Goal: Task Accomplishment & Management: Complete application form

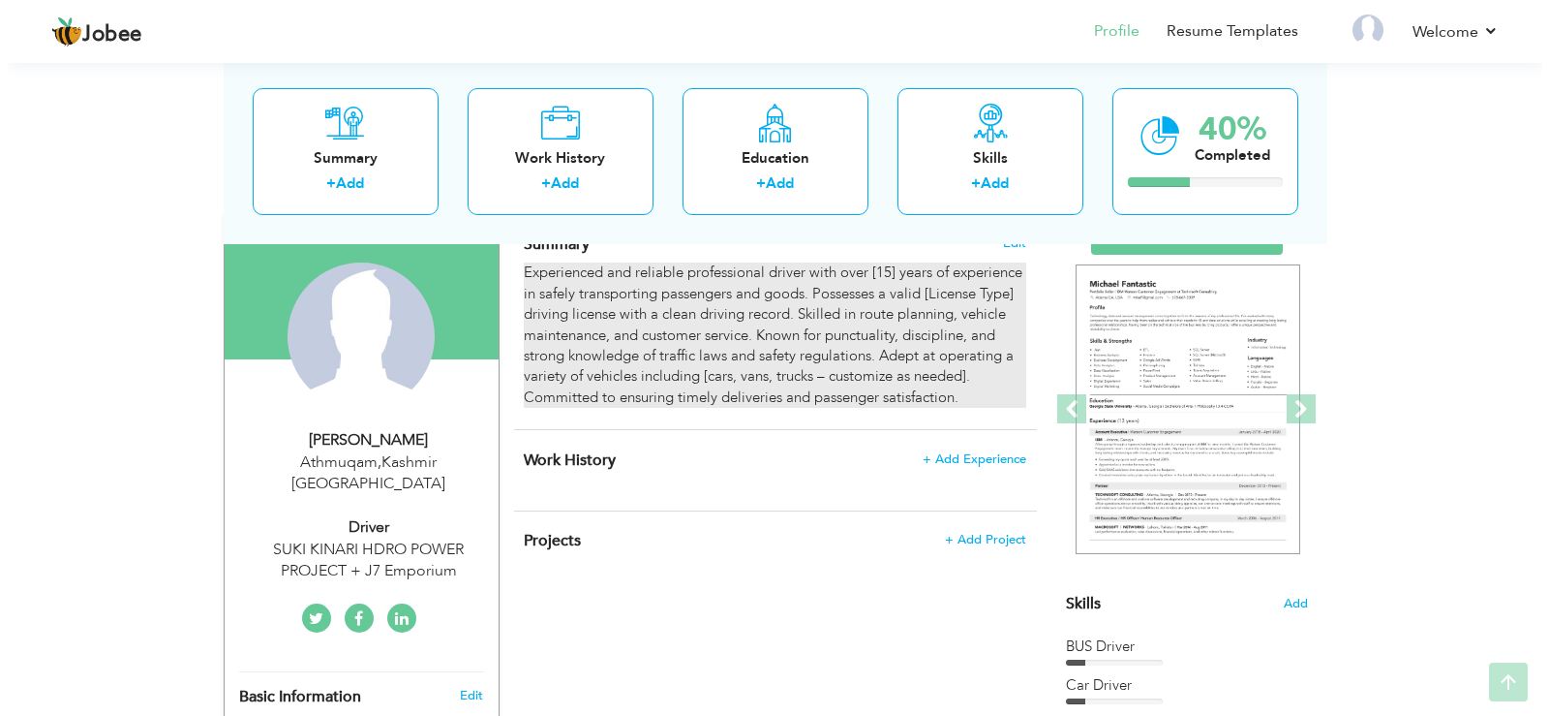
scroll to position [162, 0]
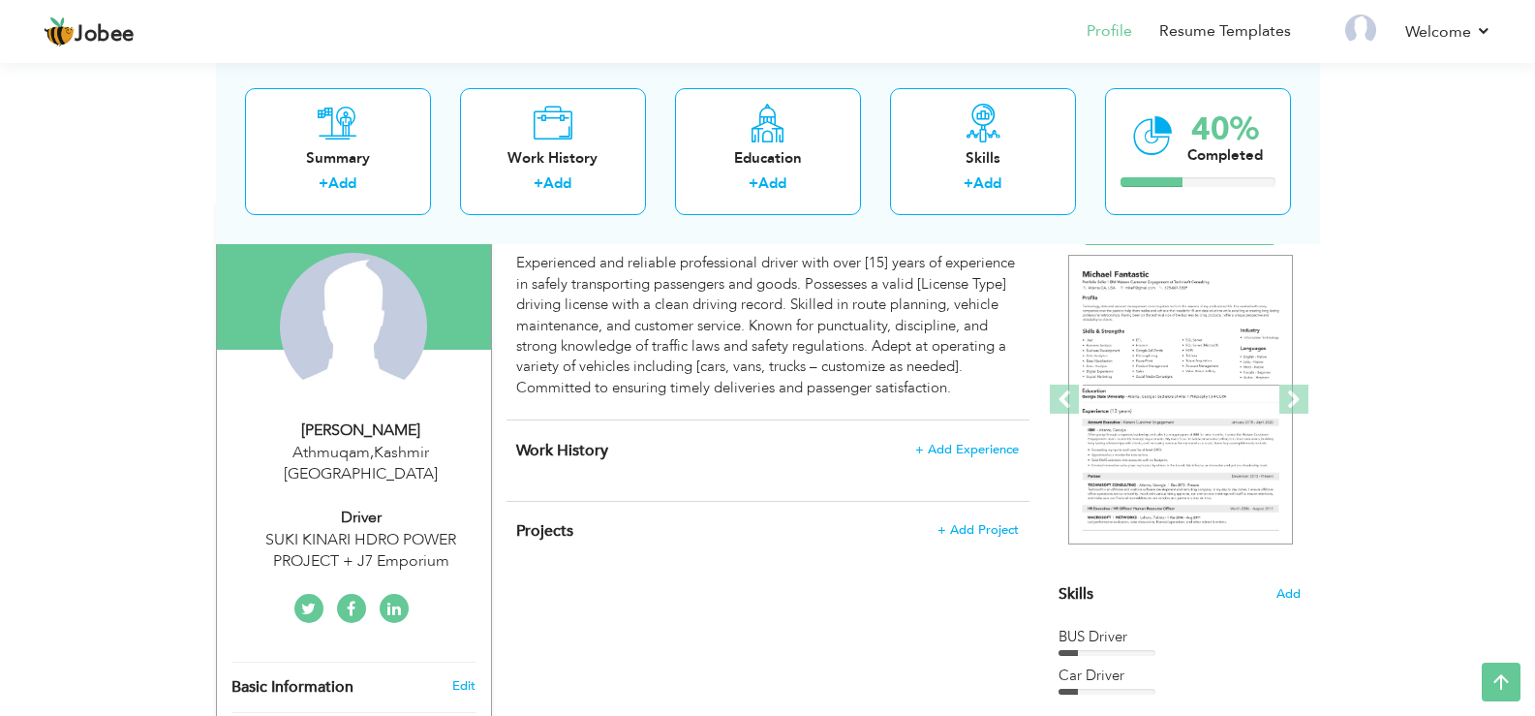
click at [362, 436] on div "Sadaqat Ali" at bounding box center [360, 430] width 259 height 22
type input "Sadaqat"
type input "Ali"
type input "03491567656"
select select "number:166"
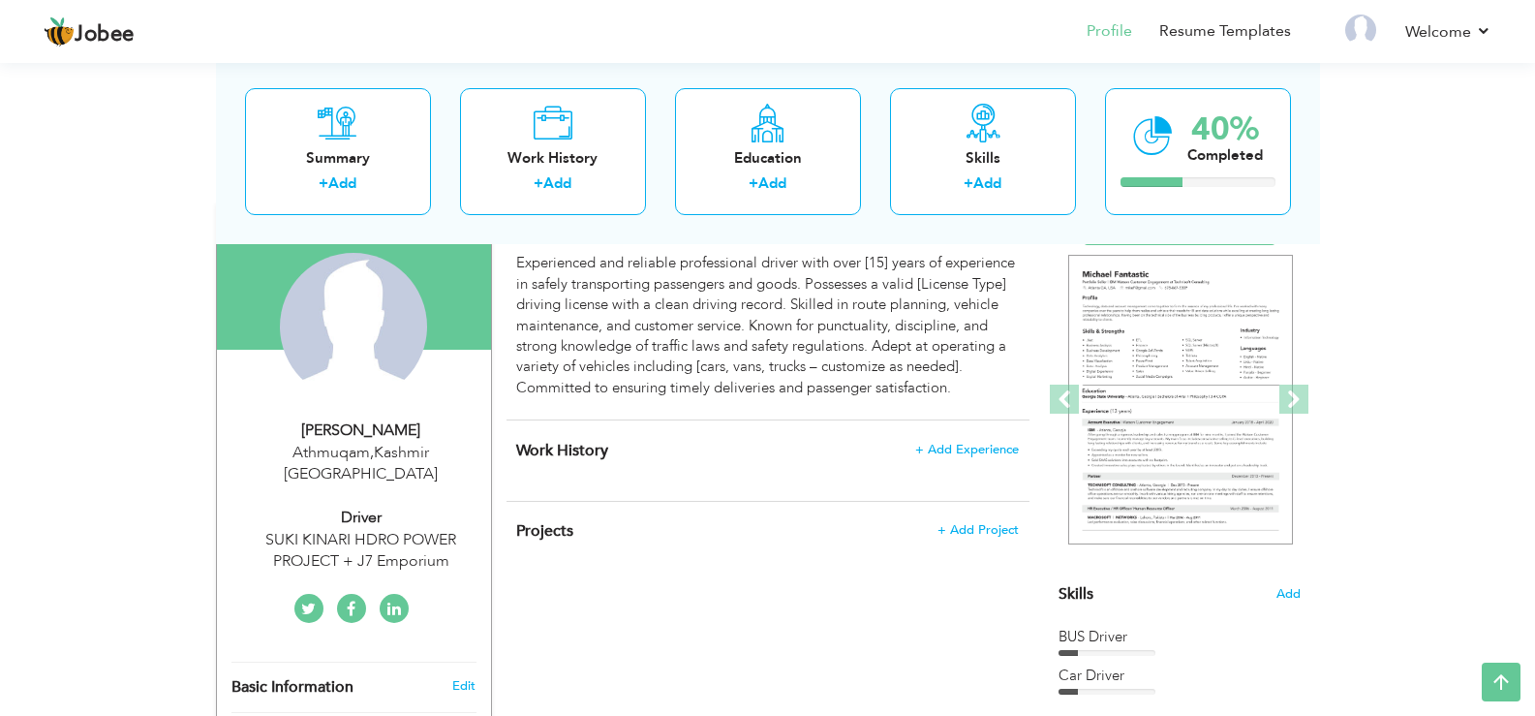
type input "Kashmir"
type input "Athmuqam"
select select "number:17"
type input "SUKI KINARI HDRO POWER PROJECT + J7 Emporium"
type input "Driver"
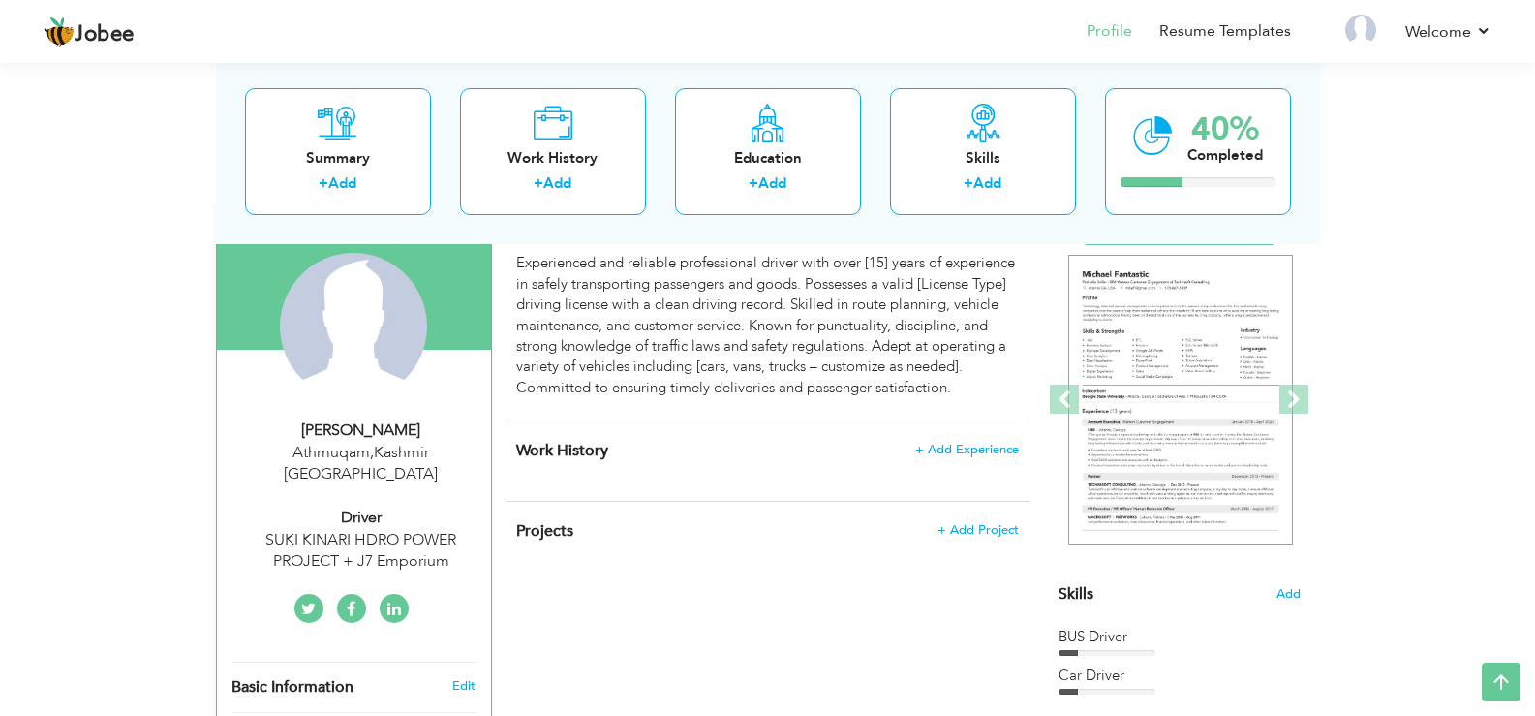
type input "www.linkedin.com/in/ ameer-afghan-a94140353"
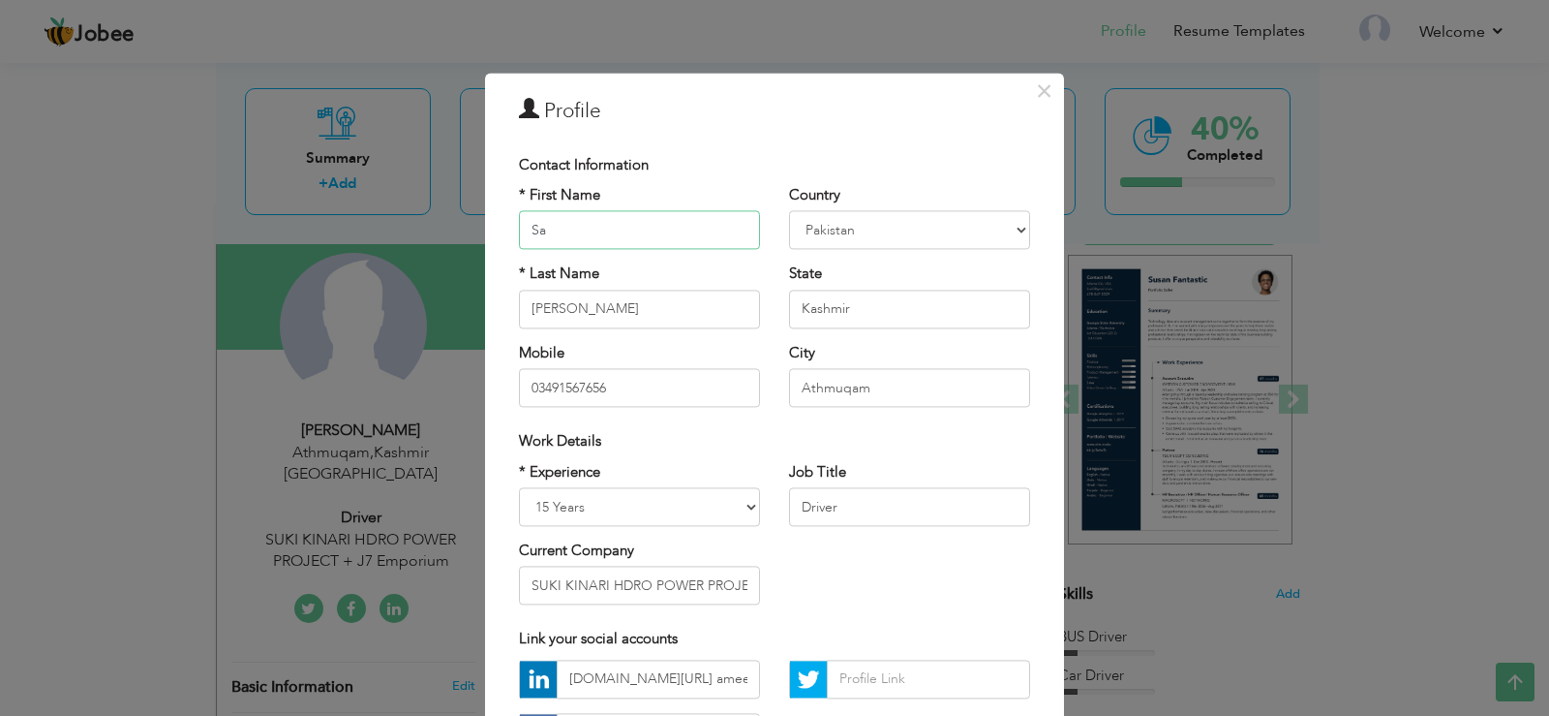
type input "S"
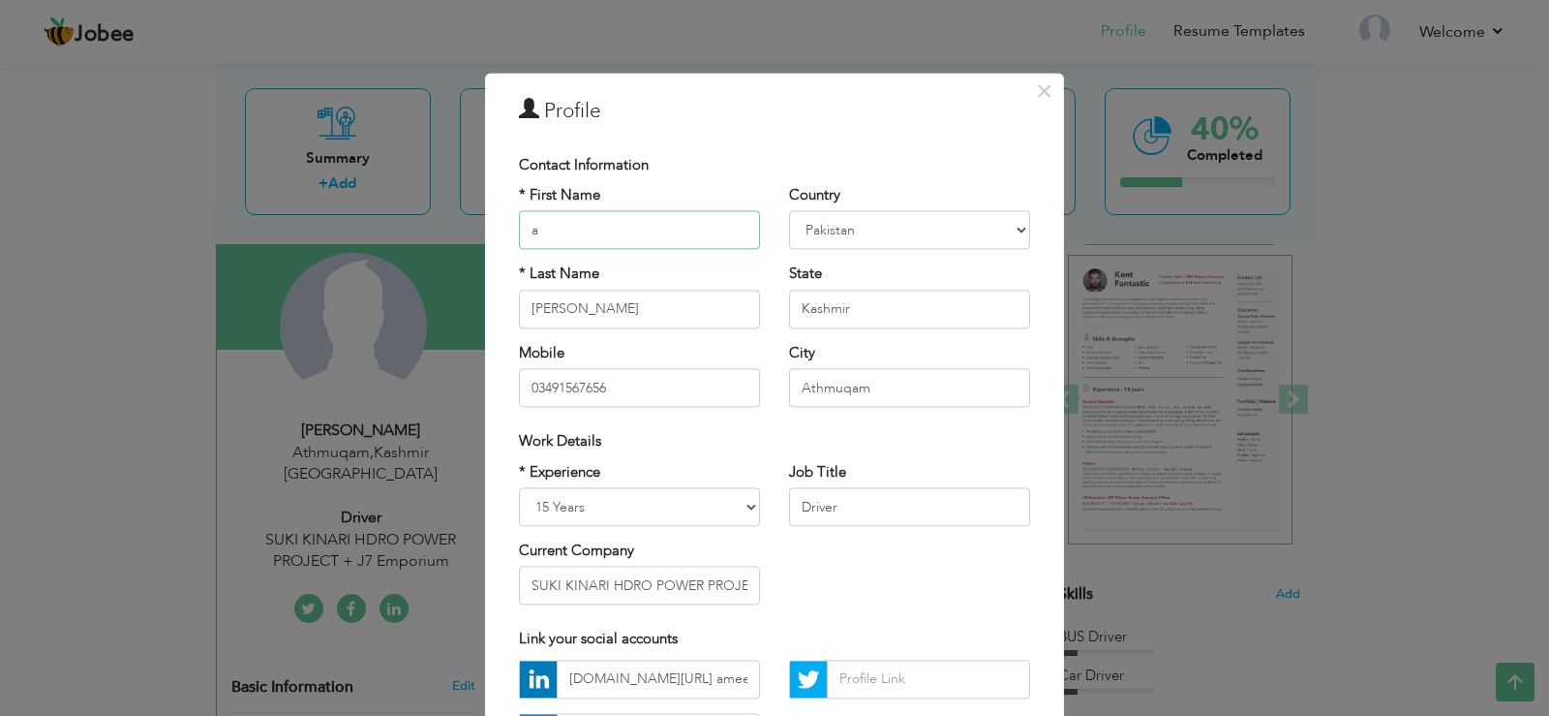
type input "Ameer"
type input "Afghan"
type input "03077136234"
type input "[PERSON_NAME]"
click at [858, 316] on input "Kashmir" at bounding box center [909, 309] width 241 height 39
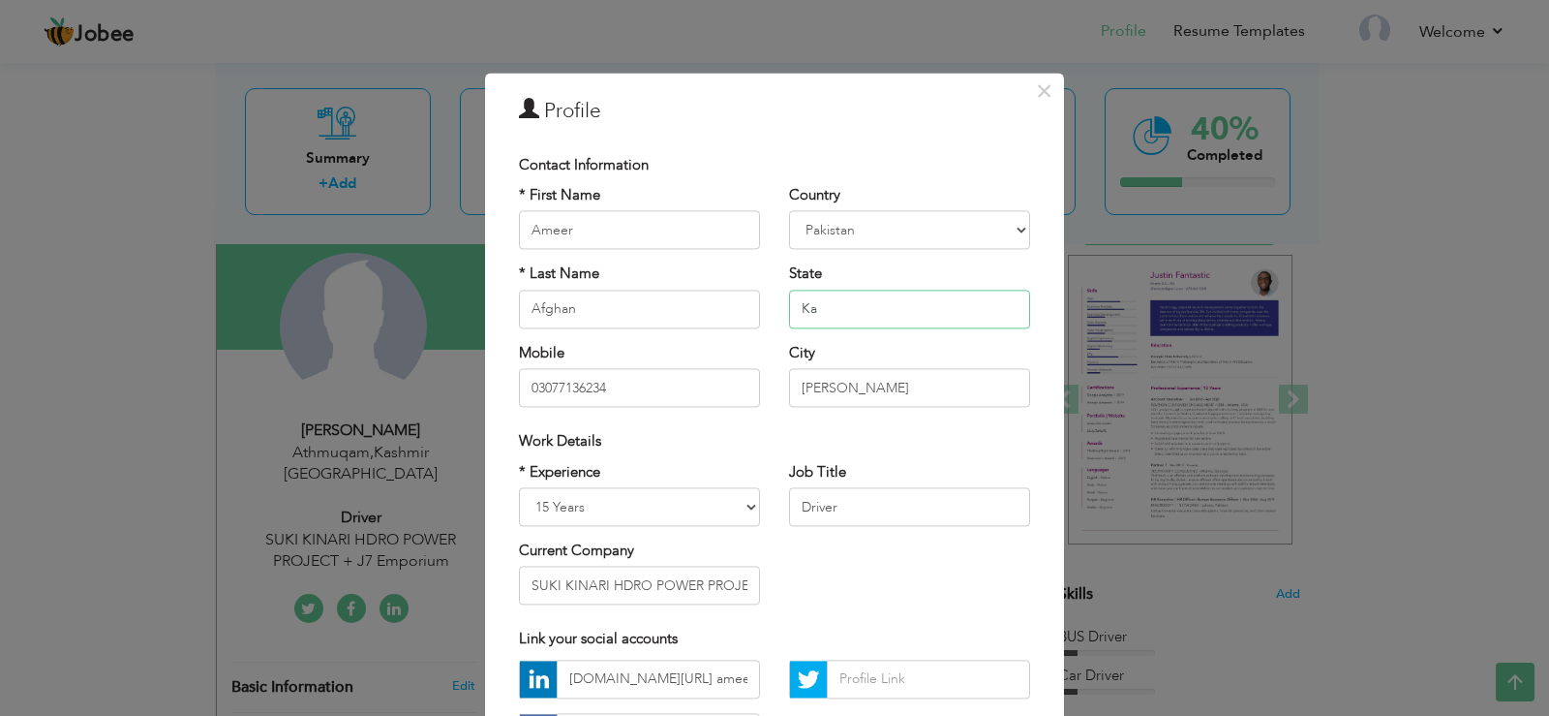
type input "K"
click at [745, 509] on select "Entry Level Less than 1 Year 1 Year 2 Years 3 Years 4 Years 5 Years 6 Years 7 Y…" at bounding box center [639, 506] width 241 height 39
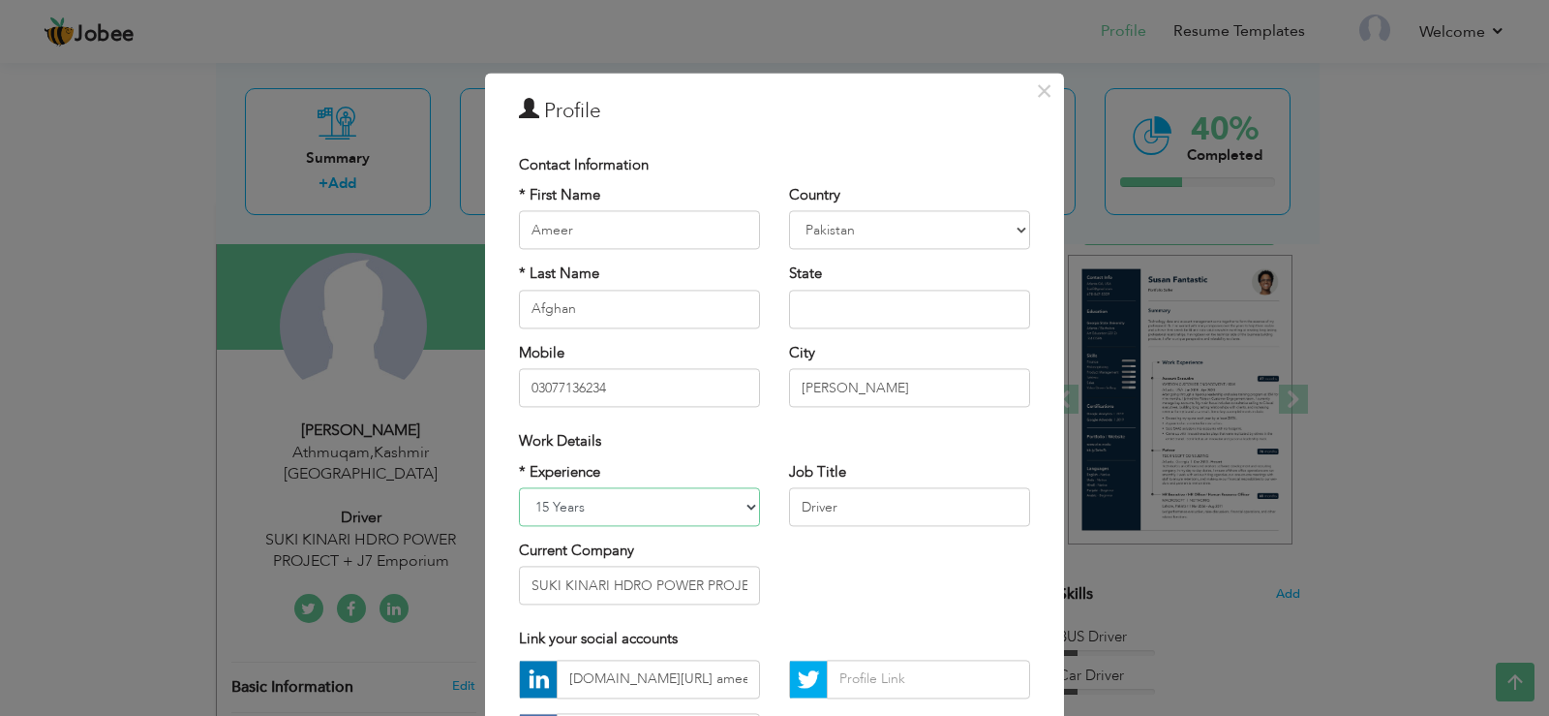
select select "number:4"
click at [519, 487] on select "Entry Level Less than 1 Year 1 Year 2 Years 3 Years 4 Years 5 Years 6 Years 7 Y…" at bounding box center [639, 506] width 241 height 39
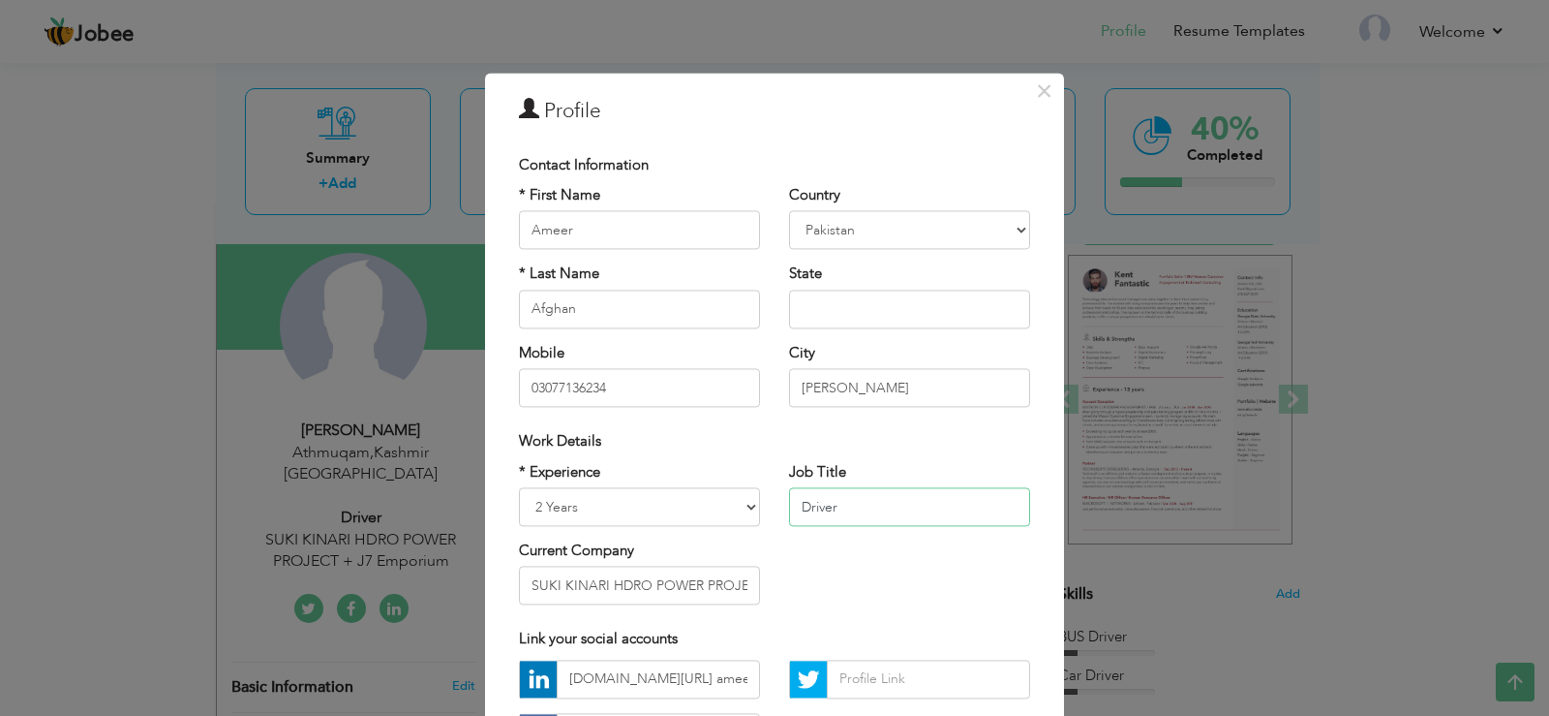
click at [851, 505] on input "Driver" at bounding box center [909, 506] width 241 height 39
type input "n"
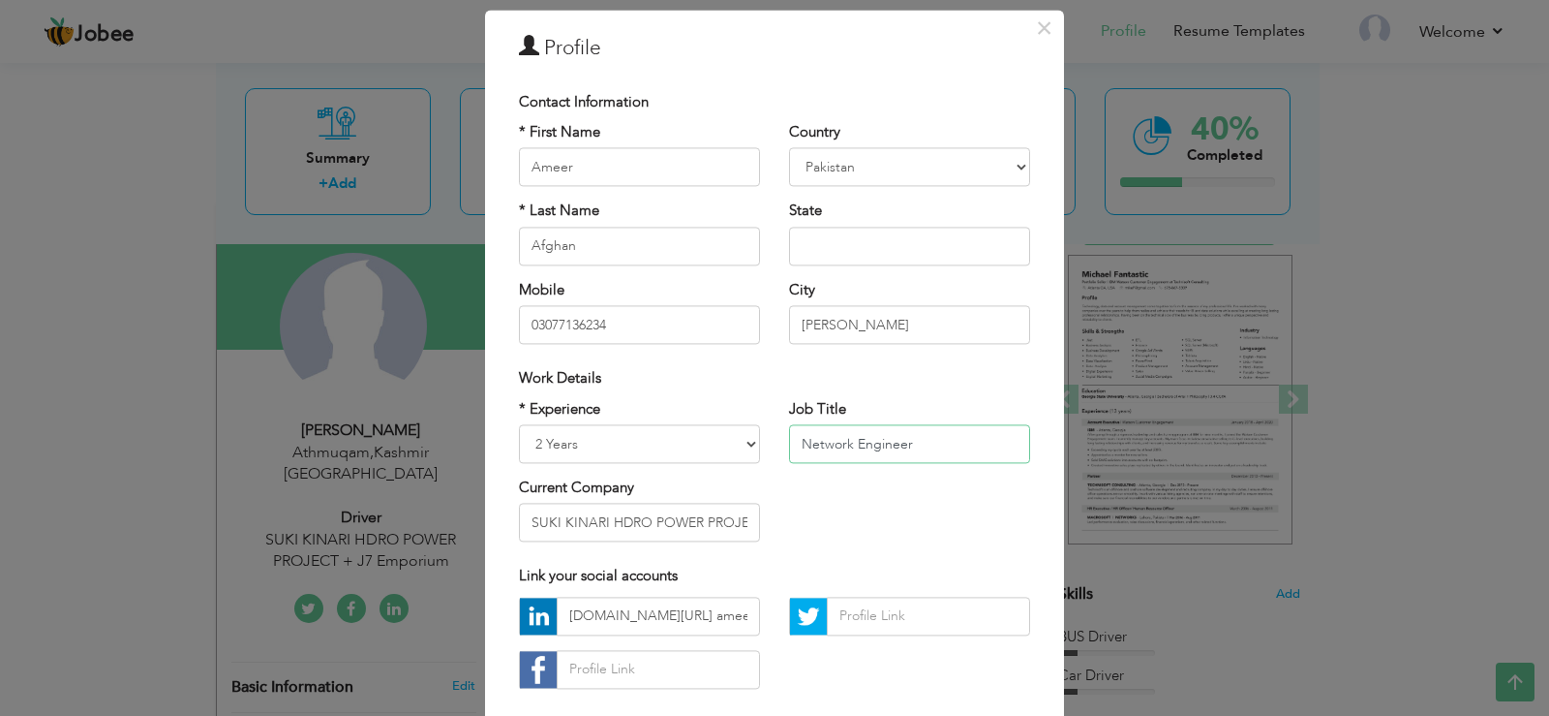
scroll to position [65, 0]
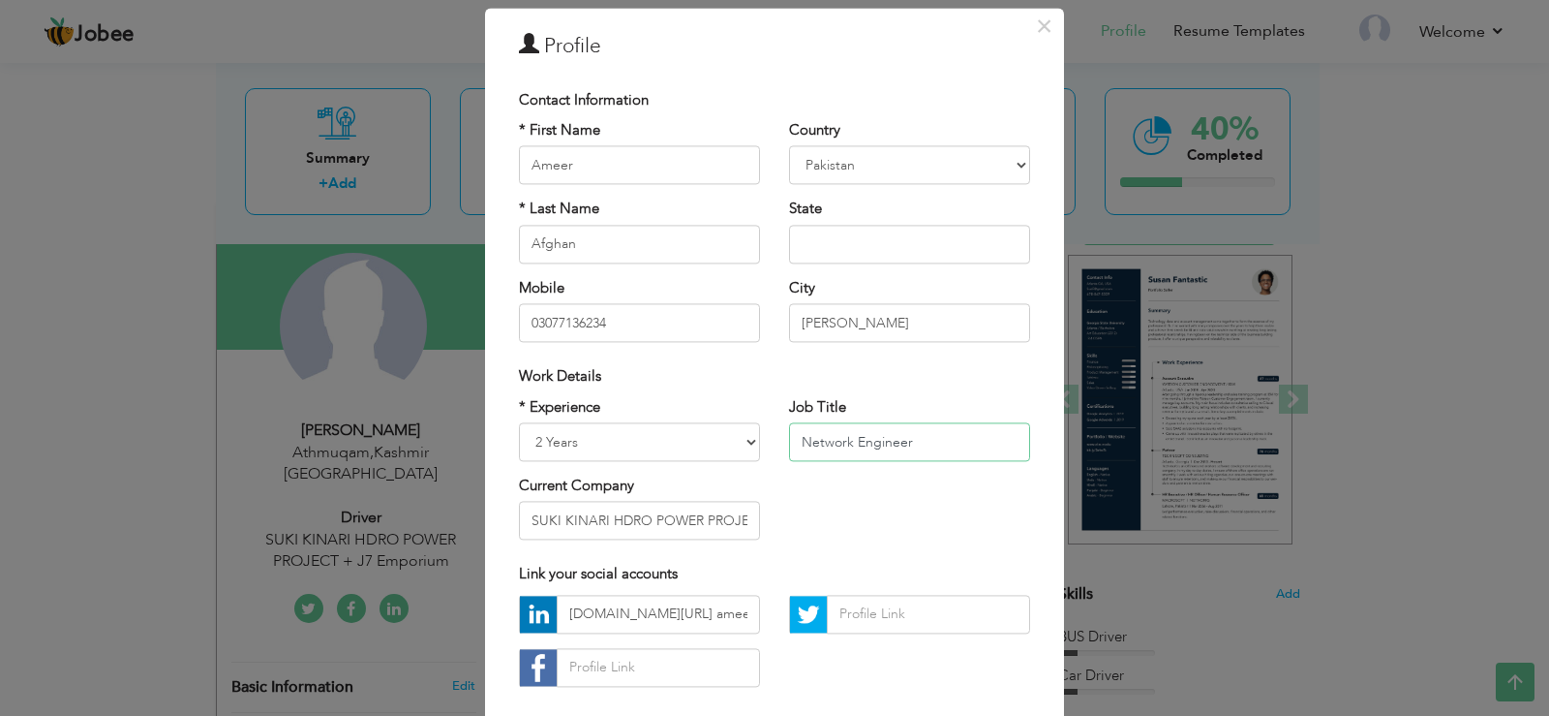
type input "Network Engineer"
click at [720, 520] on input "SUKI KINARI HDRO POWER PROJECT + J7 Emporium" at bounding box center [639, 521] width 241 height 39
click at [742, 518] on input "SUKI KINARI HDRO POWER PROJECT + J7 Emporium" at bounding box center [639, 521] width 241 height 39
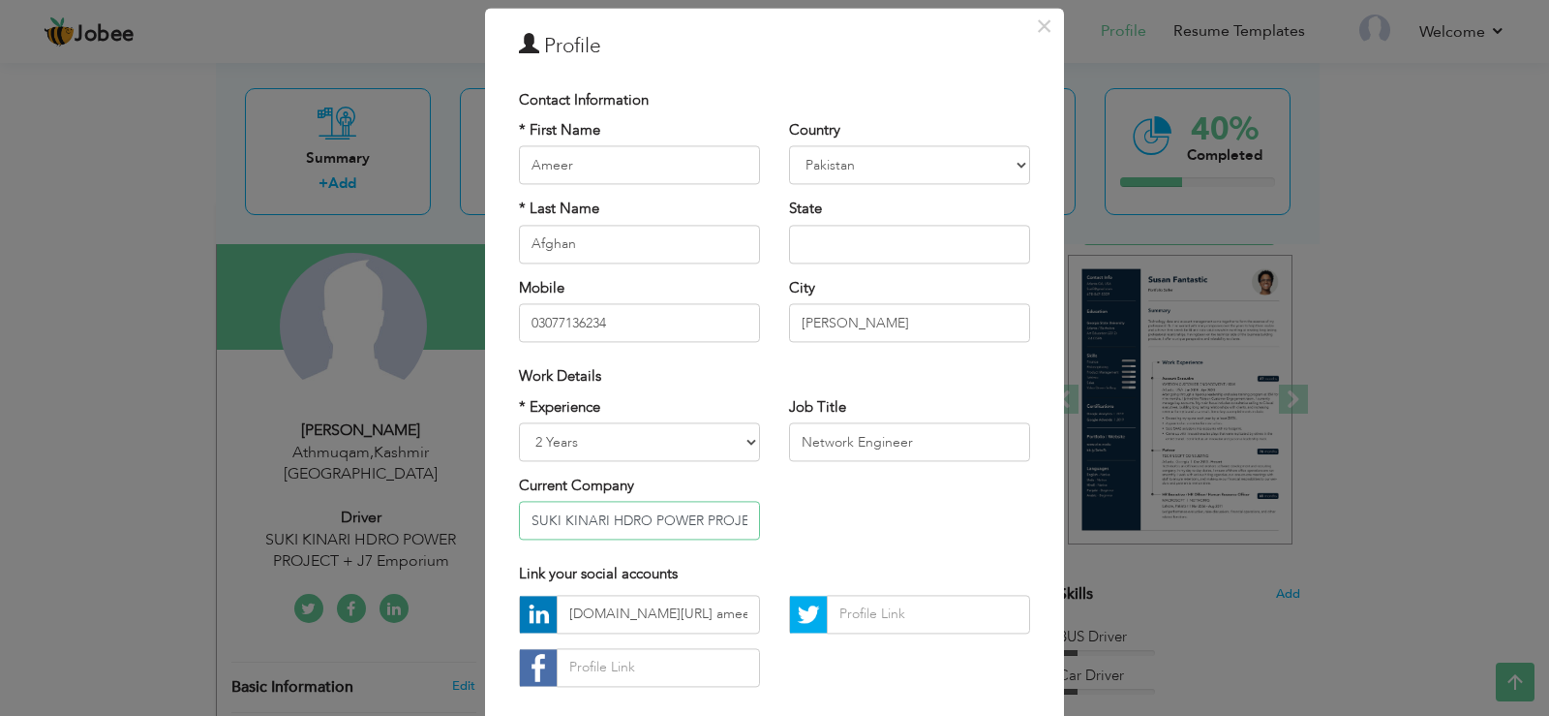
click at [743, 518] on input "SUKI KINARI HDRO POWER PROJECT + J7 Emporium" at bounding box center [639, 521] width 241 height 39
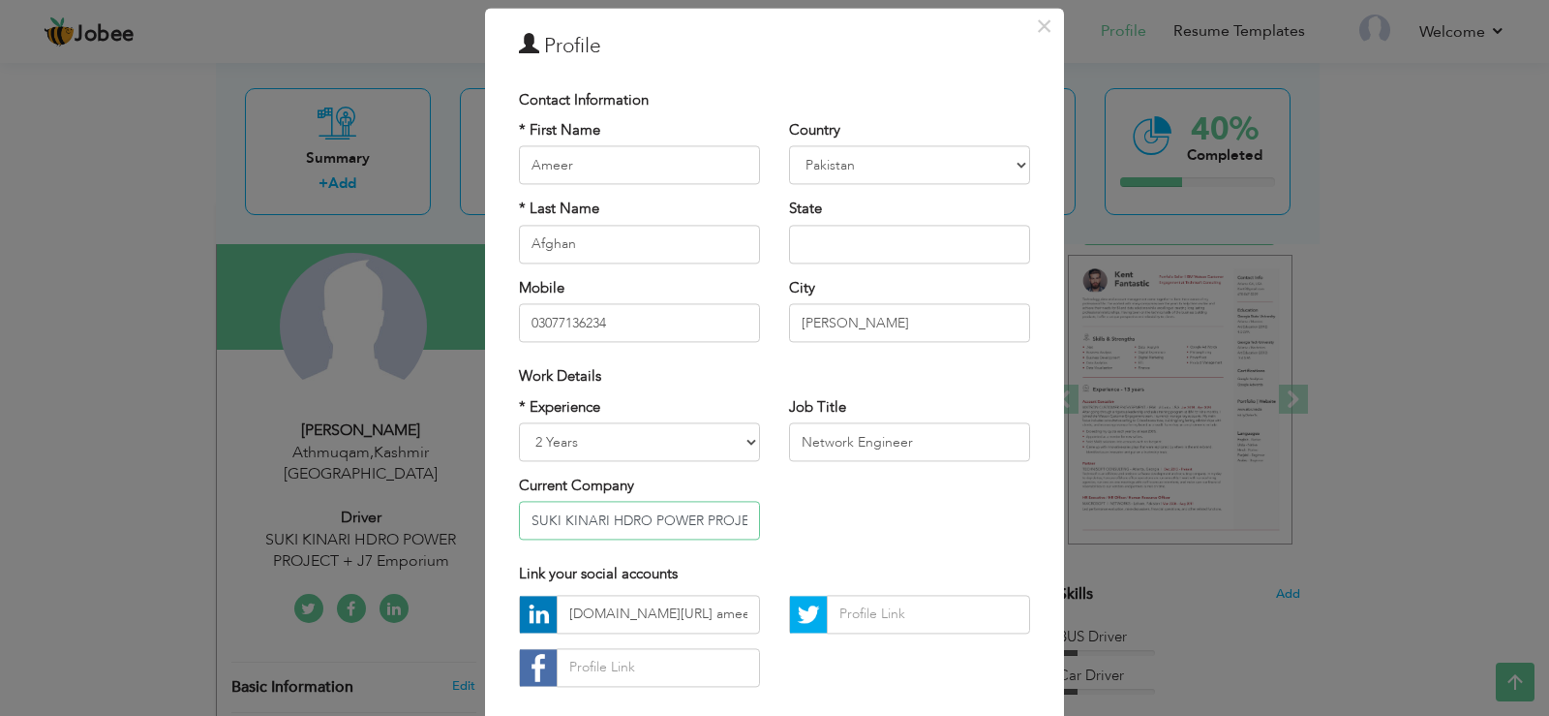
click at [742, 517] on input "SUKI KINARI HDRO POWER PROJECT + J7 Emporium" at bounding box center [639, 521] width 241 height 39
click at [559, 520] on input "CT + J7 Emporium" at bounding box center [639, 521] width 241 height 39
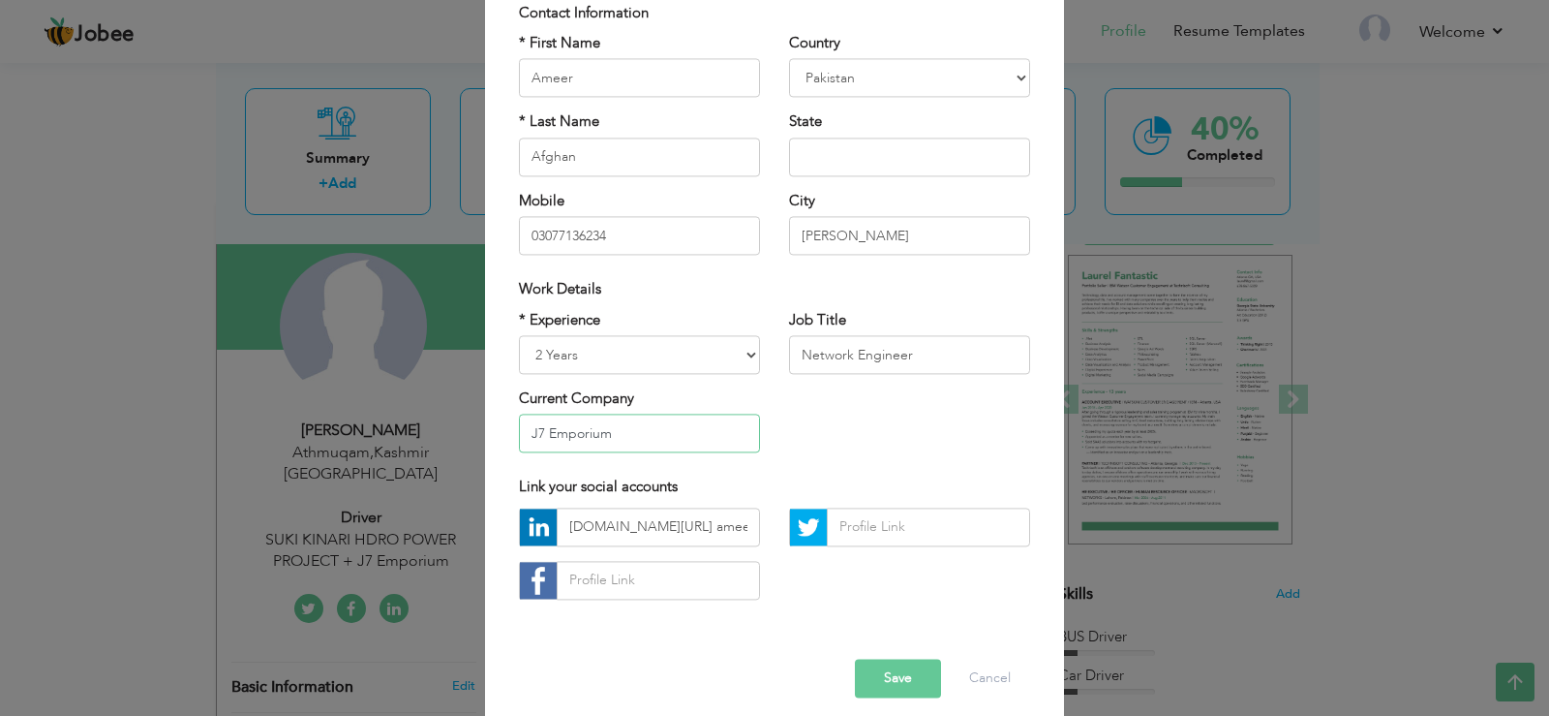
scroll to position [162, 0]
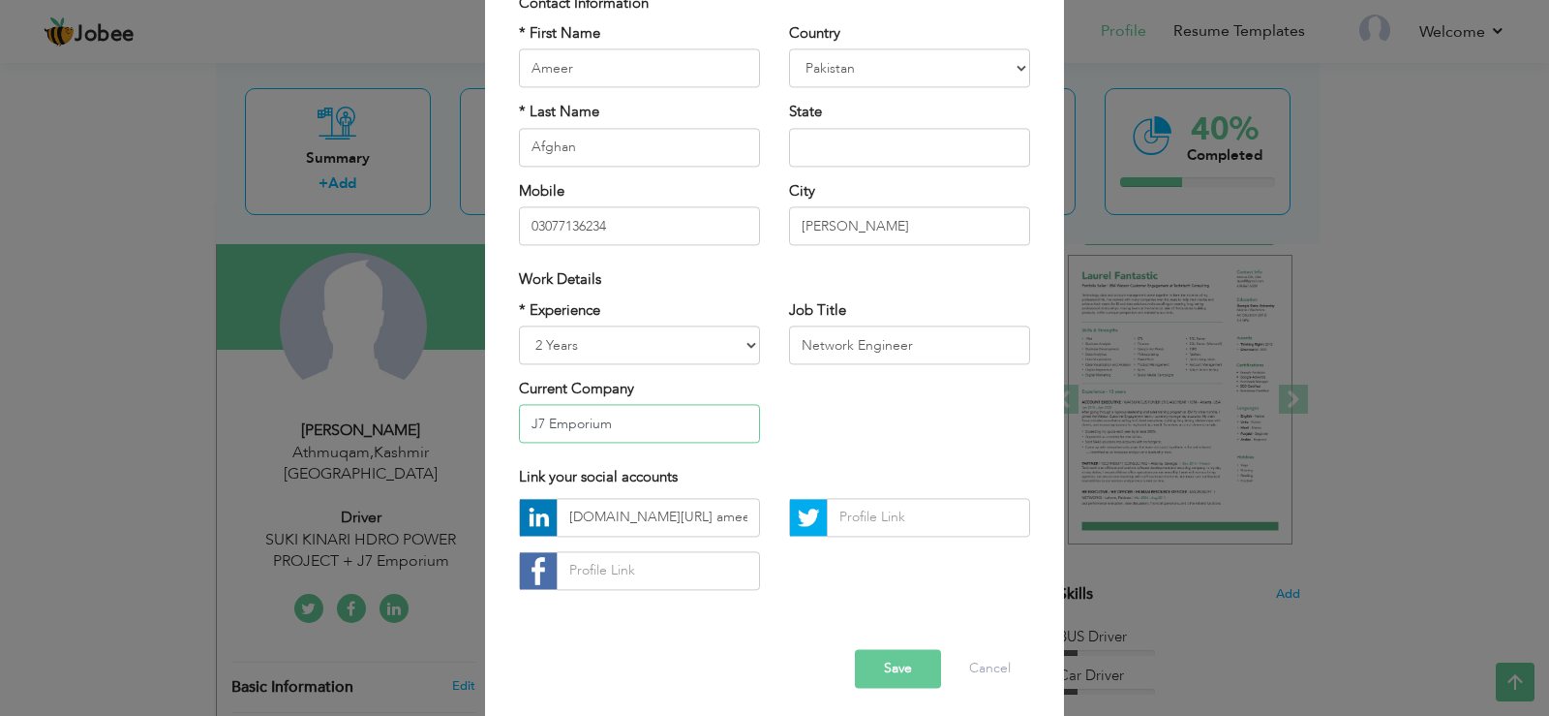
type input "J7 Emporium"
click at [617, 570] on input "text" at bounding box center [658, 570] width 203 height 39
click at [627, 519] on input "www.linkedin.com/in/ ameer-afghan-a94140353" at bounding box center [658, 517] width 203 height 39
click at [717, 519] on input "www.linkedin.com/in/ ameer-afghan-a94140353" at bounding box center [658, 517] width 203 height 39
click at [856, 138] on input "text" at bounding box center [909, 147] width 241 height 39
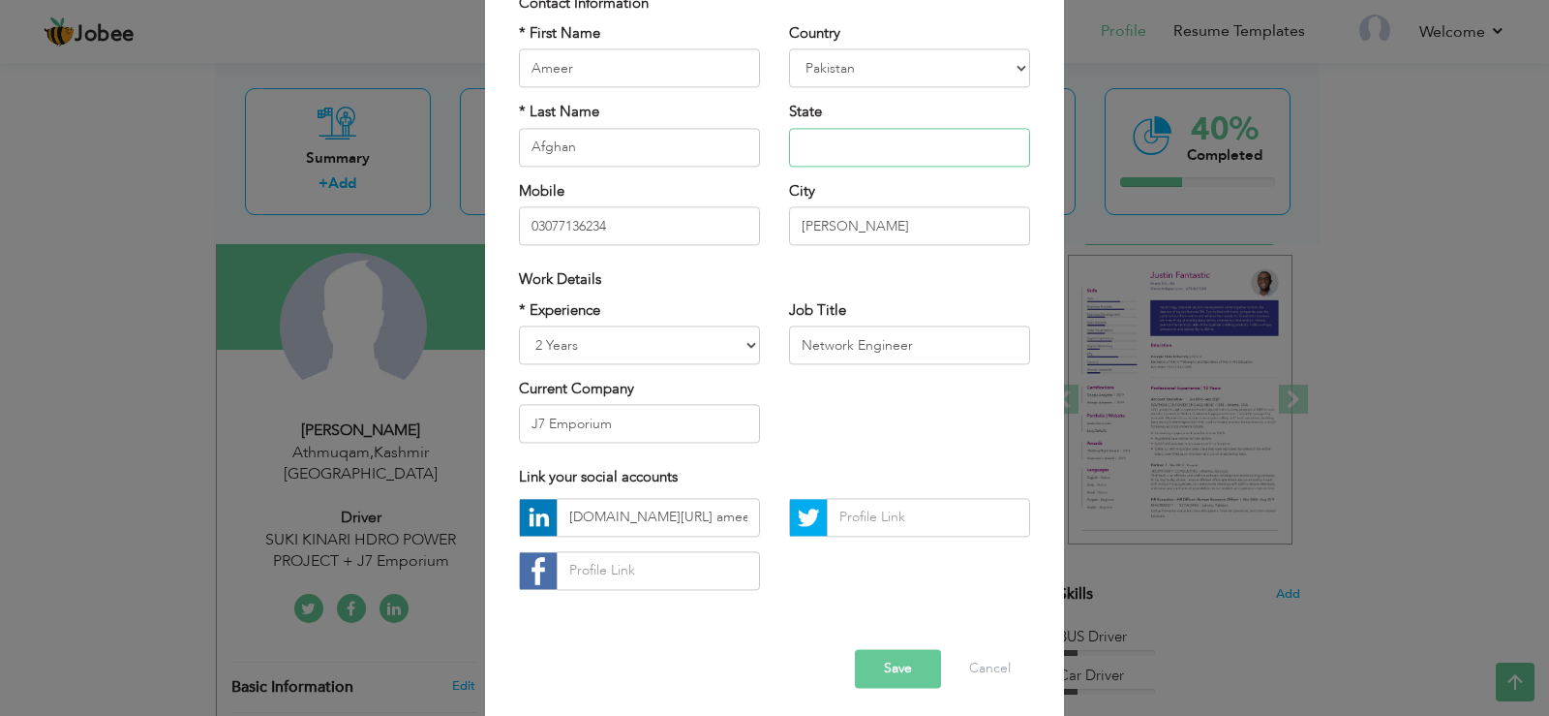
type input "o"
type input "O"
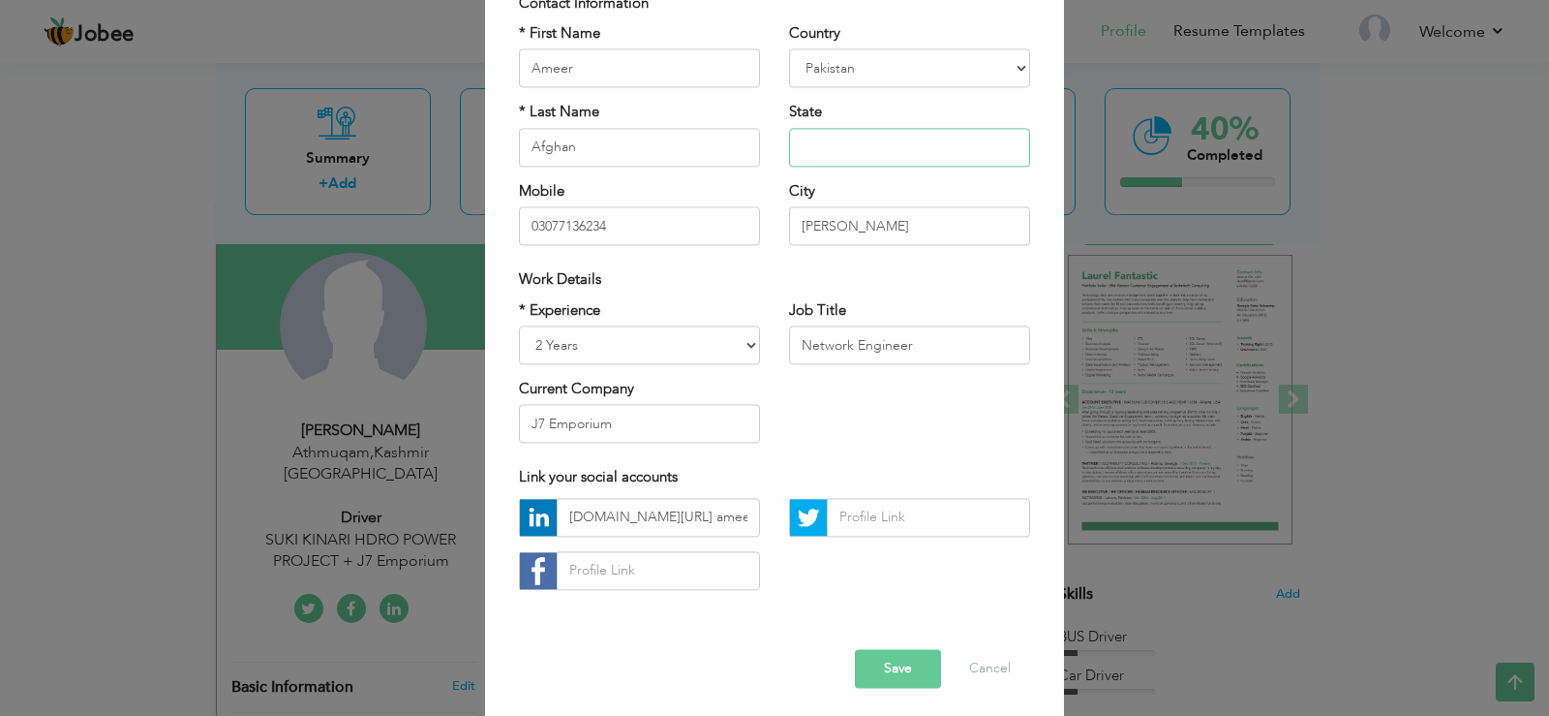
type input "p"
type input "Punjab"
click at [899, 664] on button "Save" at bounding box center [898, 668] width 86 height 39
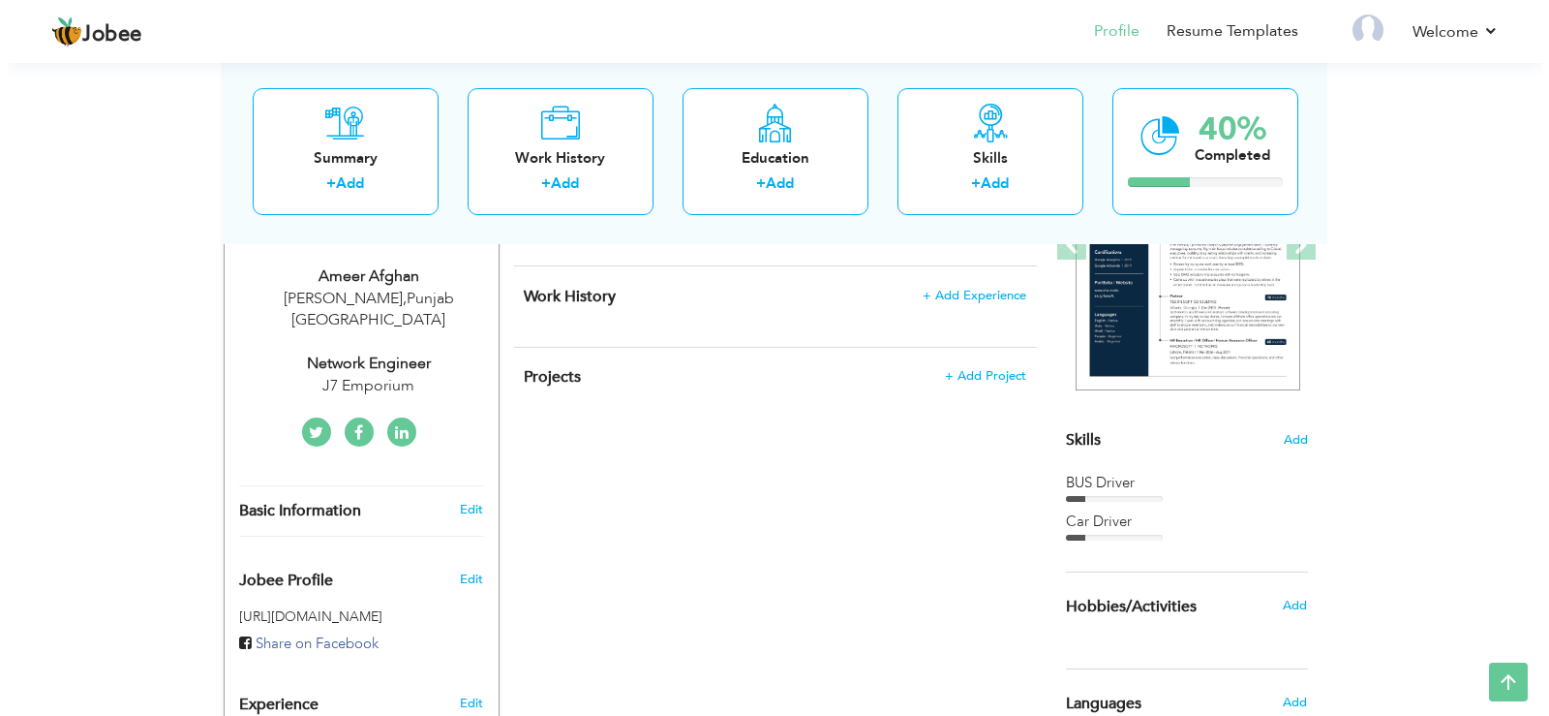
scroll to position [322, 0]
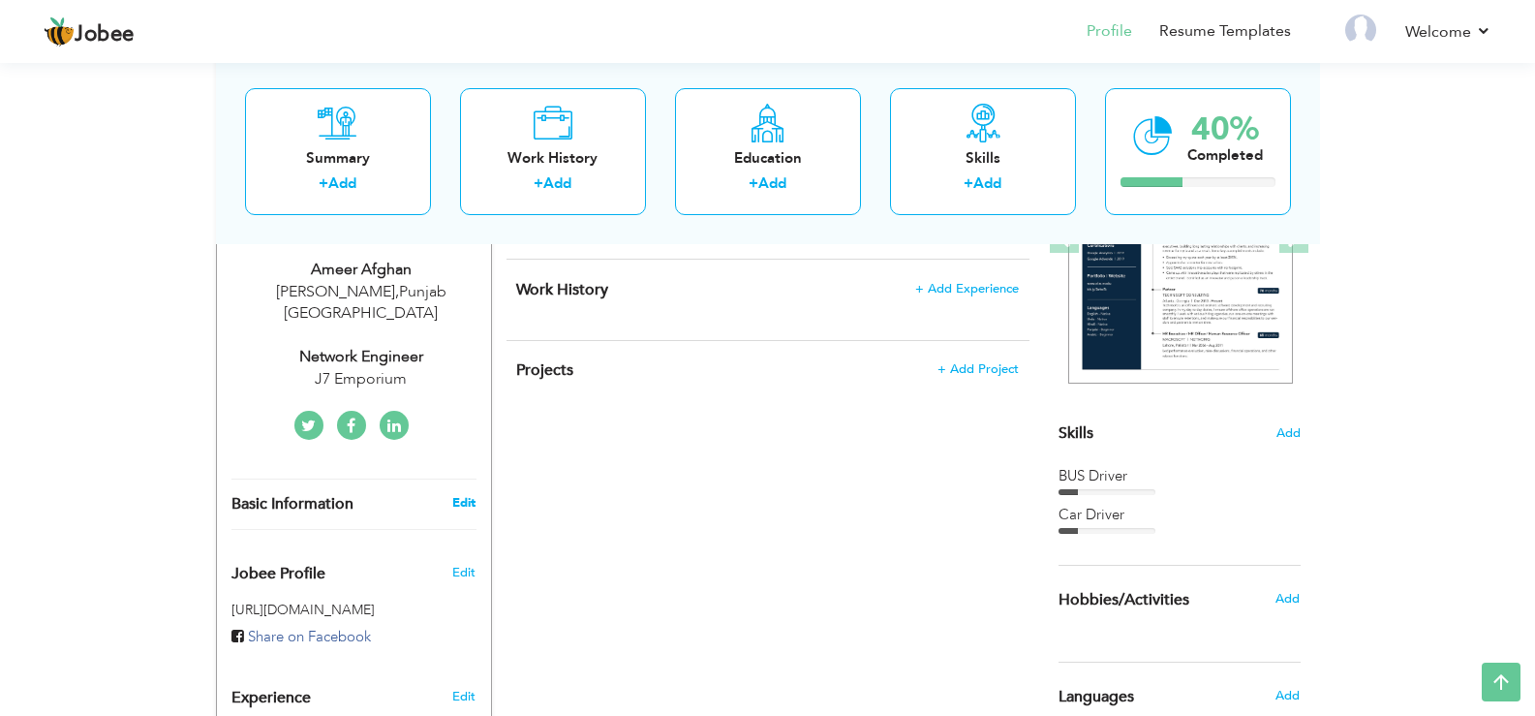
click at [462, 494] on link "Edit" at bounding box center [463, 502] width 23 height 17
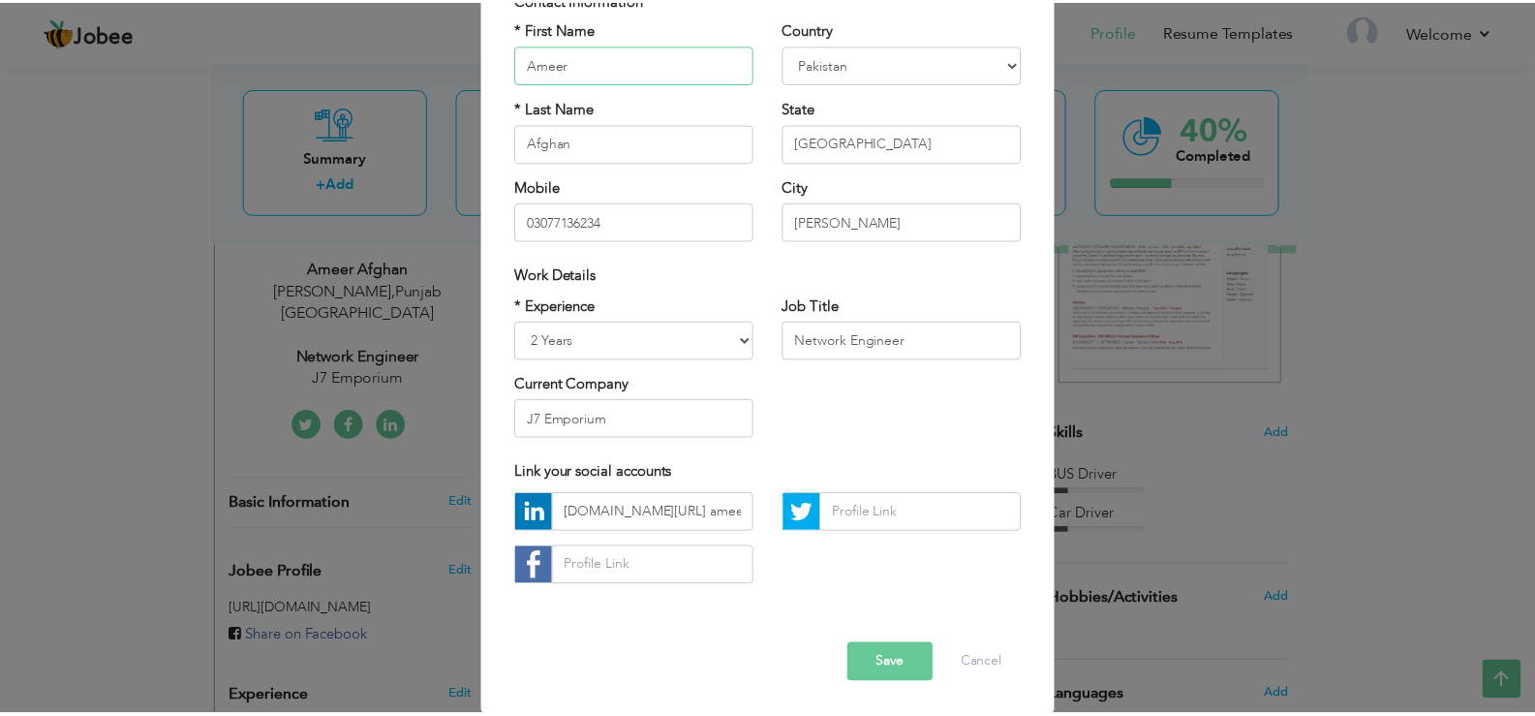
scroll to position [168, 0]
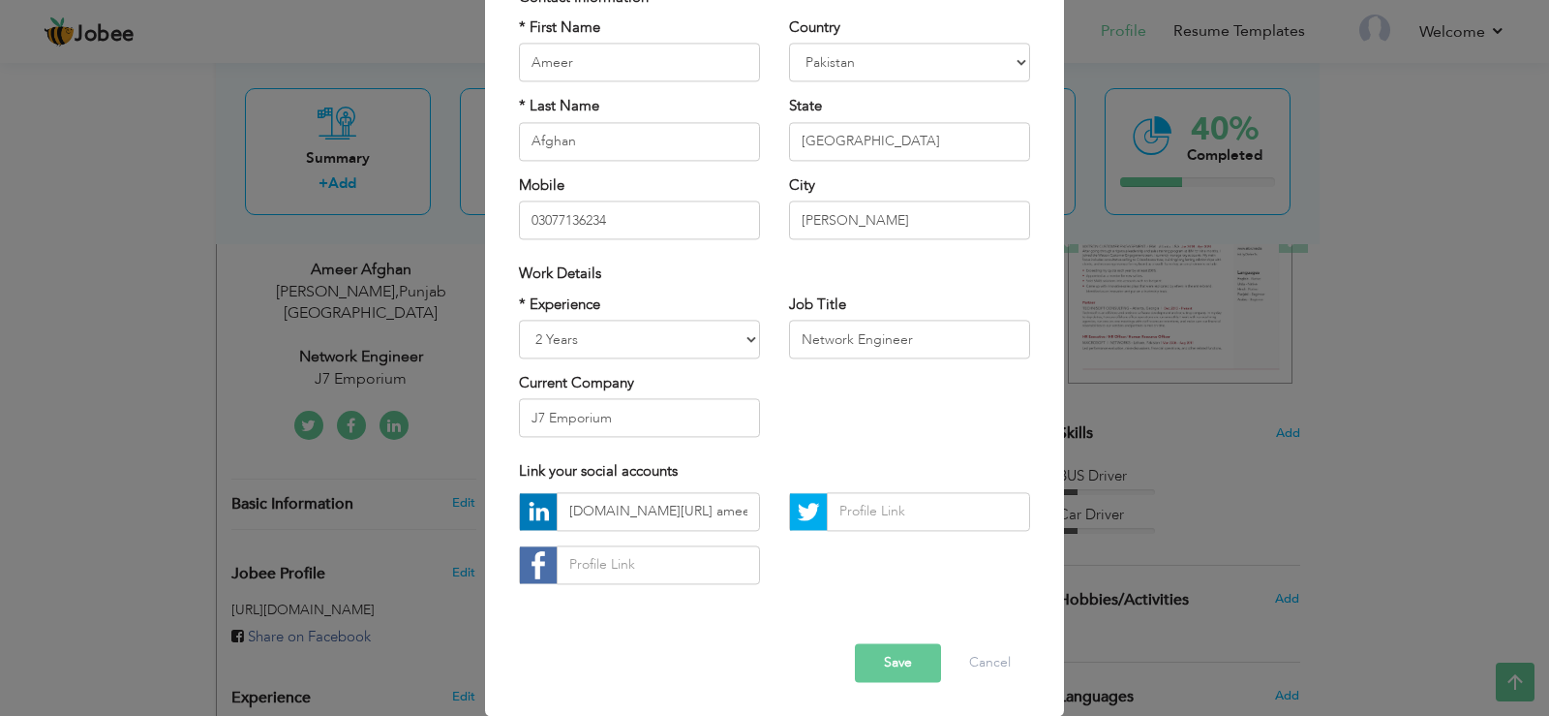
click at [889, 660] on button "Save" at bounding box center [898, 662] width 86 height 39
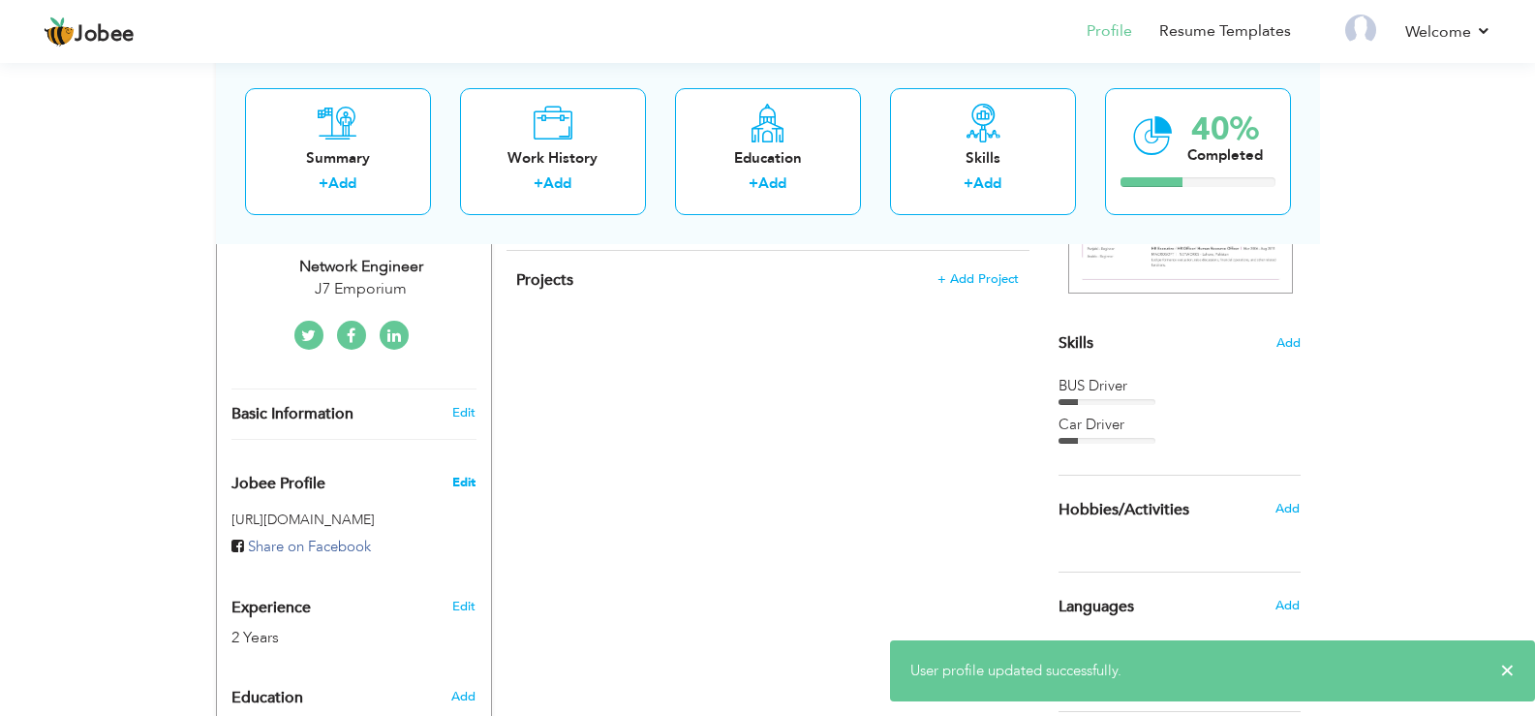
scroll to position [419, 0]
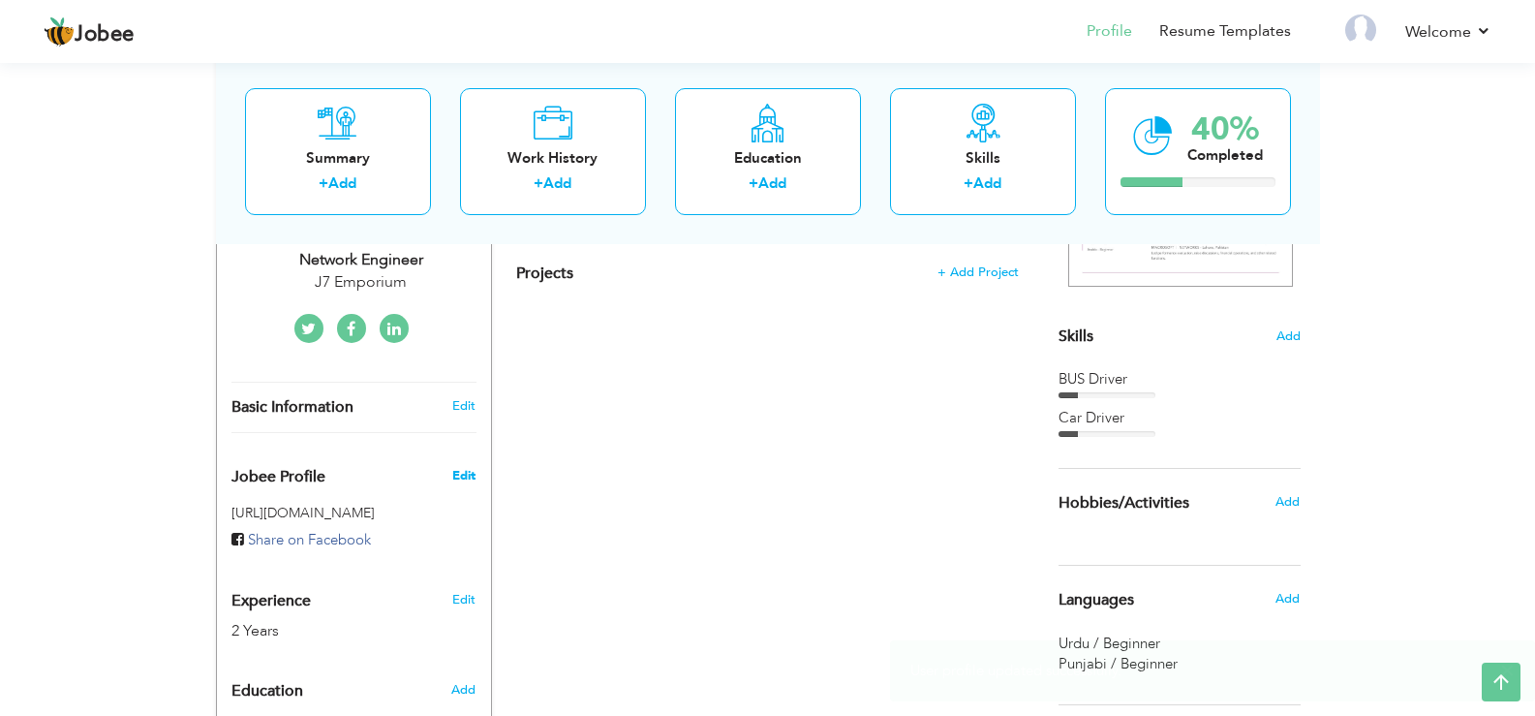
click at [457, 467] on span "Edit" at bounding box center [463, 475] width 23 height 17
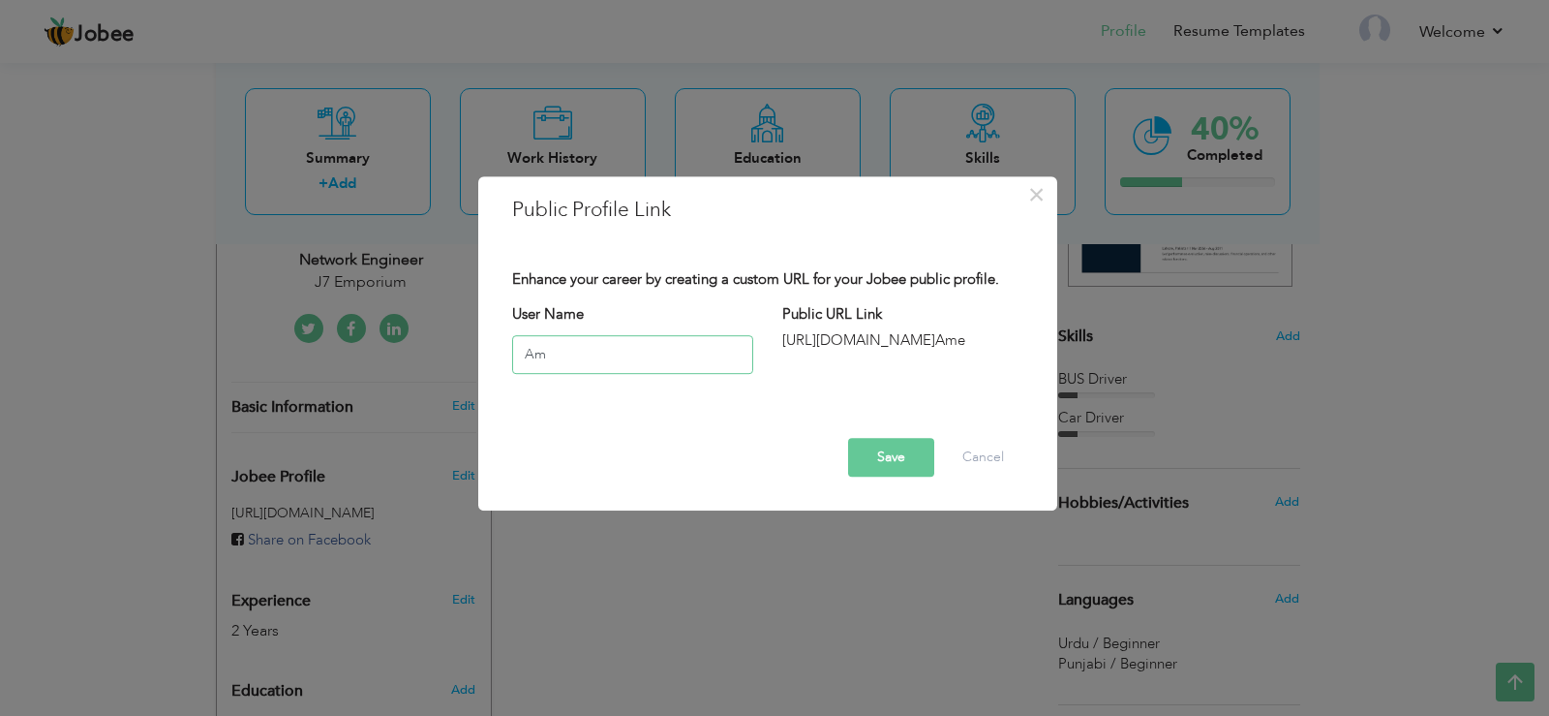
type input "A"
type input "ameerafghan"
click at [849, 456] on button "Save" at bounding box center [891, 457] width 86 height 39
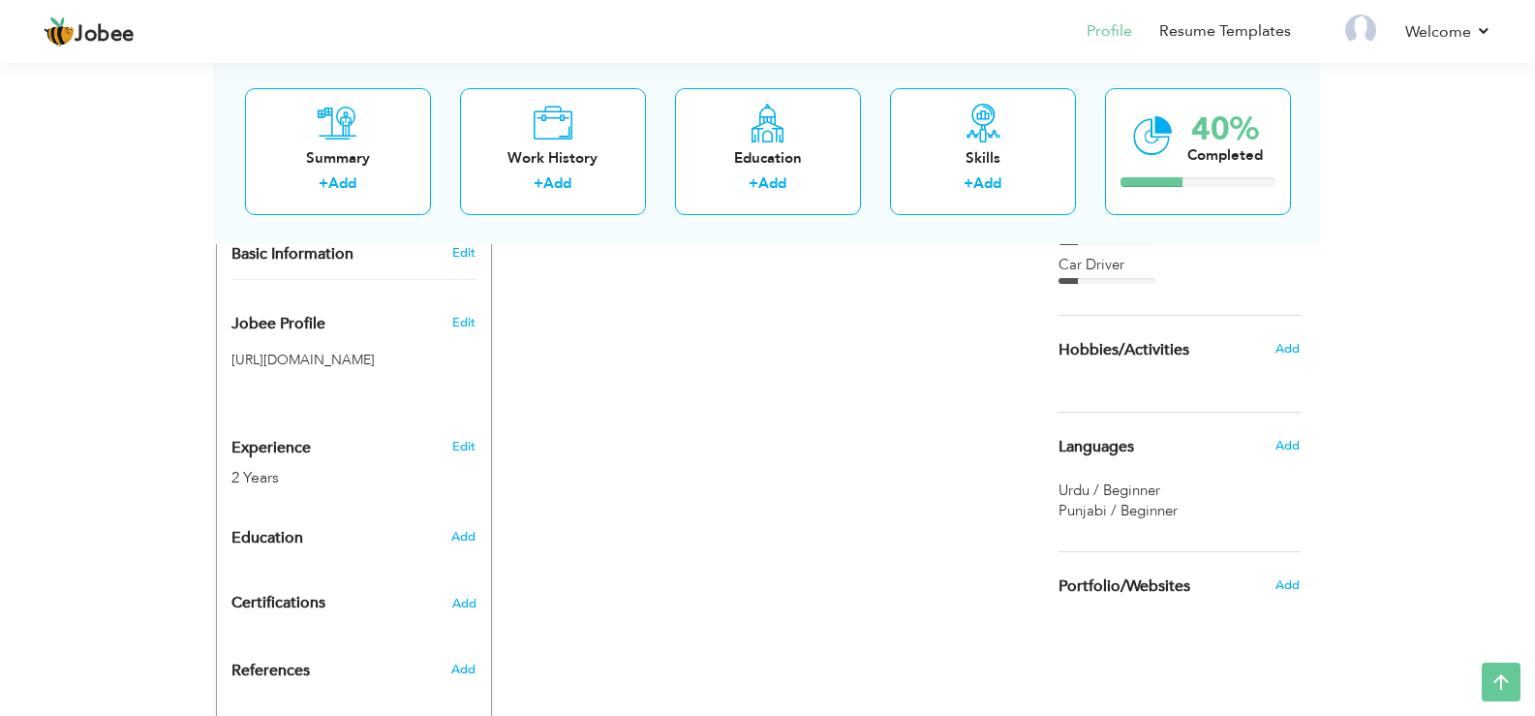
scroll to position [581, 0]
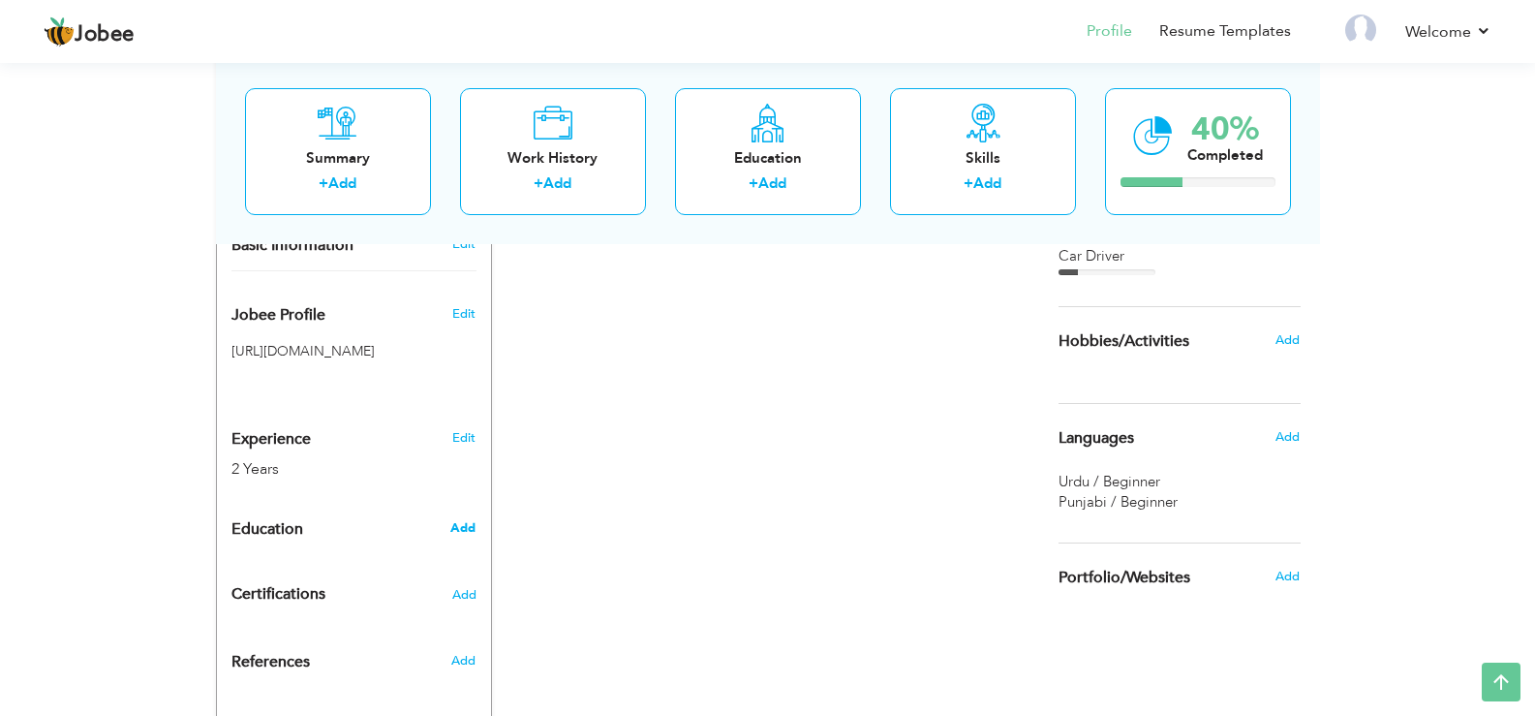
click at [463, 519] on span "Add" at bounding box center [462, 527] width 25 height 17
radio input "true"
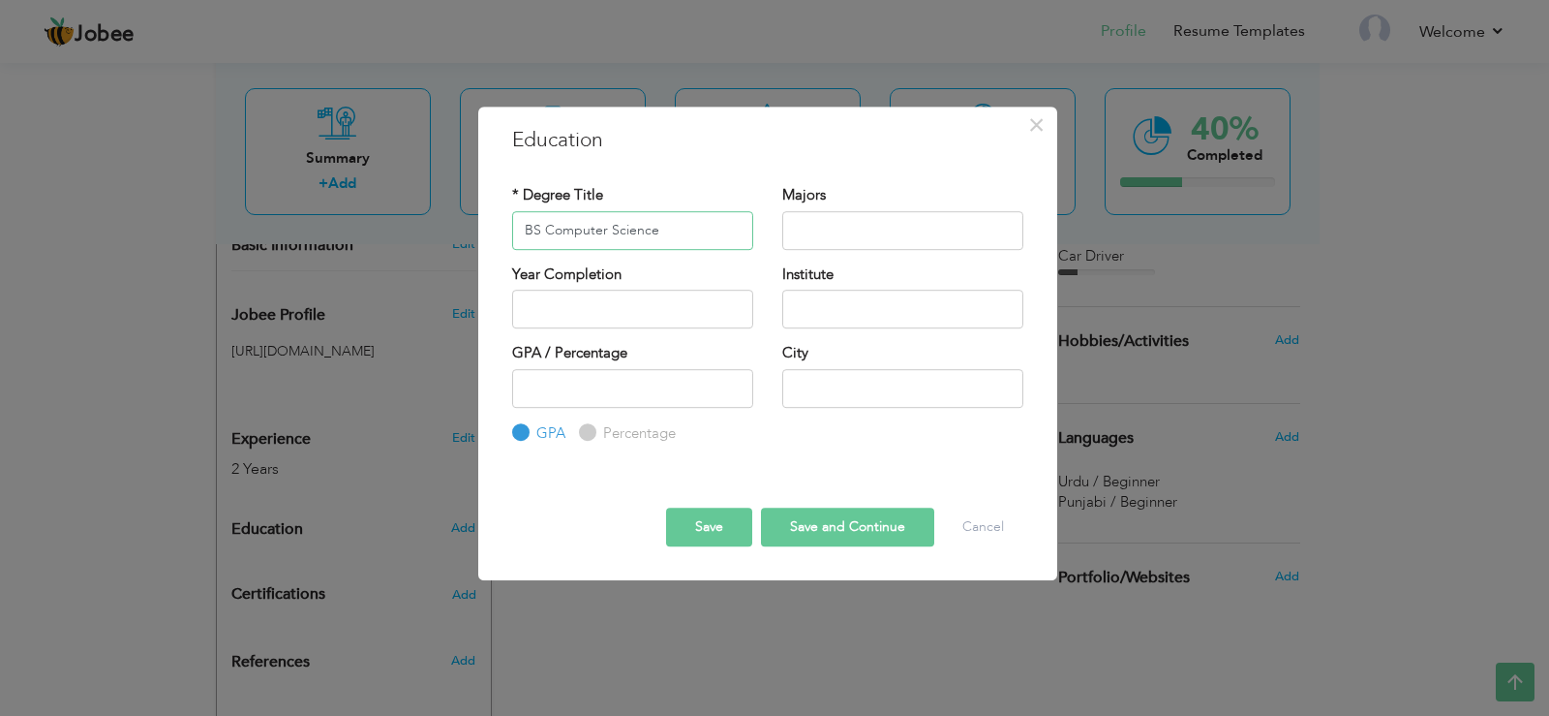
type input "BS Computer Science"
click at [643, 318] on input "2025" at bounding box center [632, 309] width 241 height 39
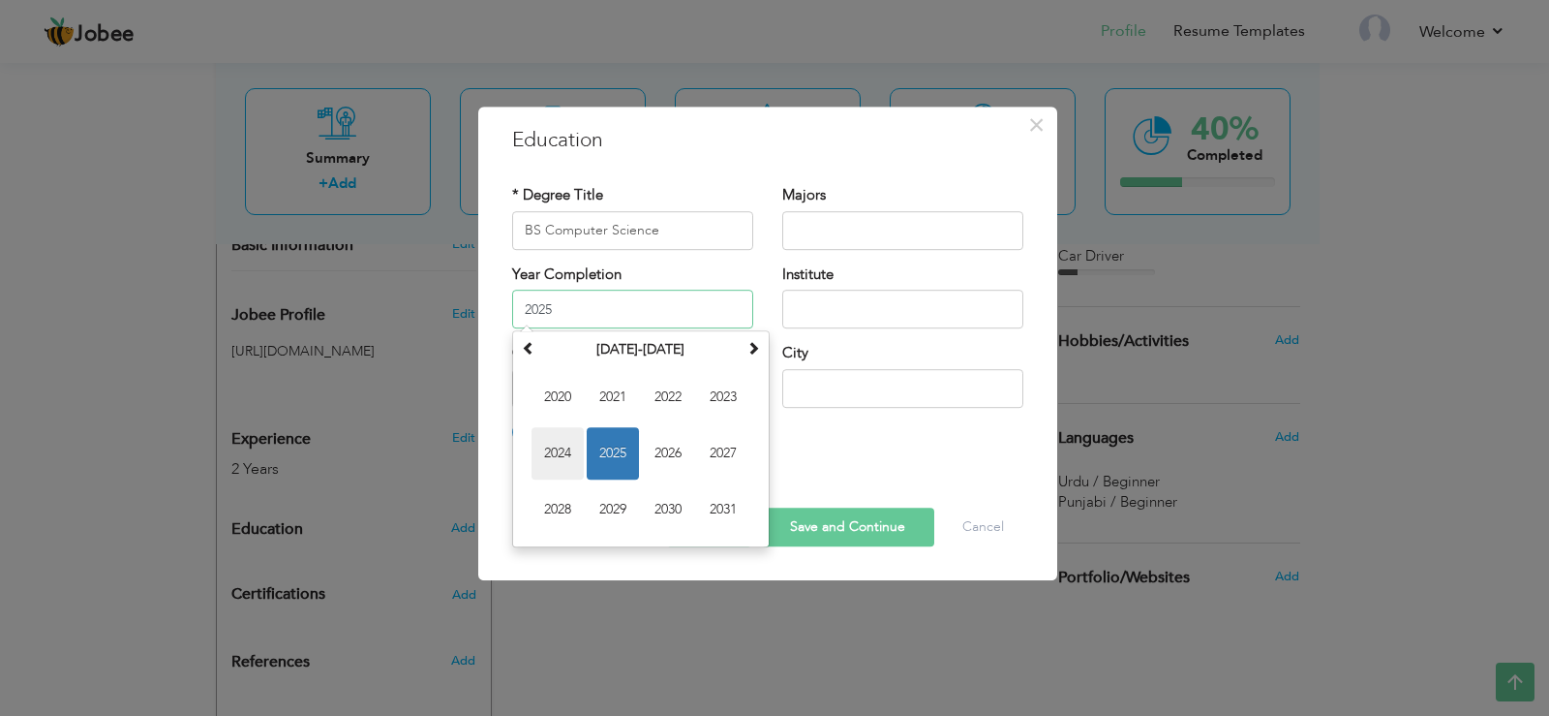
click at [564, 447] on span "2024" at bounding box center [558, 453] width 52 height 52
type input "2024"
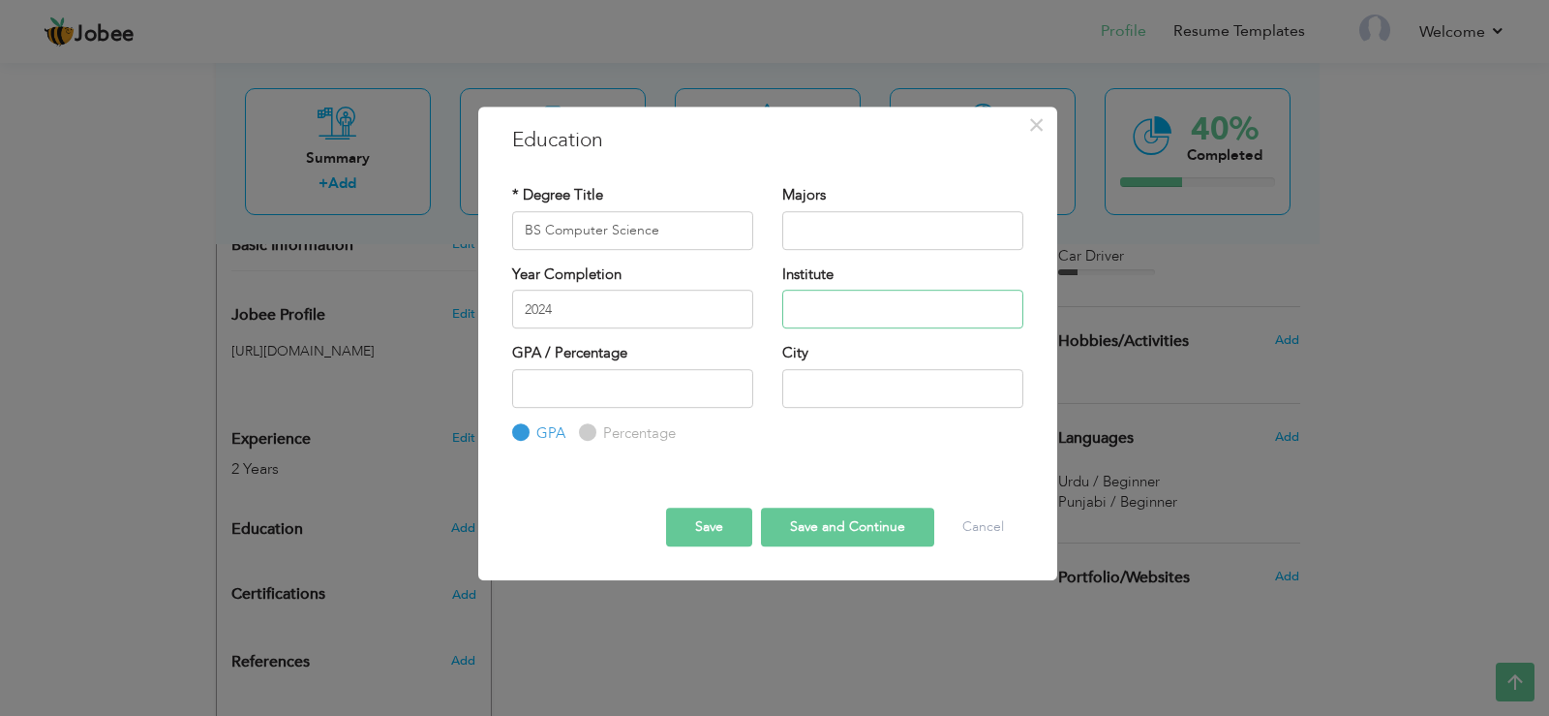
click at [818, 301] on input "text" at bounding box center [902, 309] width 241 height 39
type input "Gomal University [PERSON_NAME]"
click at [590, 391] on input "number" at bounding box center [632, 388] width 241 height 39
type input "3.49"
click at [862, 389] on input "text" at bounding box center [902, 388] width 241 height 39
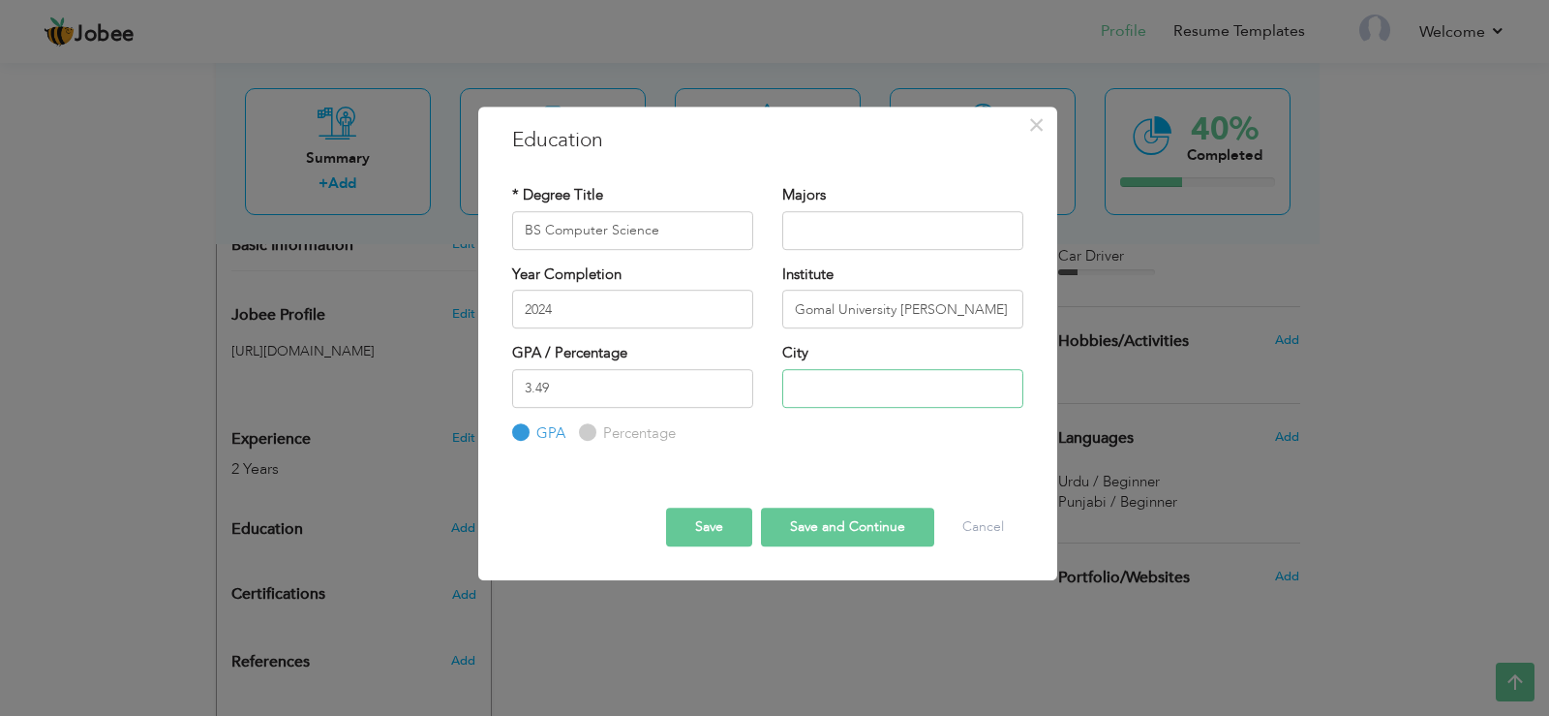
type input "[PERSON_NAME]"
drag, startPoint x: 1006, startPoint y: 308, endPoint x: 898, endPoint y: 304, distance: 108.5
click at [898, 304] on input "Gomal University [PERSON_NAME]" at bounding box center [902, 309] width 241 height 39
type input "[GEOGRAPHIC_DATA]"
click at [813, 229] on input "text" at bounding box center [902, 230] width 241 height 39
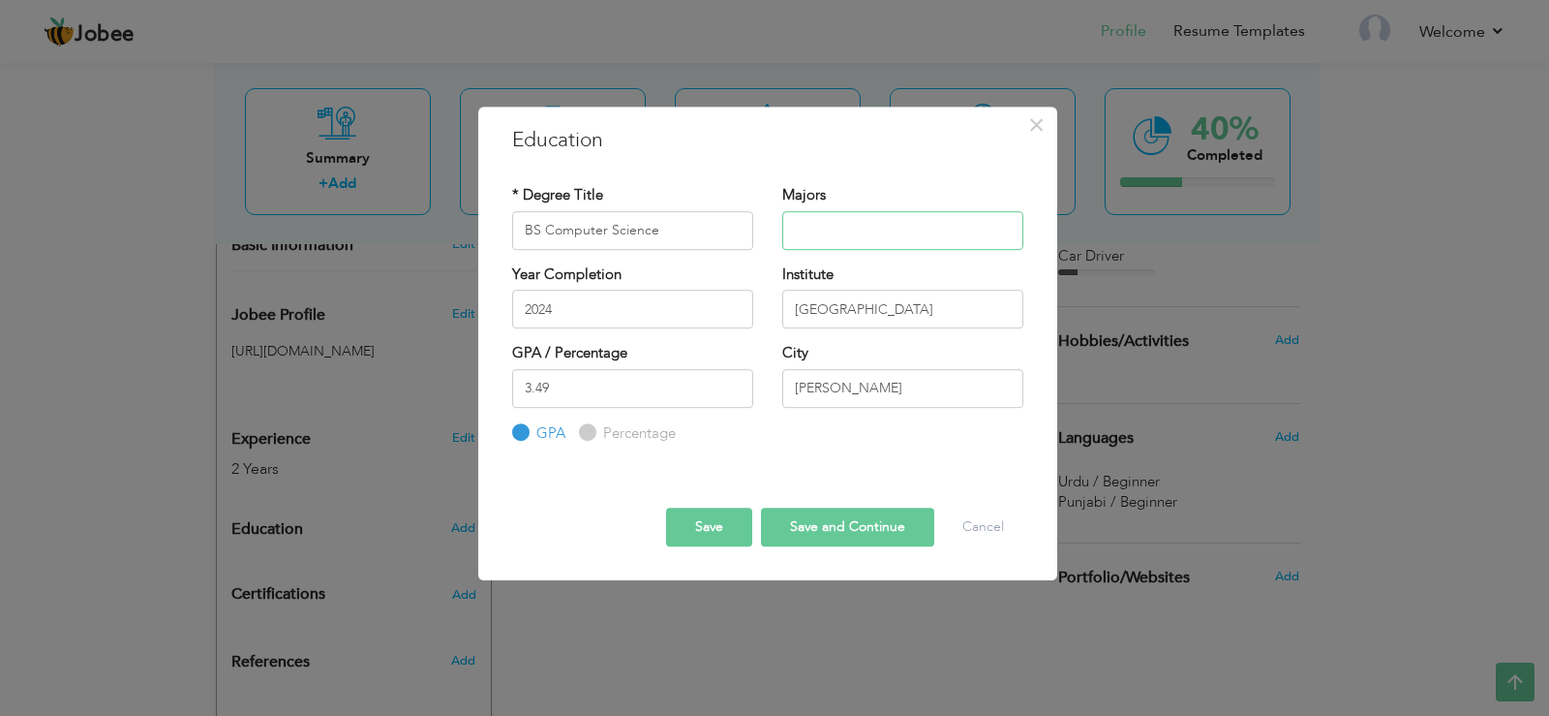
paste input "Computer Science"
type input "Computer Science"
click at [708, 523] on button "Save" at bounding box center [709, 526] width 86 height 39
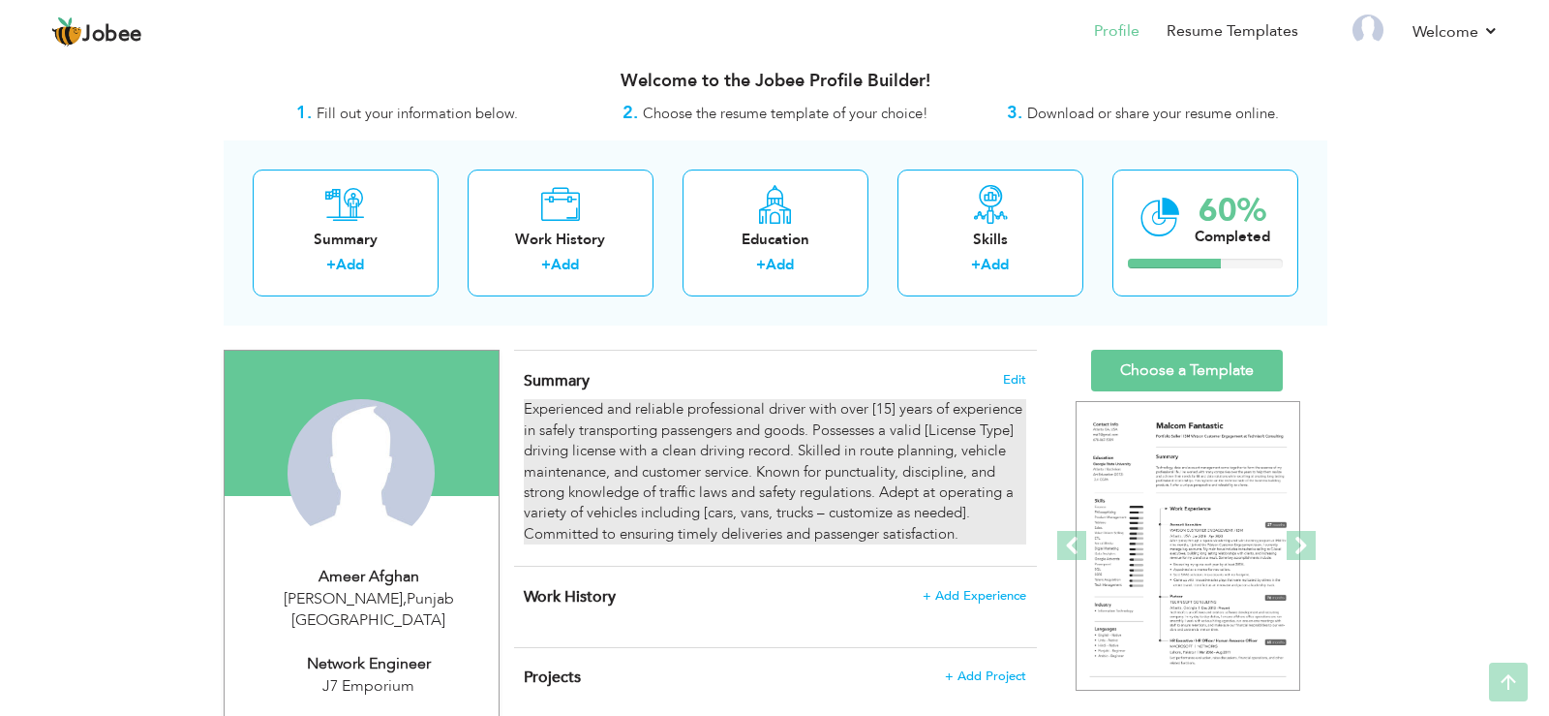
scroll to position [0, 0]
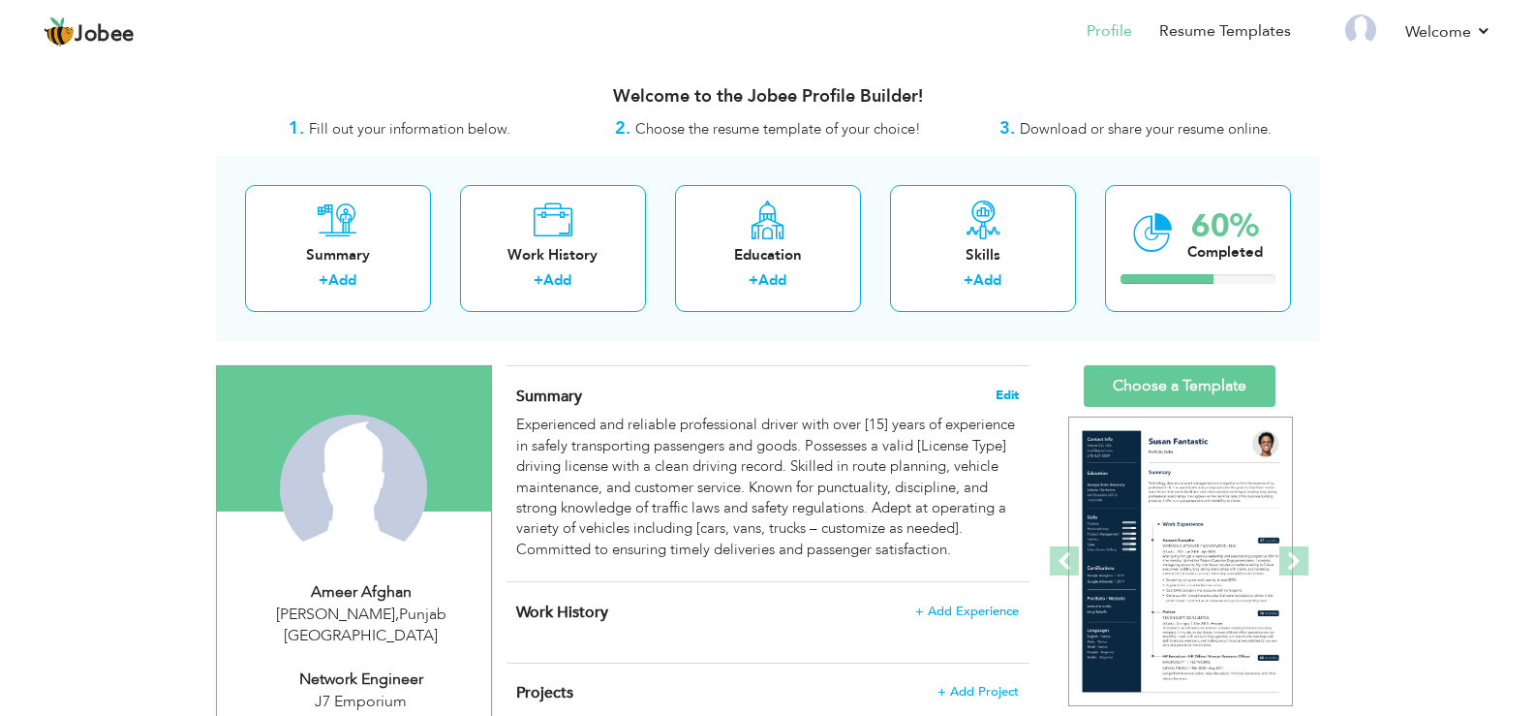
click at [1003, 391] on span "Edit" at bounding box center [1006, 395] width 23 height 14
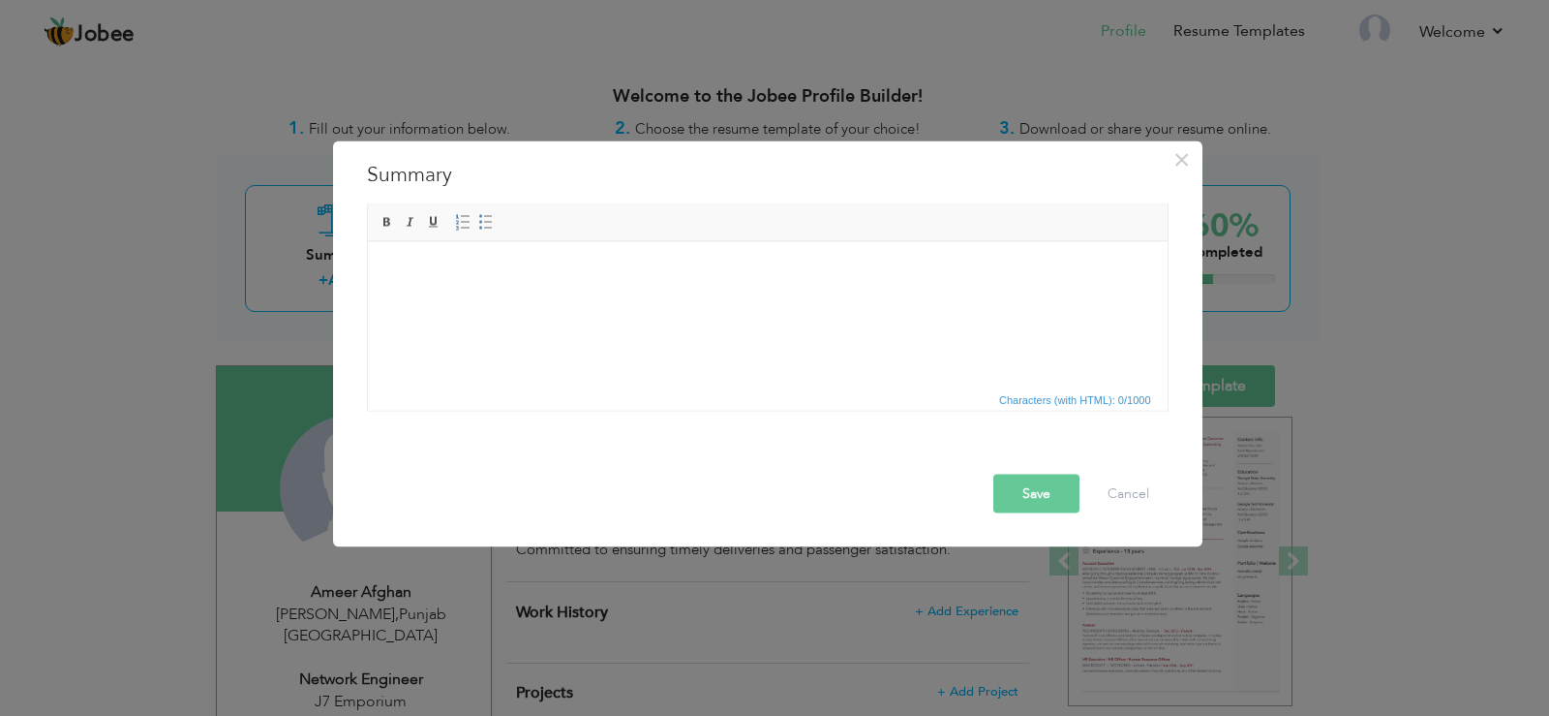
click at [1041, 485] on button "Save" at bounding box center [1036, 492] width 86 height 39
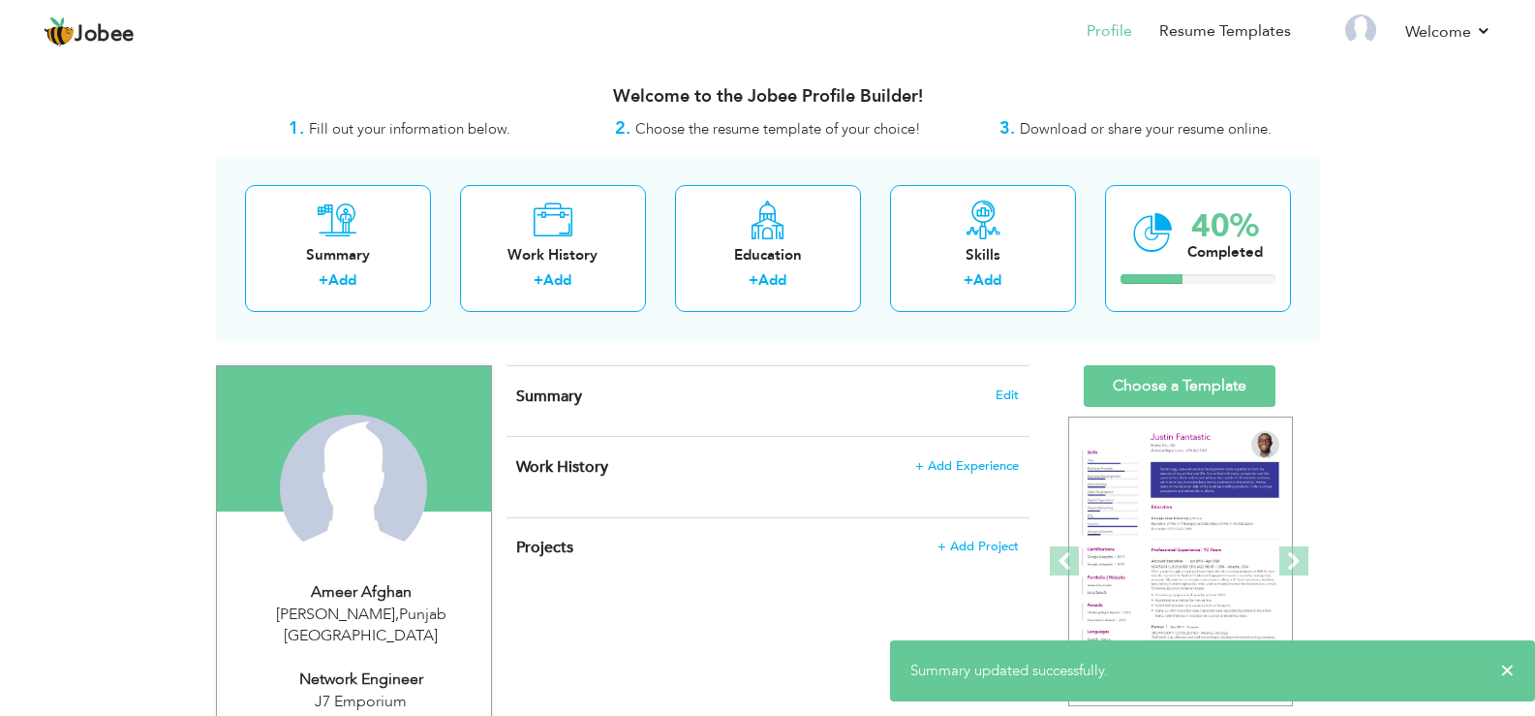
click at [782, 391] on h4 "Summary Edit" at bounding box center [767, 395] width 502 height 19
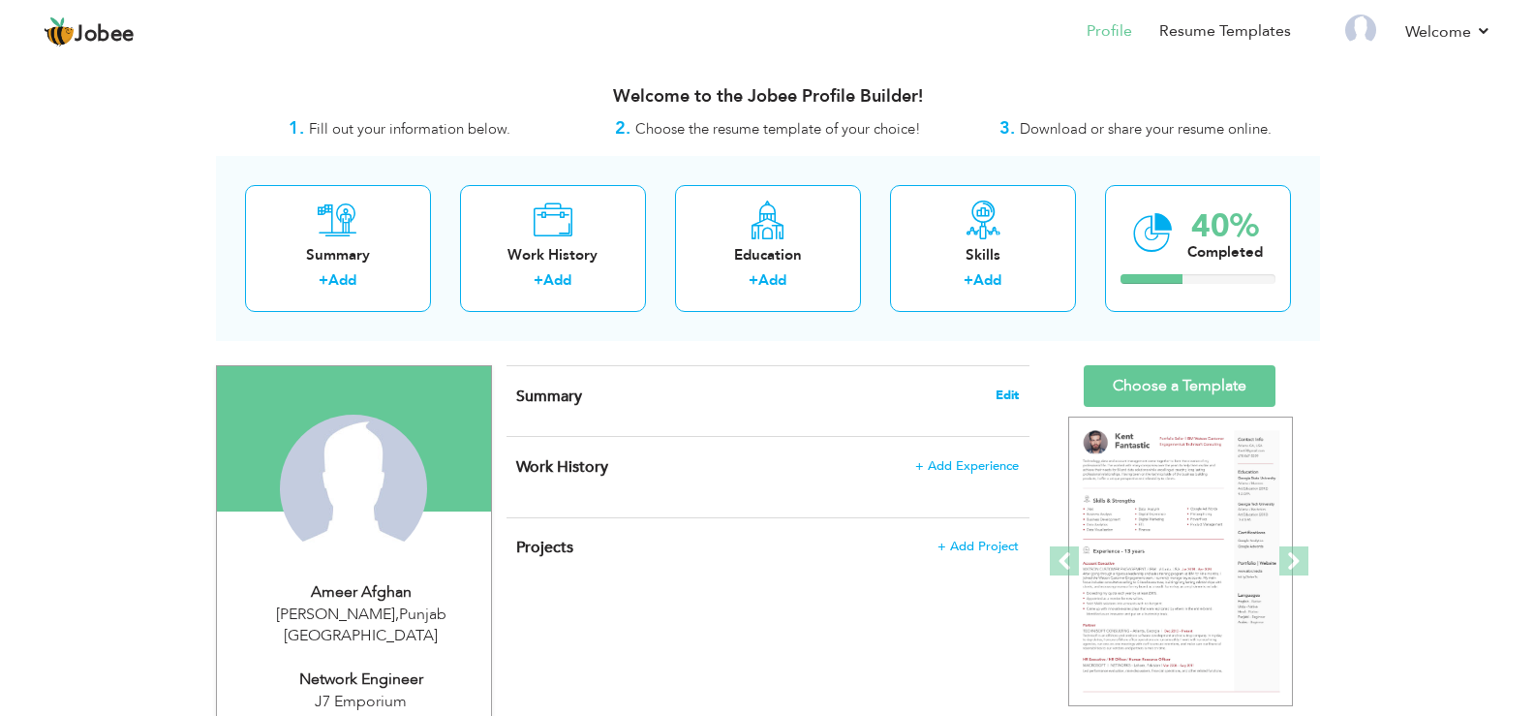
click at [1011, 391] on span "Edit" at bounding box center [1006, 395] width 23 height 14
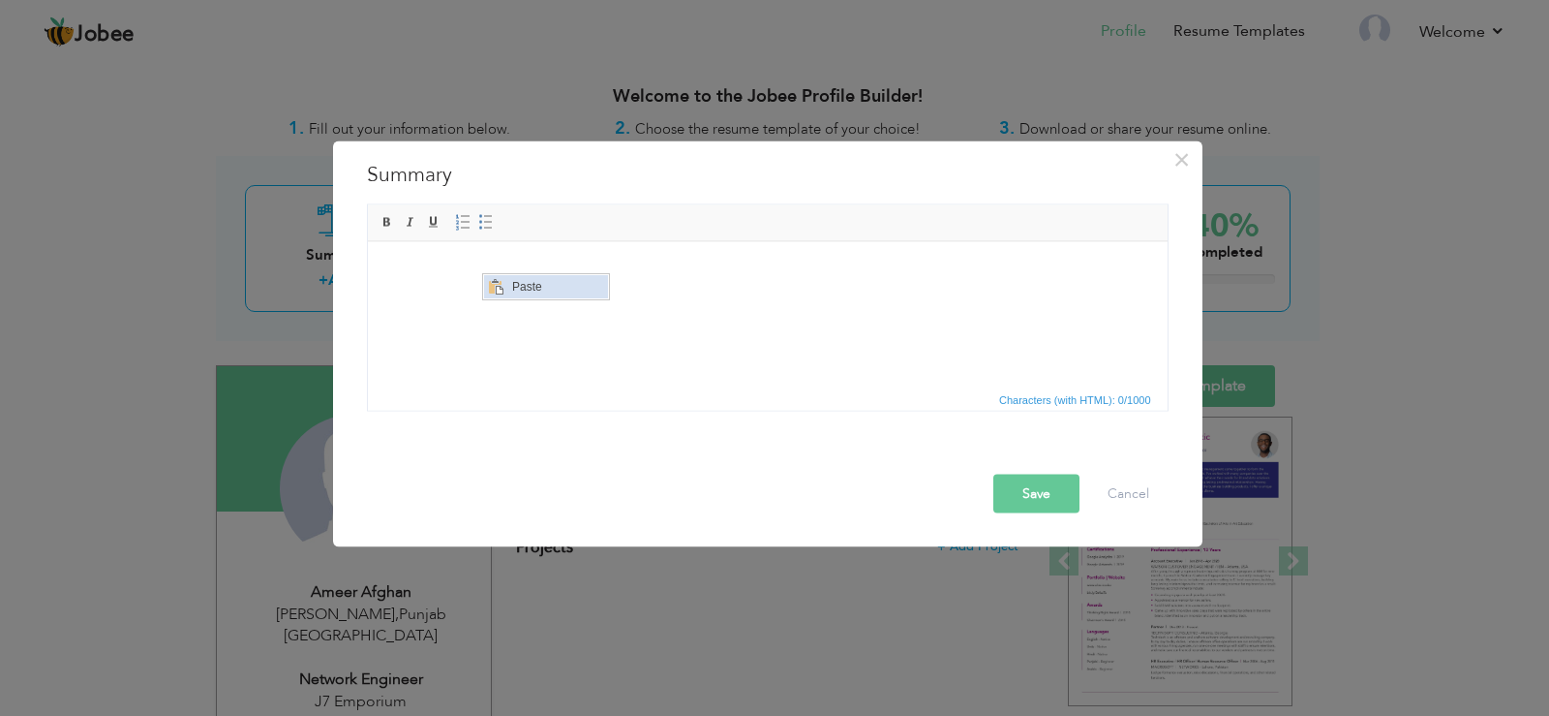
click at [513, 284] on span "Paste" at bounding box center [556, 286] width 101 height 23
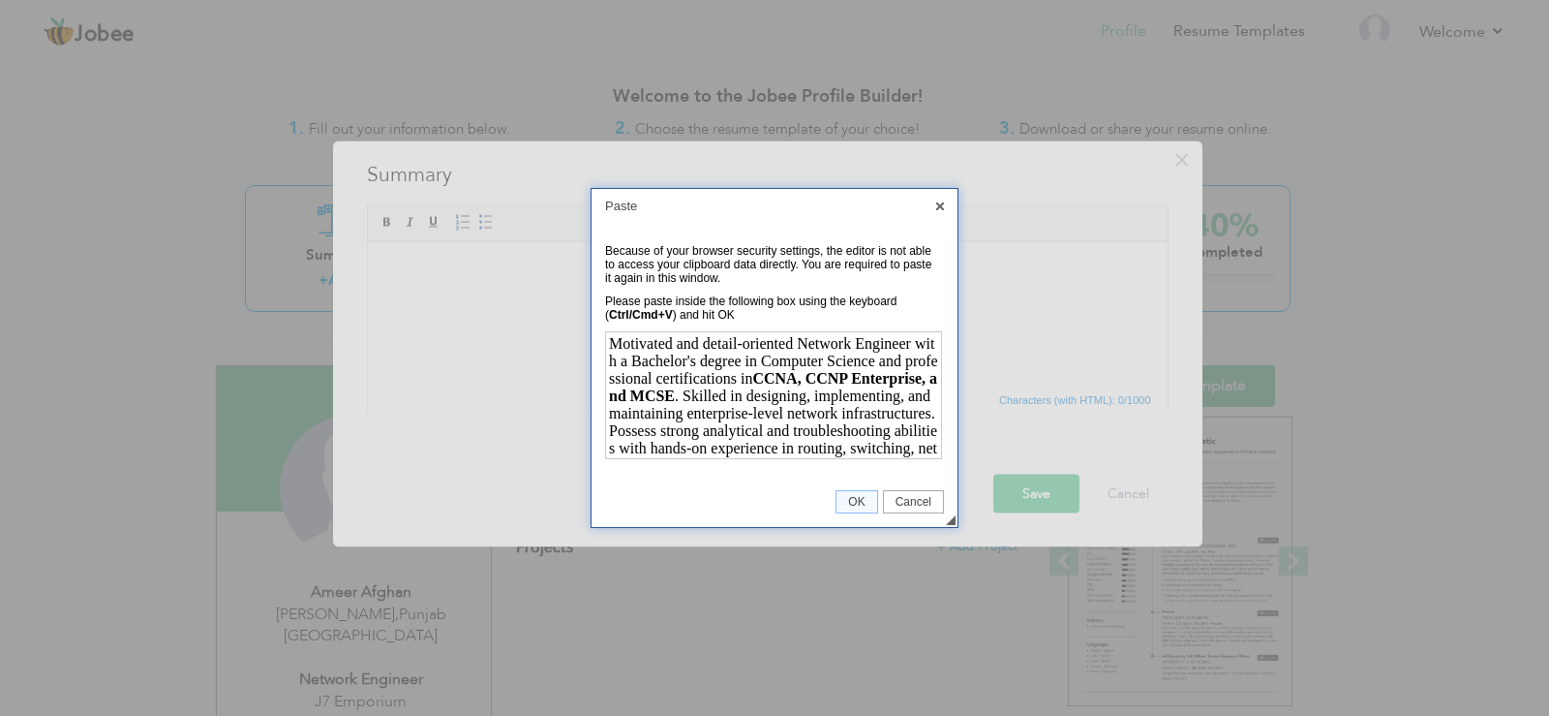
scroll to position [103, 0]
click at [854, 503] on span "OK" at bounding box center [857, 502] width 40 height 14
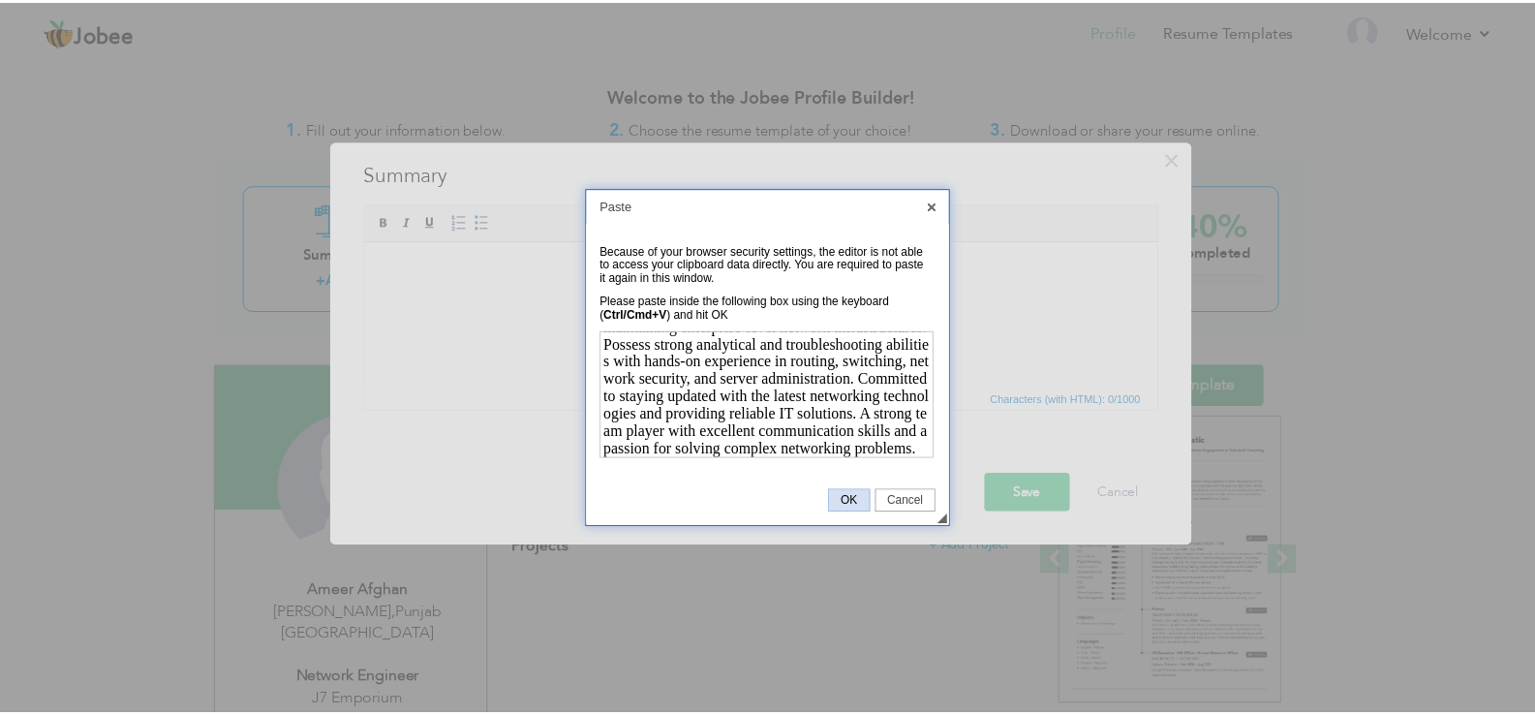
scroll to position [0, 0]
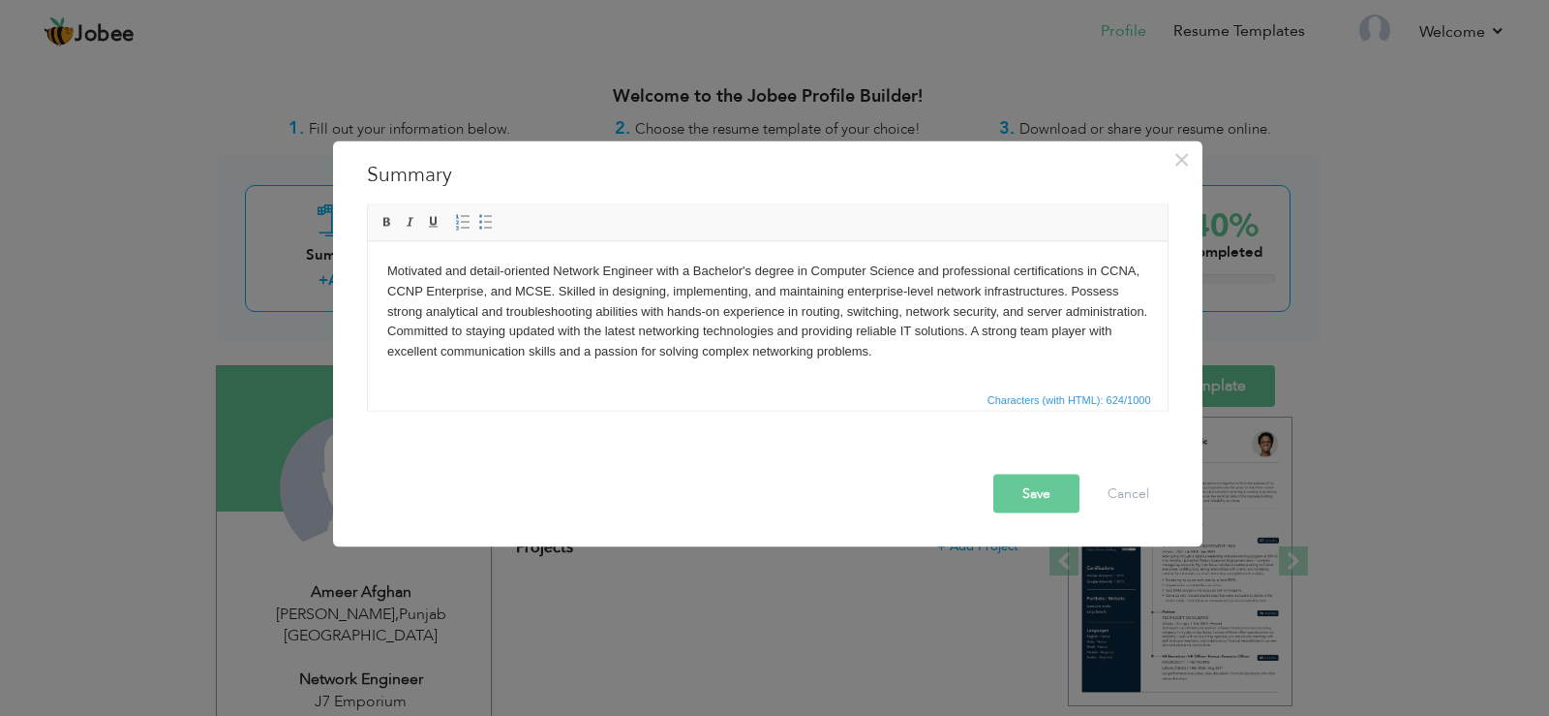
click at [1017, 482] on button "Save" at bounding box center [1036, 492] width 86 height 39
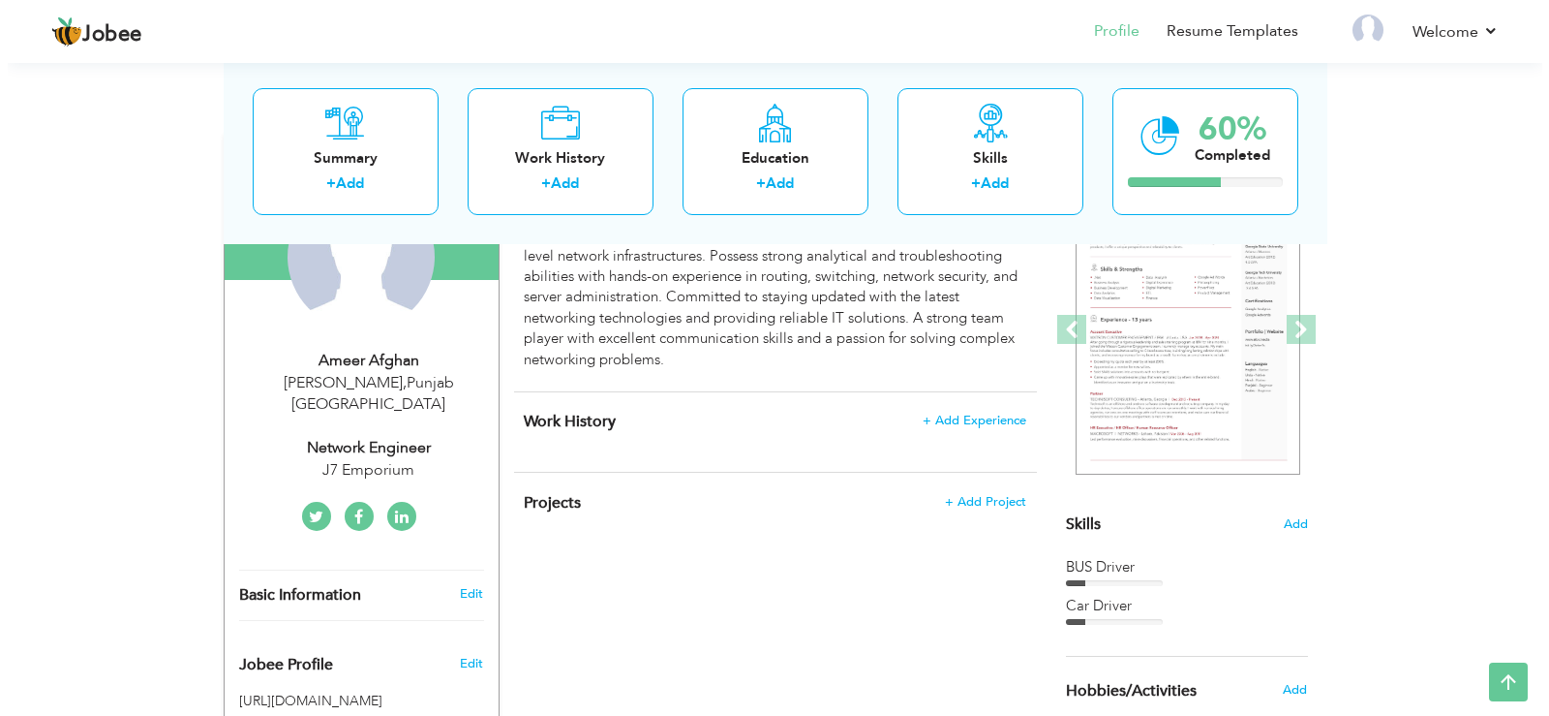
scroll to position [226, 0]
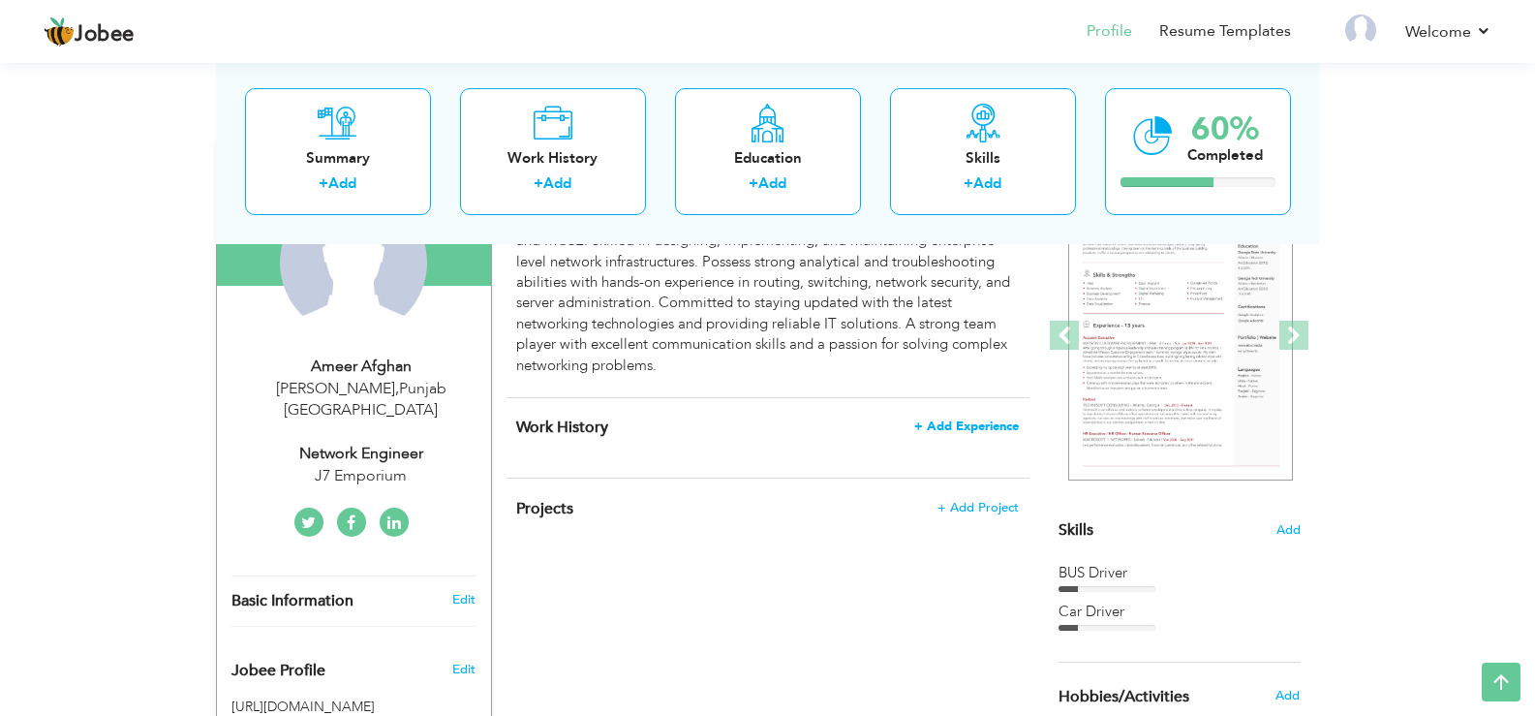
click at [944, 423] on span "+ Add Experience" at bounding box center [966, 426] width 105 height 14
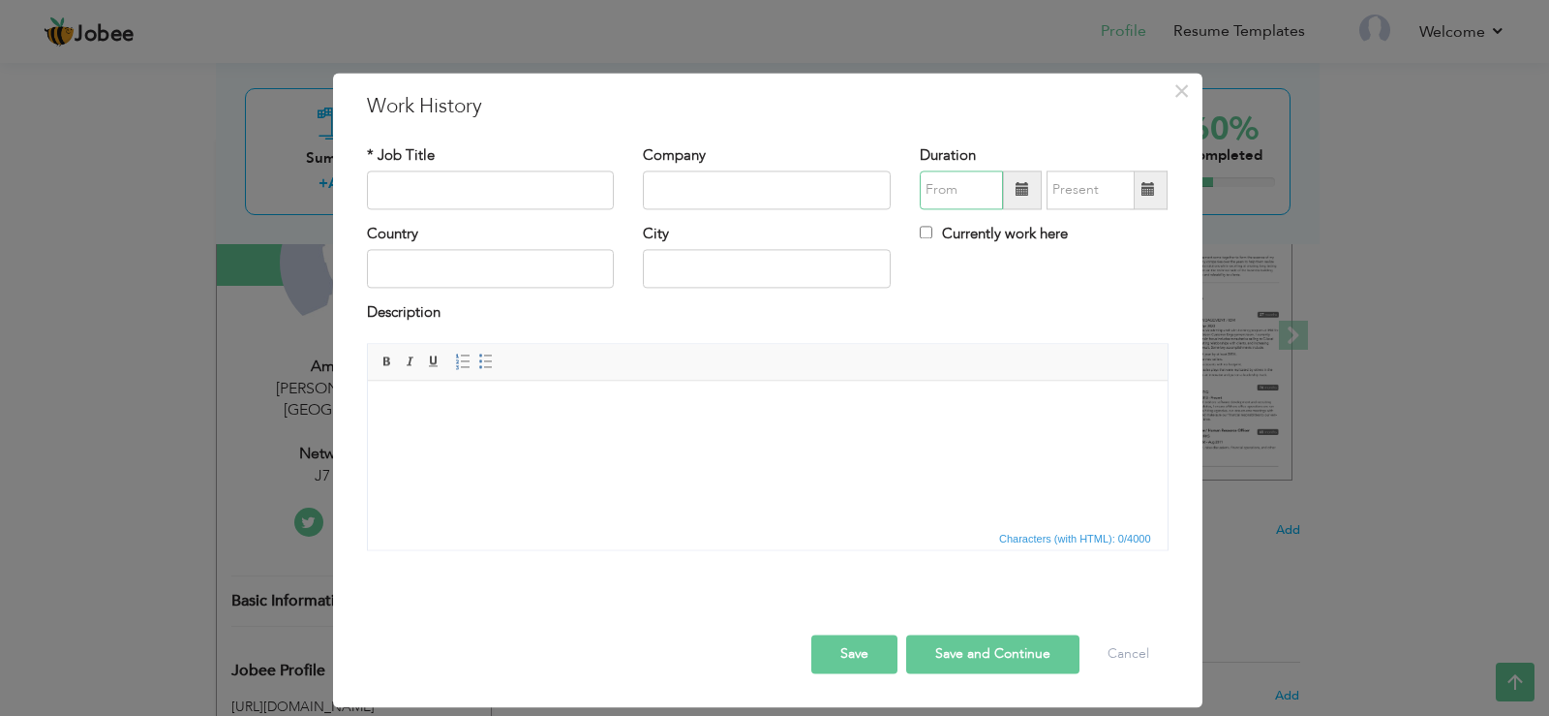
type input "08/2025"
click at [953, 191] on input "08/2025" at bounding box center [961, 189] width 83 height 39
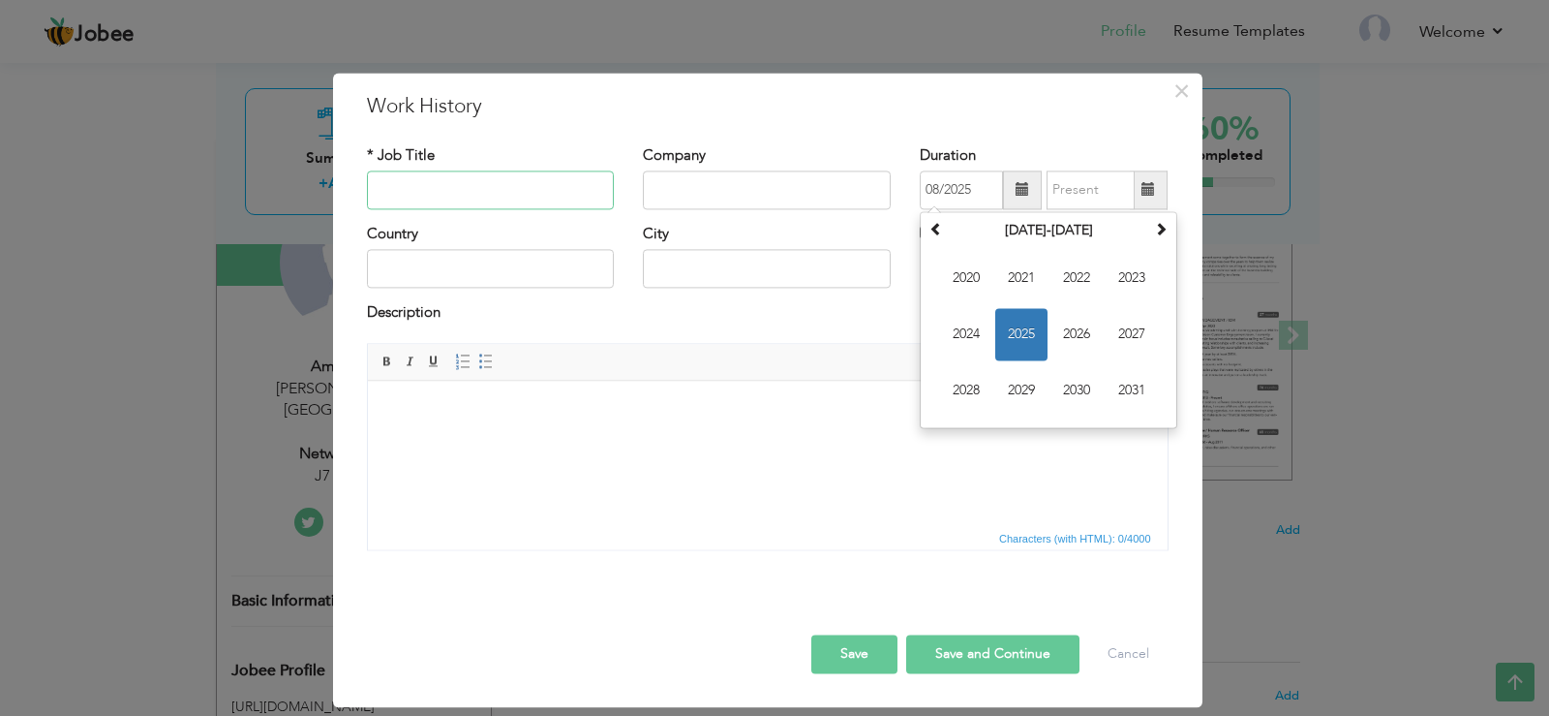
click at [427, 178] on input "text" at bounding box center [491, 189] width 248 height 39
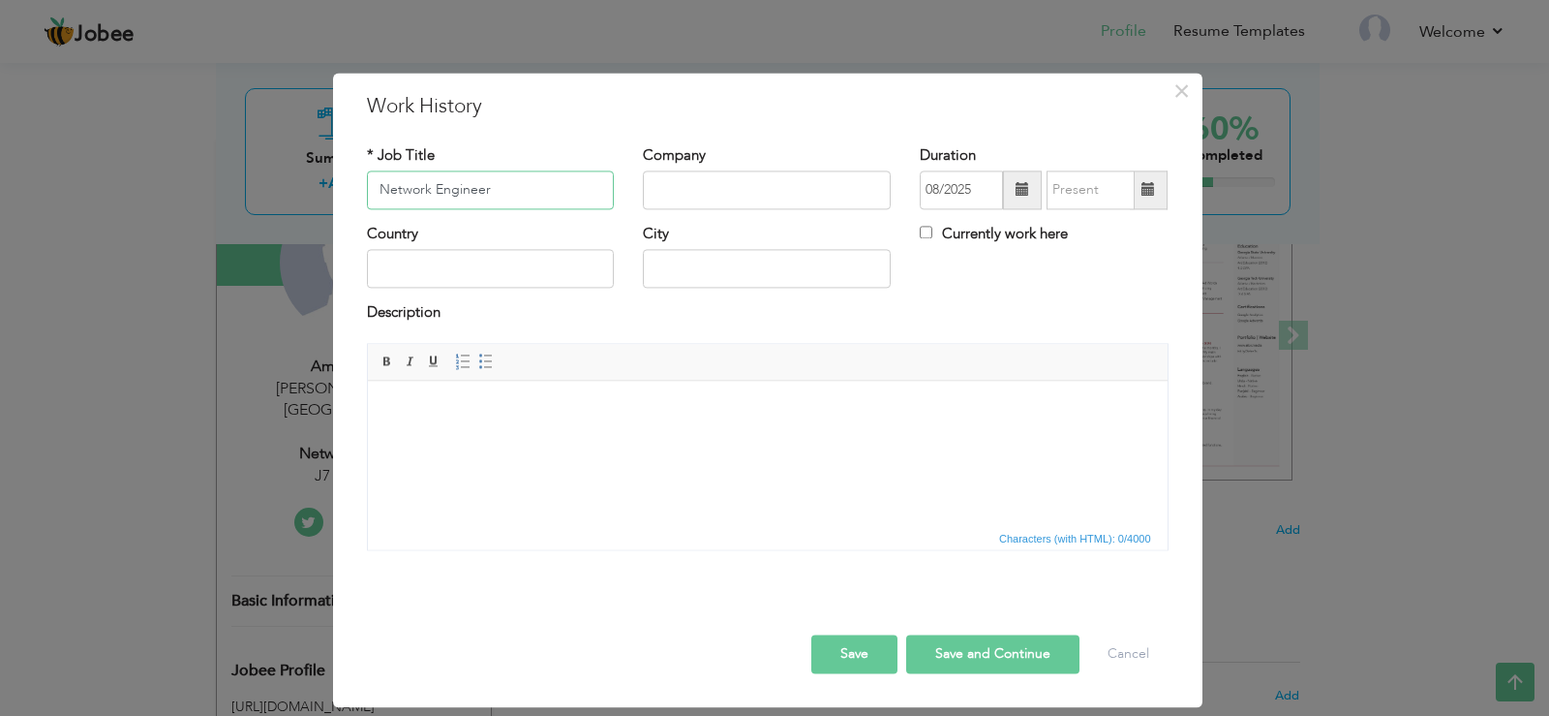
type input "Network Engineer"
click at [438, 261] on input "text" at bounding box center [491, 269] width 248 height 39
type input "[GEOGRAPHIC_DATA]"
type input "[PERSON_NAME]"
click at [732, 189] on input "text" at bounding box center [767, 189] width 248 height 39
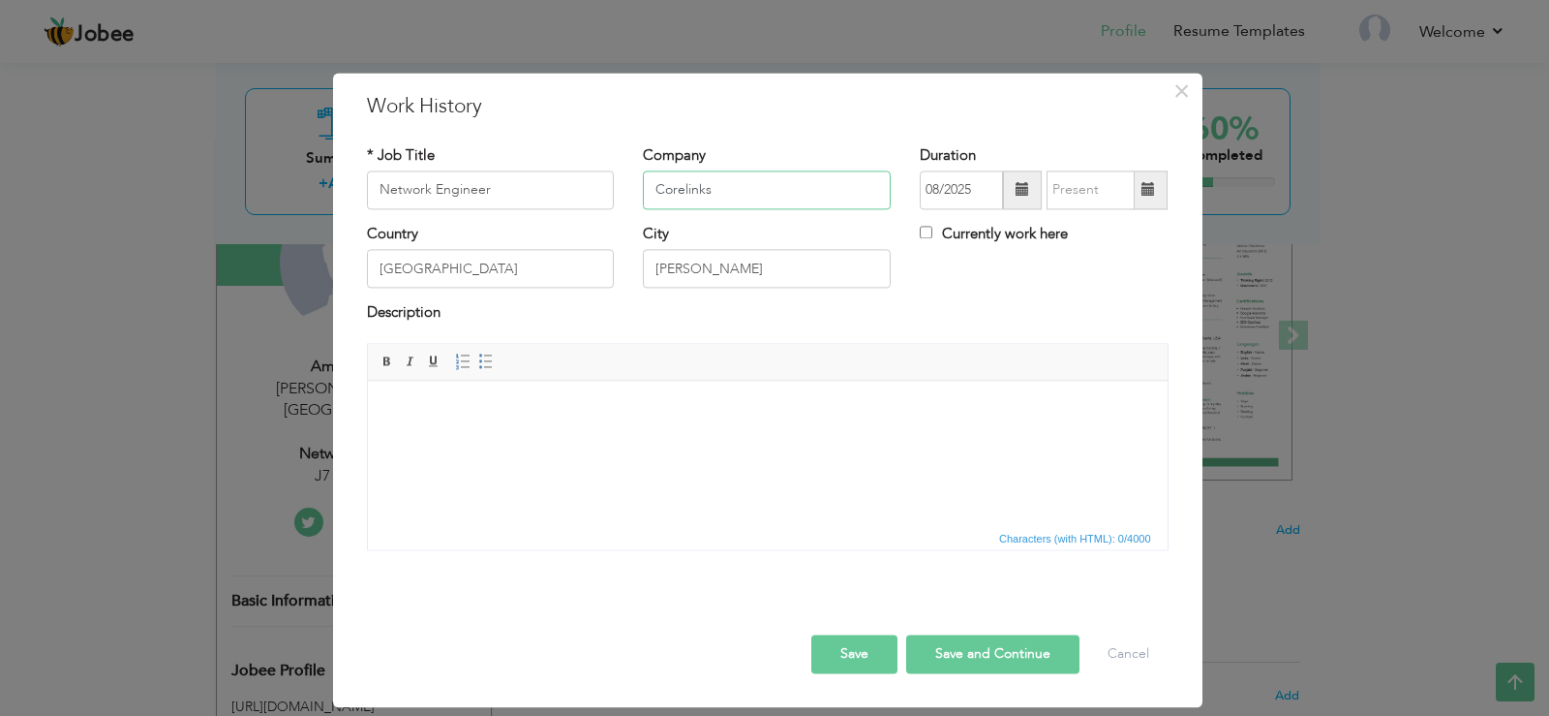
type input "Corelinks"
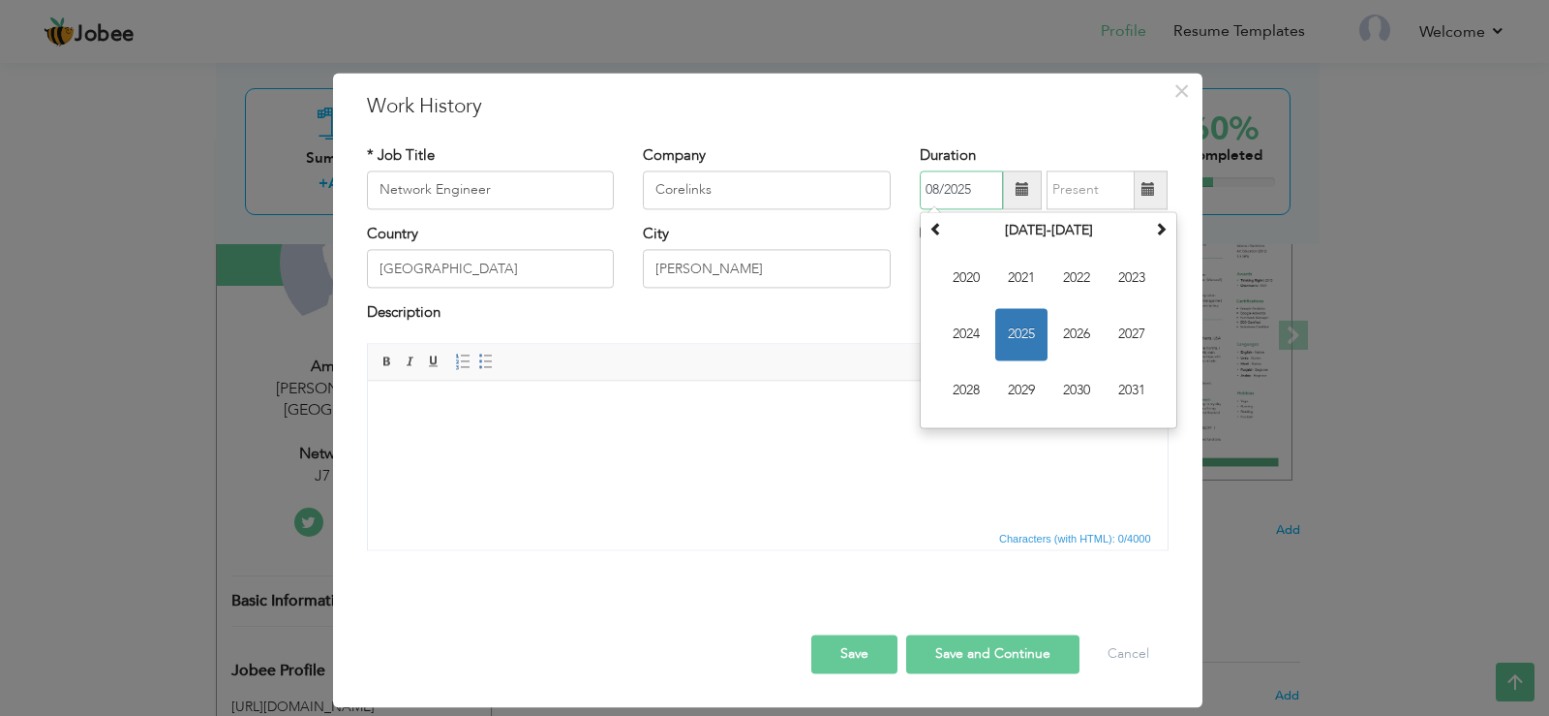
click at [940, 184] on input "08/2025" at bounding box center [961, 189] width 83 height 39
type input "0"
type input "6"
click at [965, 186] on input "6" at bounding box center [961, 189] width 83 height 39
click at [973, 329] on span "2024" at bounding box center [966, 334] width 52 height 52
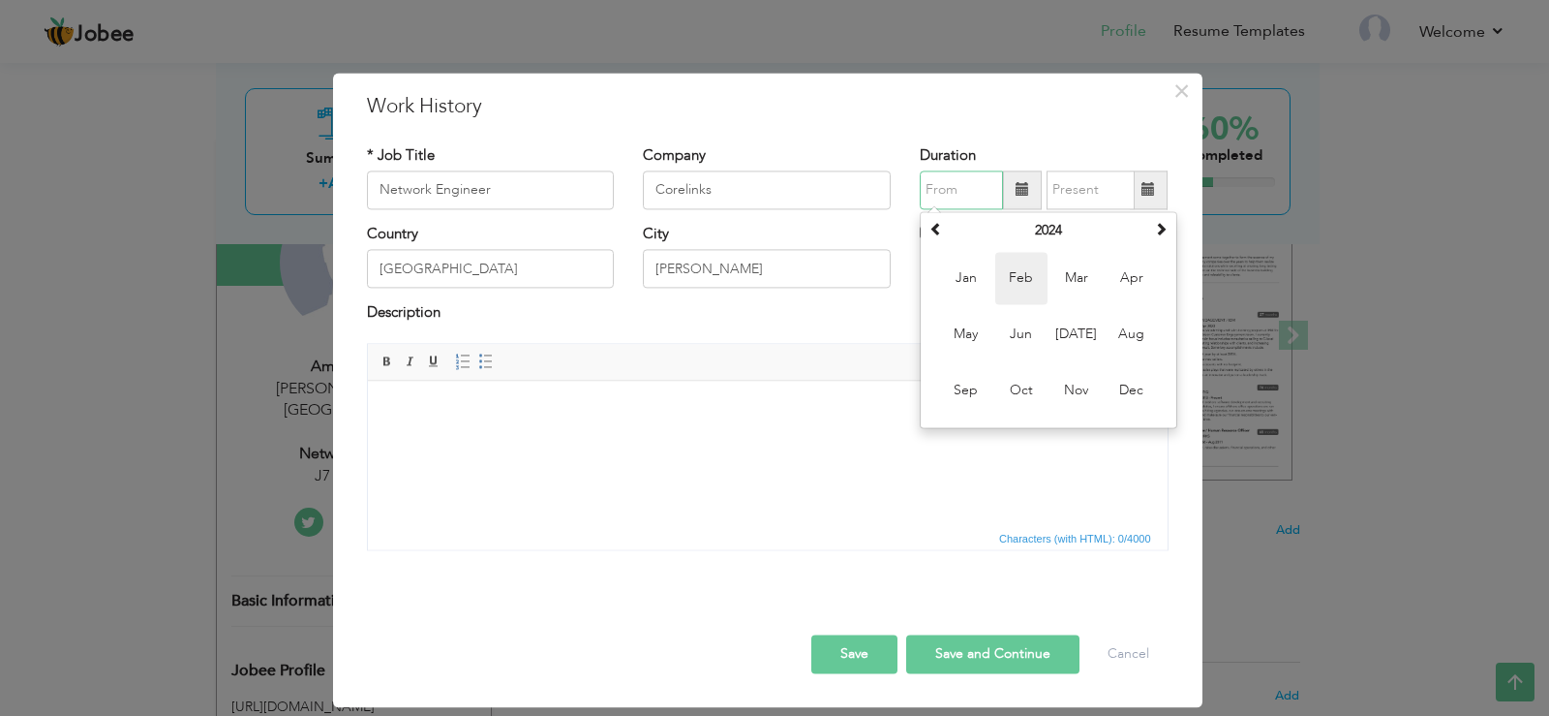
click at [1010, 272] on span "Feb" at bounding box center [1021, 278] width 52 height 52
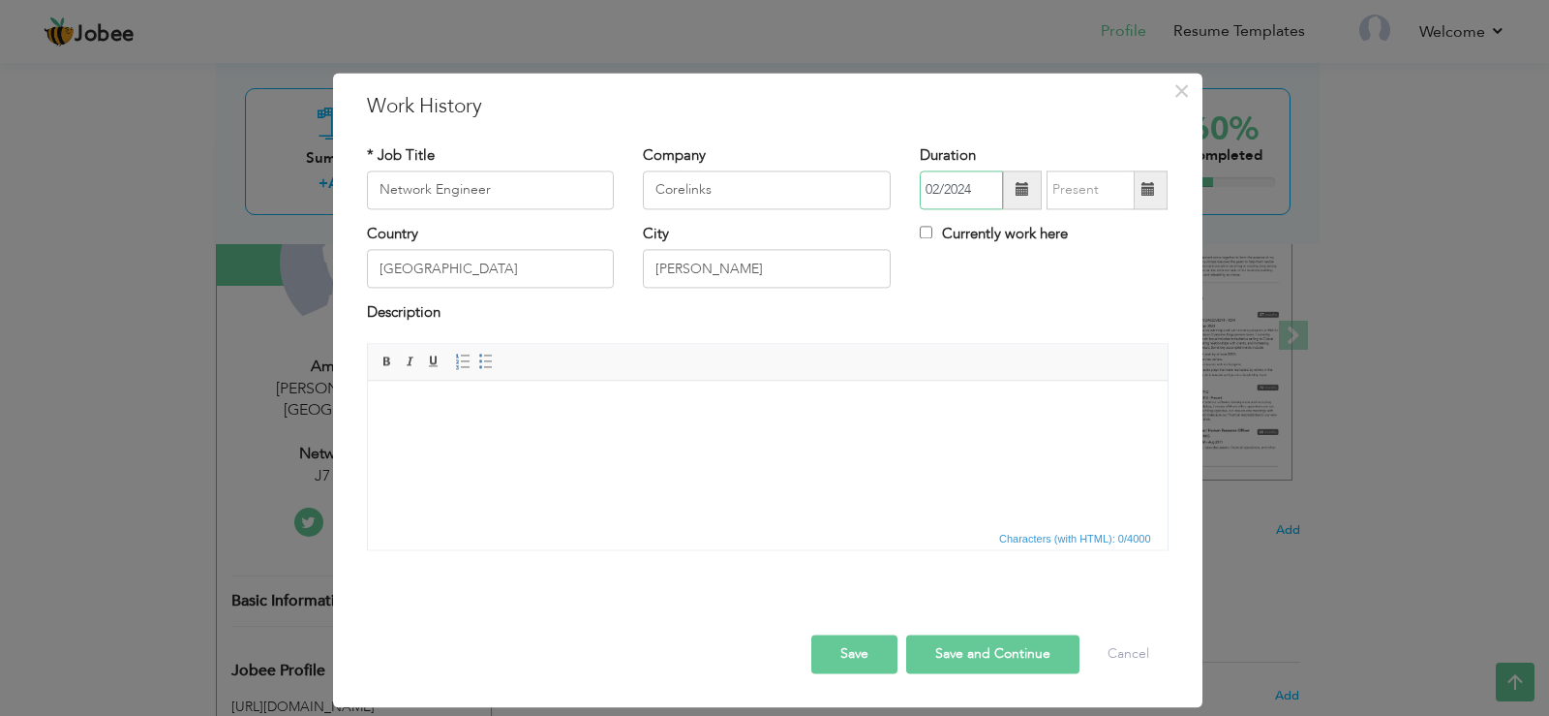
click at [939, 188] on input "02/2024" at bounding box center [961, 189] width 83 height 39
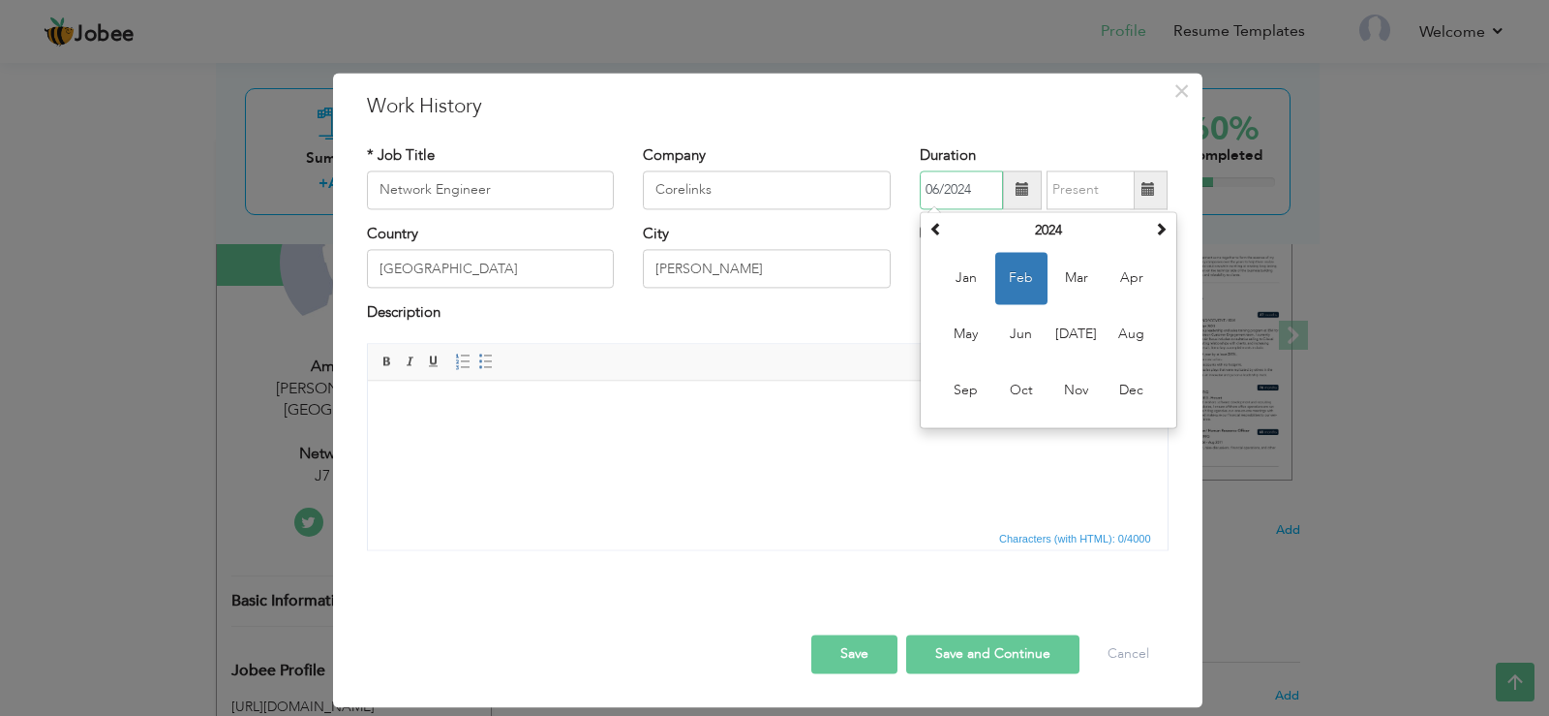
type input "06/2024"
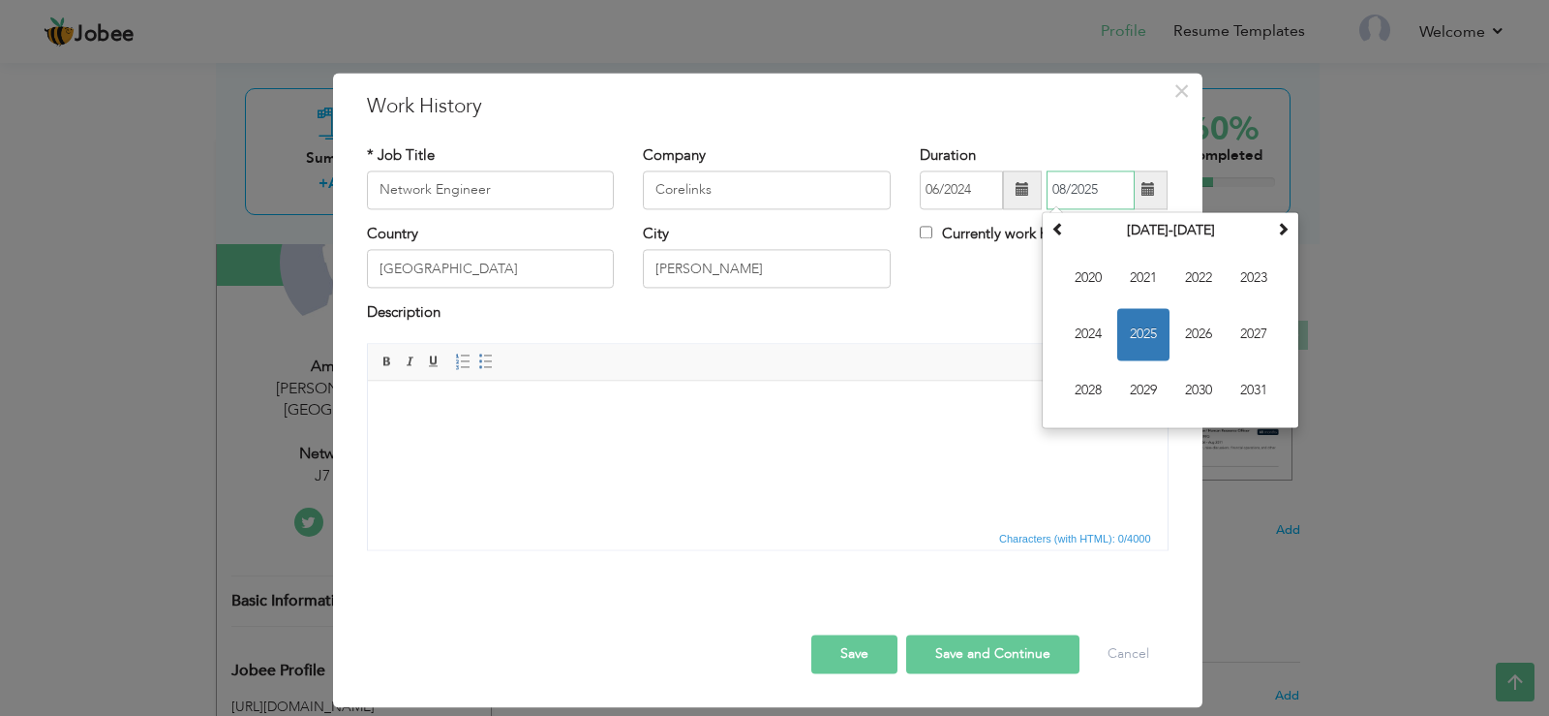
click at [1067, 191] on input "08/2025" at bounding box center [1091, 189] width 88 height 39
type input "06/2025"
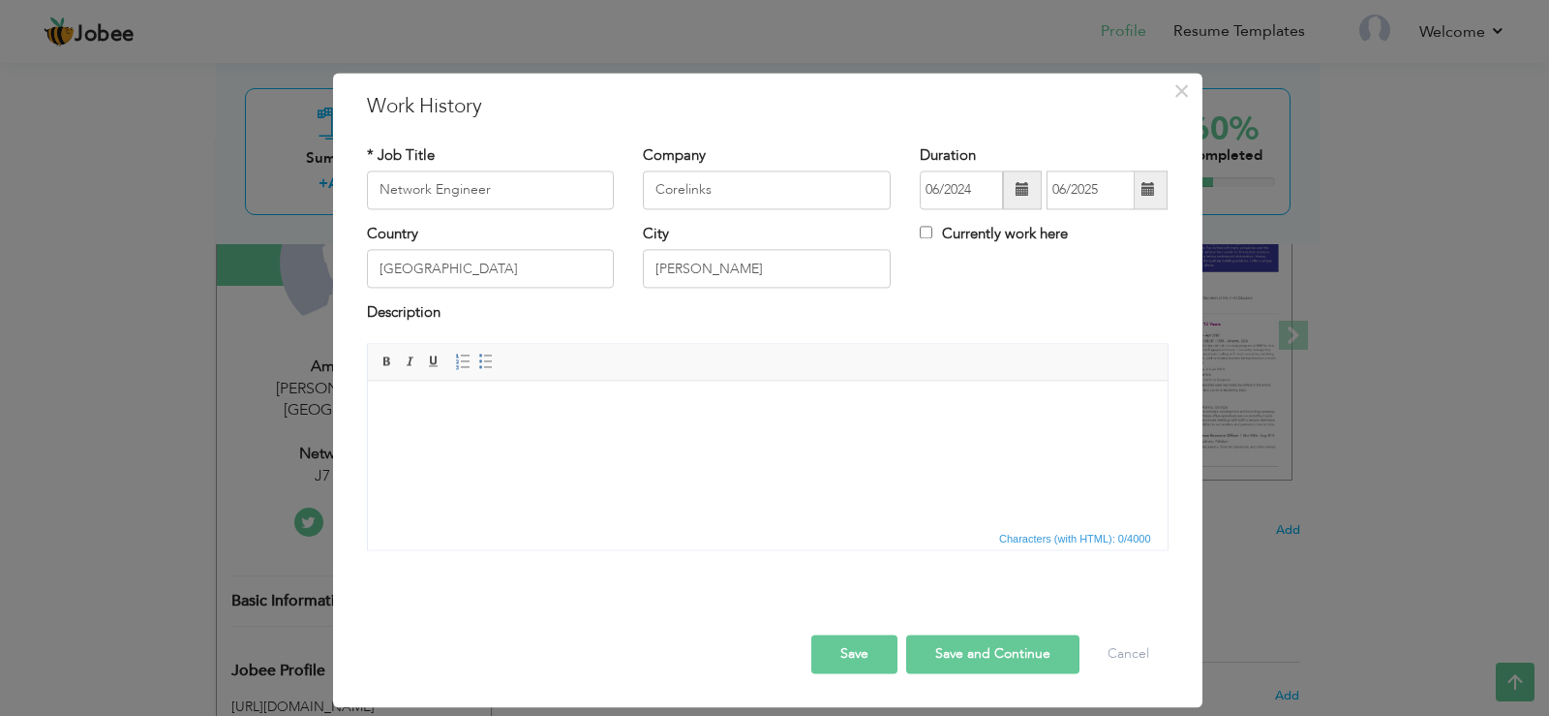
click at [914, 311] on div "Description" at bounding box center [768, 315] width 802 height 25
click at [420, 422] on html at bounding box center [767, 410] width 800 height 59
click at [474, 425] on span "Paste" at bounding box center [515, 424] width 101 height 23
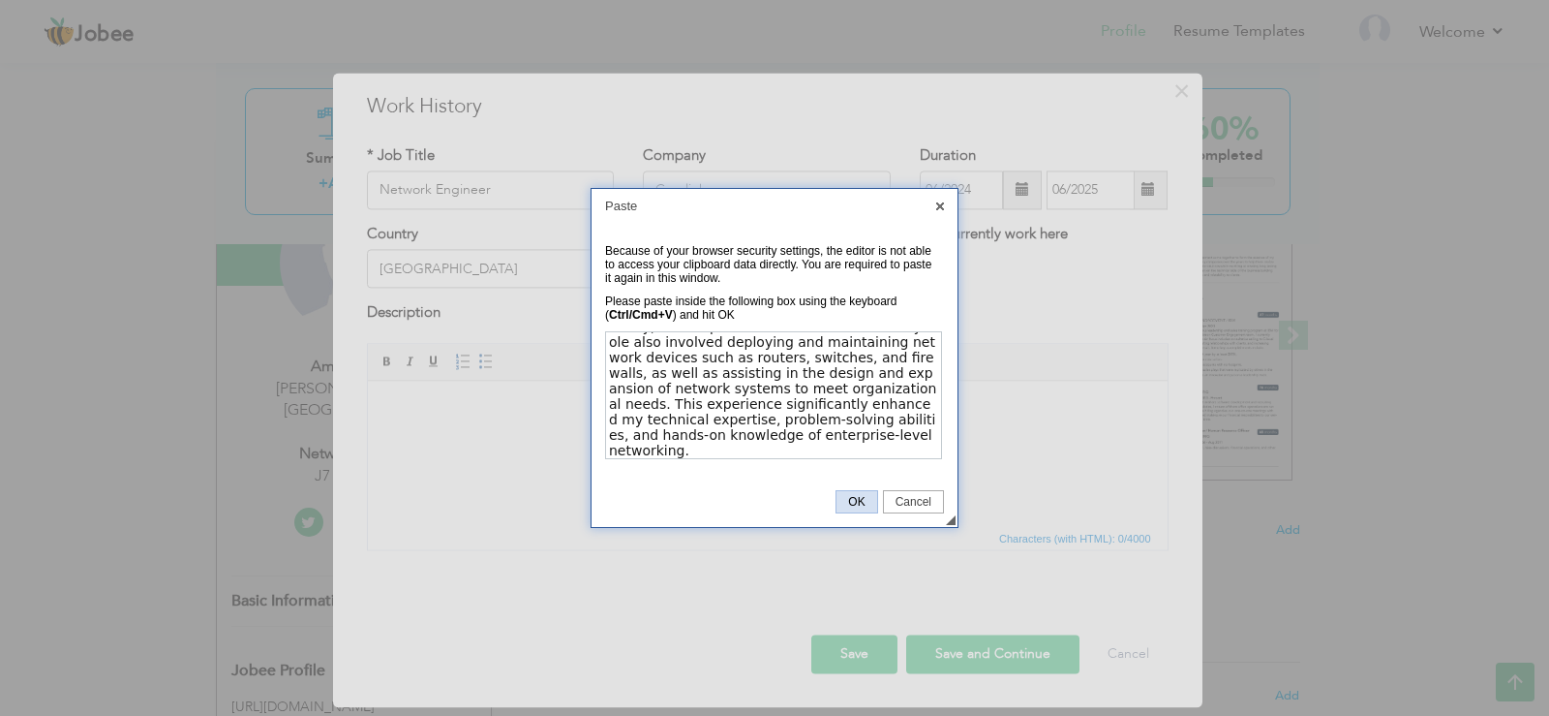
drag, startPoint x: 846, startPoint y: 499, endPoint x: 462, endPoint y: 117, distance: 541.6
click at [846, 499] on span "OK" at bounding box center [857, 502] width 40 height 14
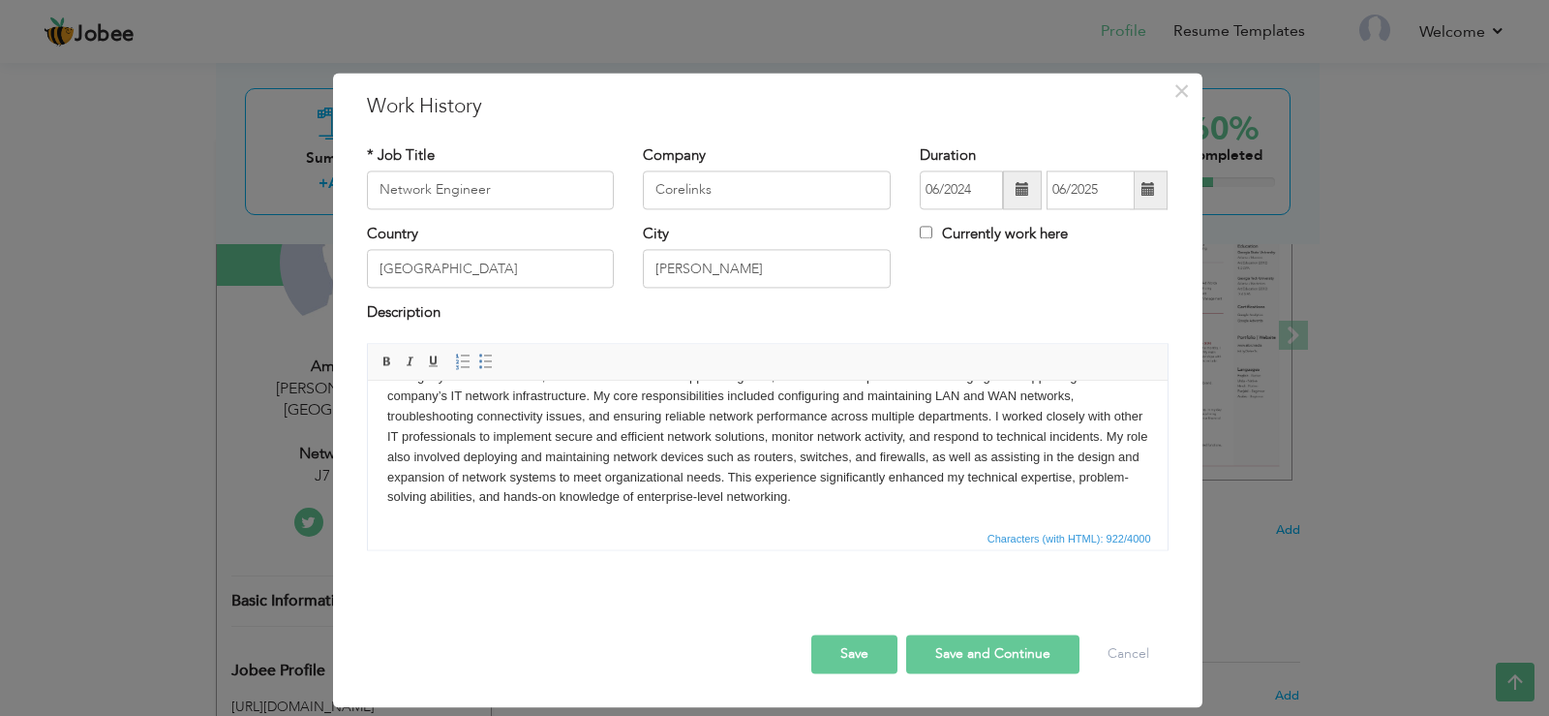
scroll to position [75, 0]
click at [858, 649] on button "Save" at bounding box center [854, 653] width 86 height 39
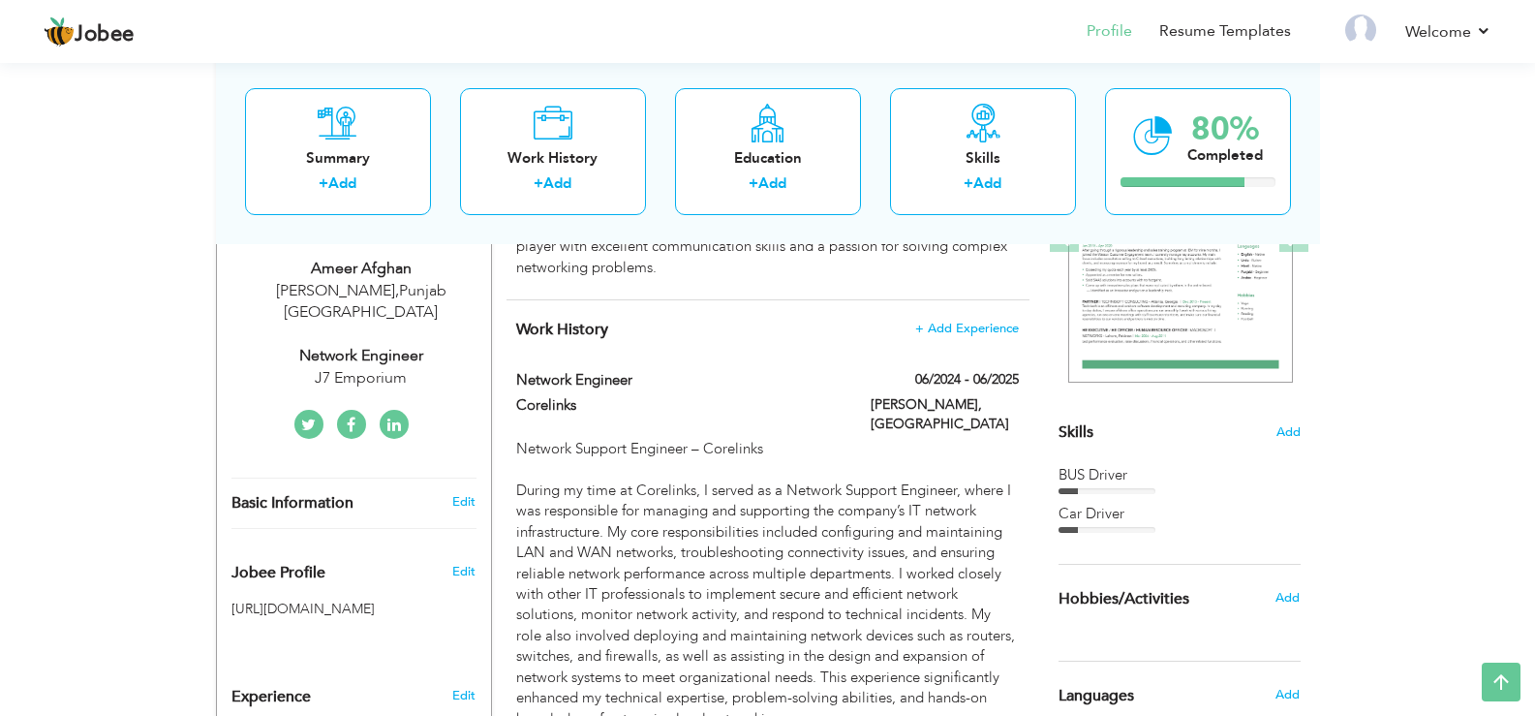
scroll to position [355, 0]
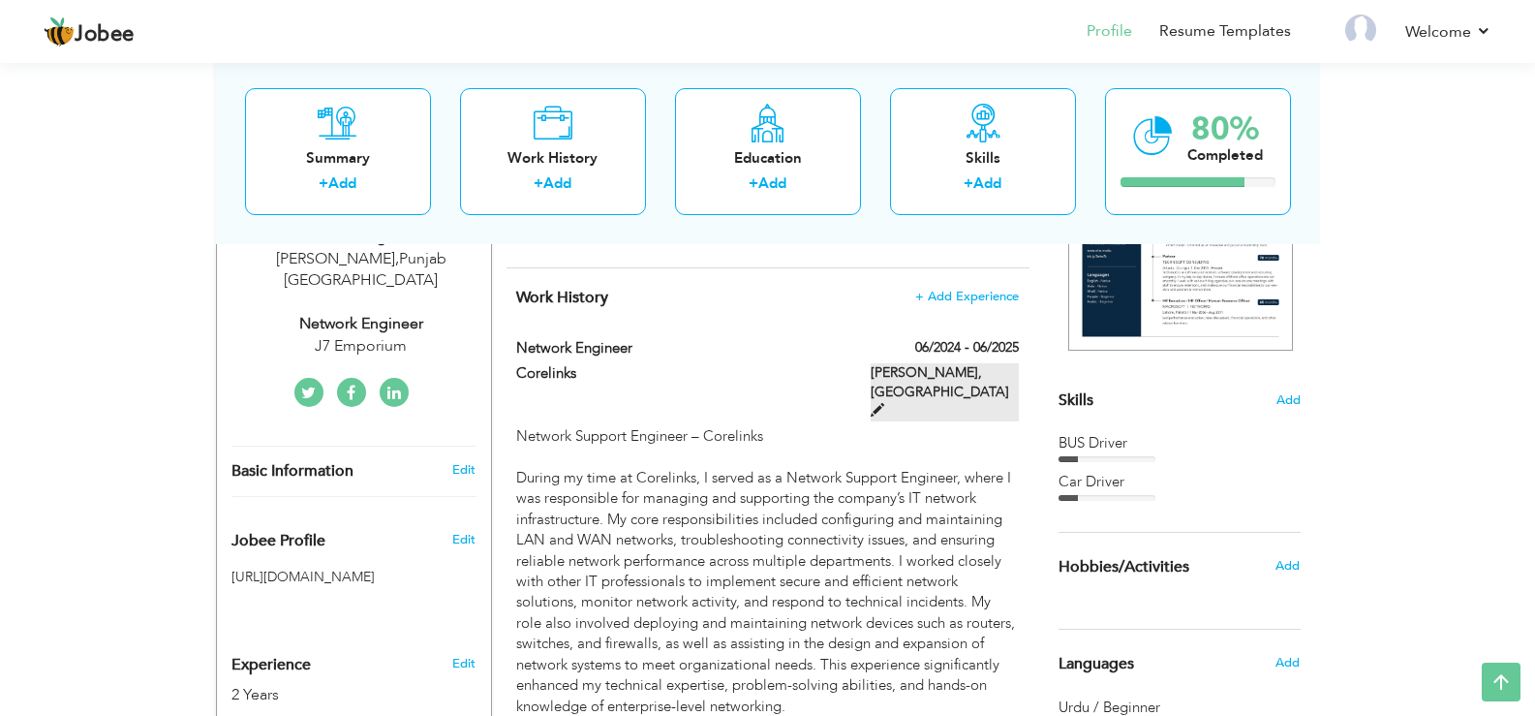
click at [948, 391] on label "[PERSON_NAME], [GEOGRAPHIC_DATA]" at bounding box center [944, 392] width 148 height 58
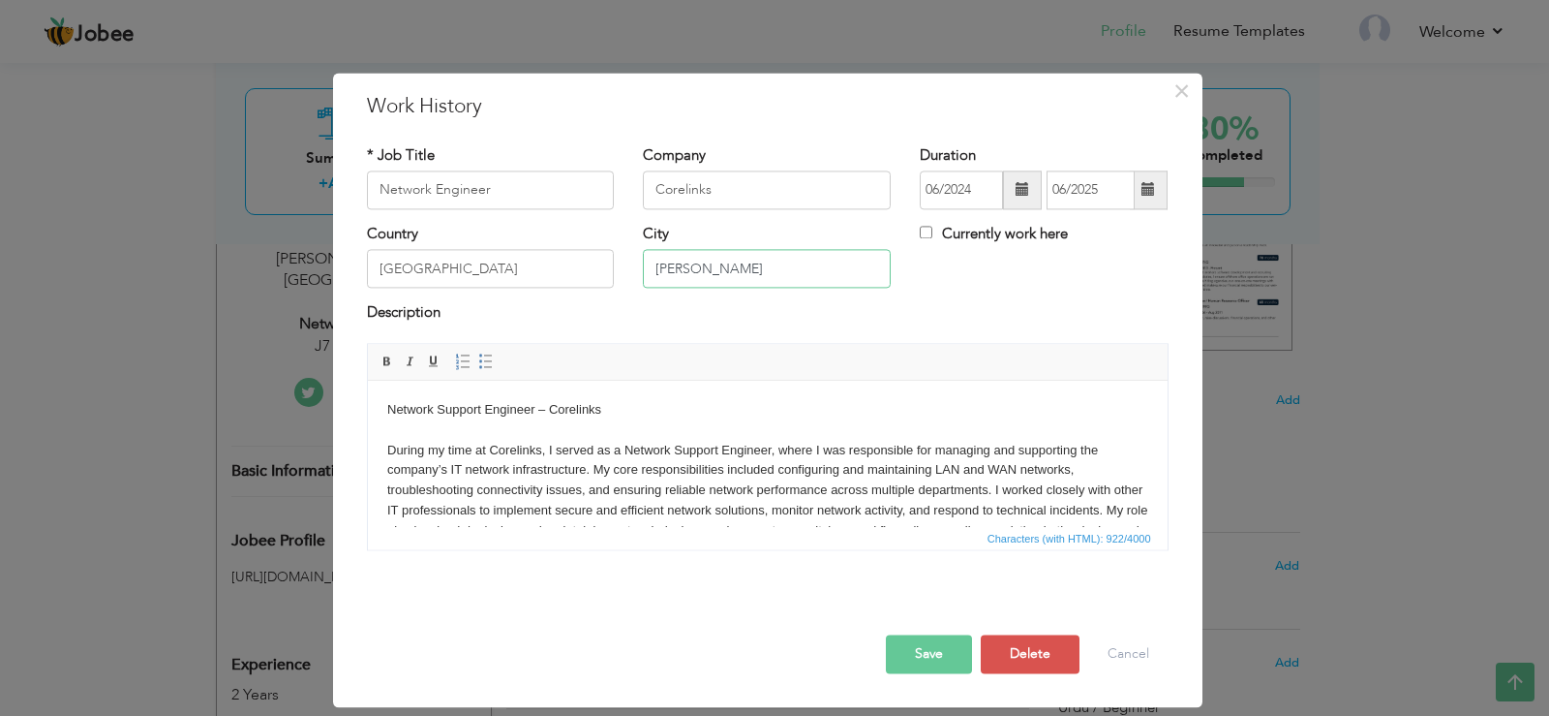
click at [784, 272] on input "[PERSON_NAME]" at bounding box center [767, 269] width 248 height 39
type input "Peshawar"
click at [386, 447] on body "Network Support Engineer – Corelinks During my time at Corelinks, I served as a…" at bounding box center [766, 490] width 761 height 181
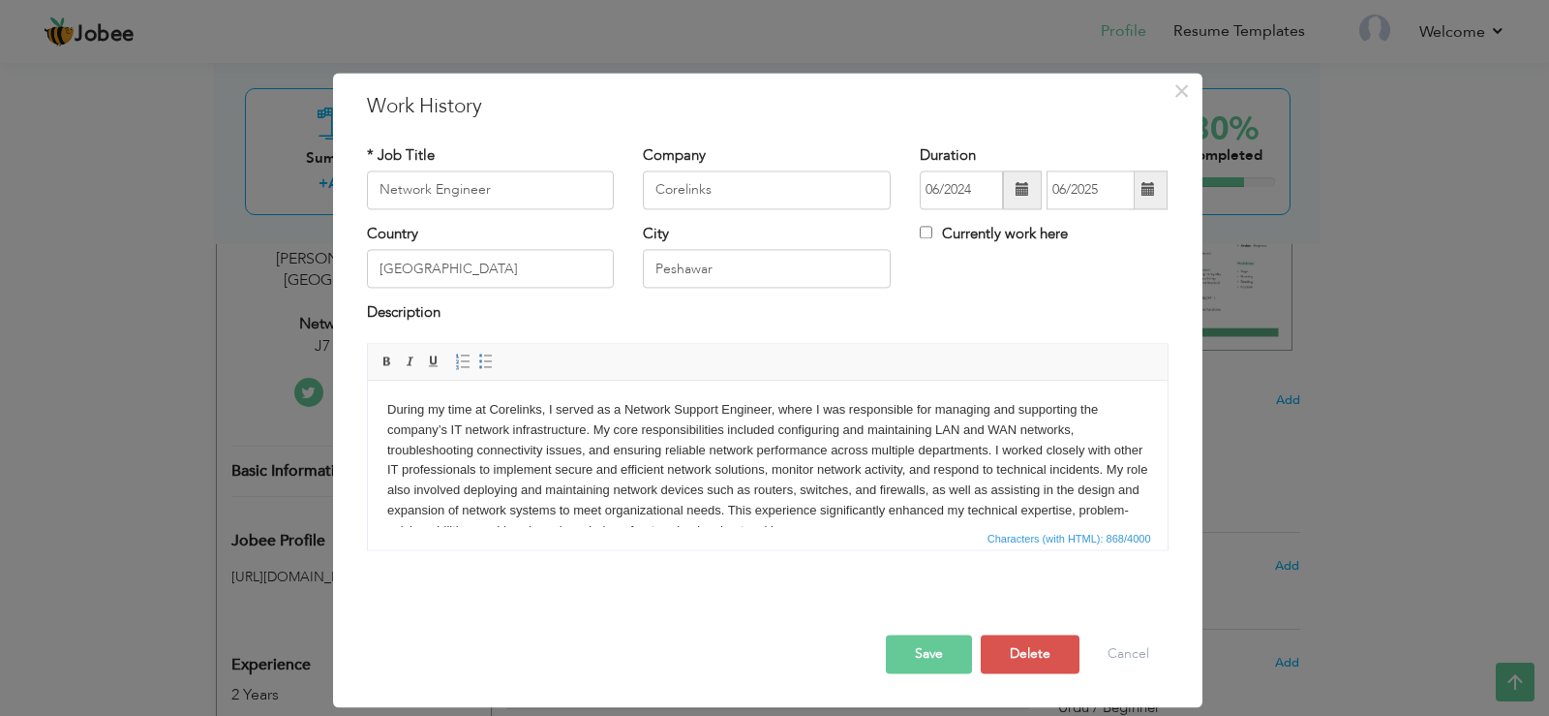
click at [911, 652] on button "Save" at bounding box center [929, 653] width 86 height 39
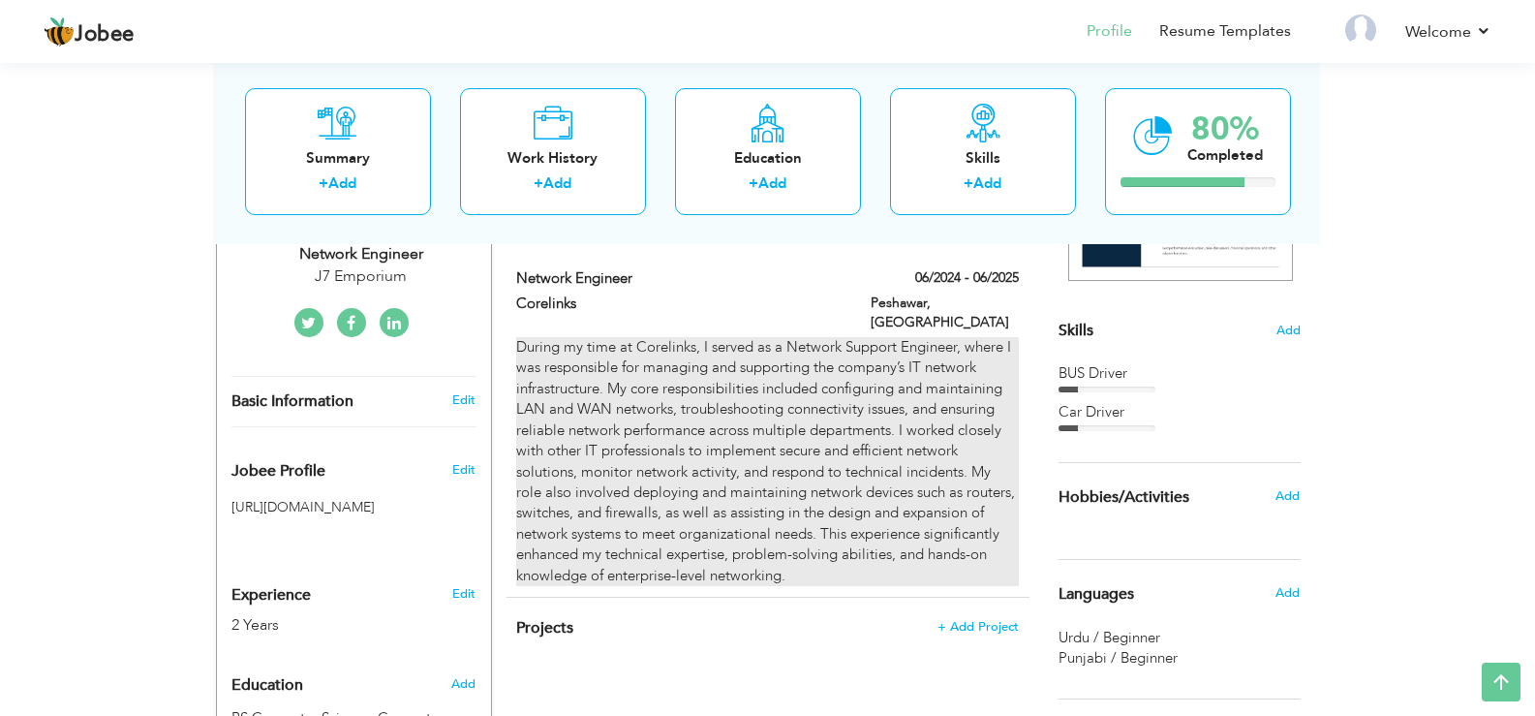
scroll to position [419, 0]
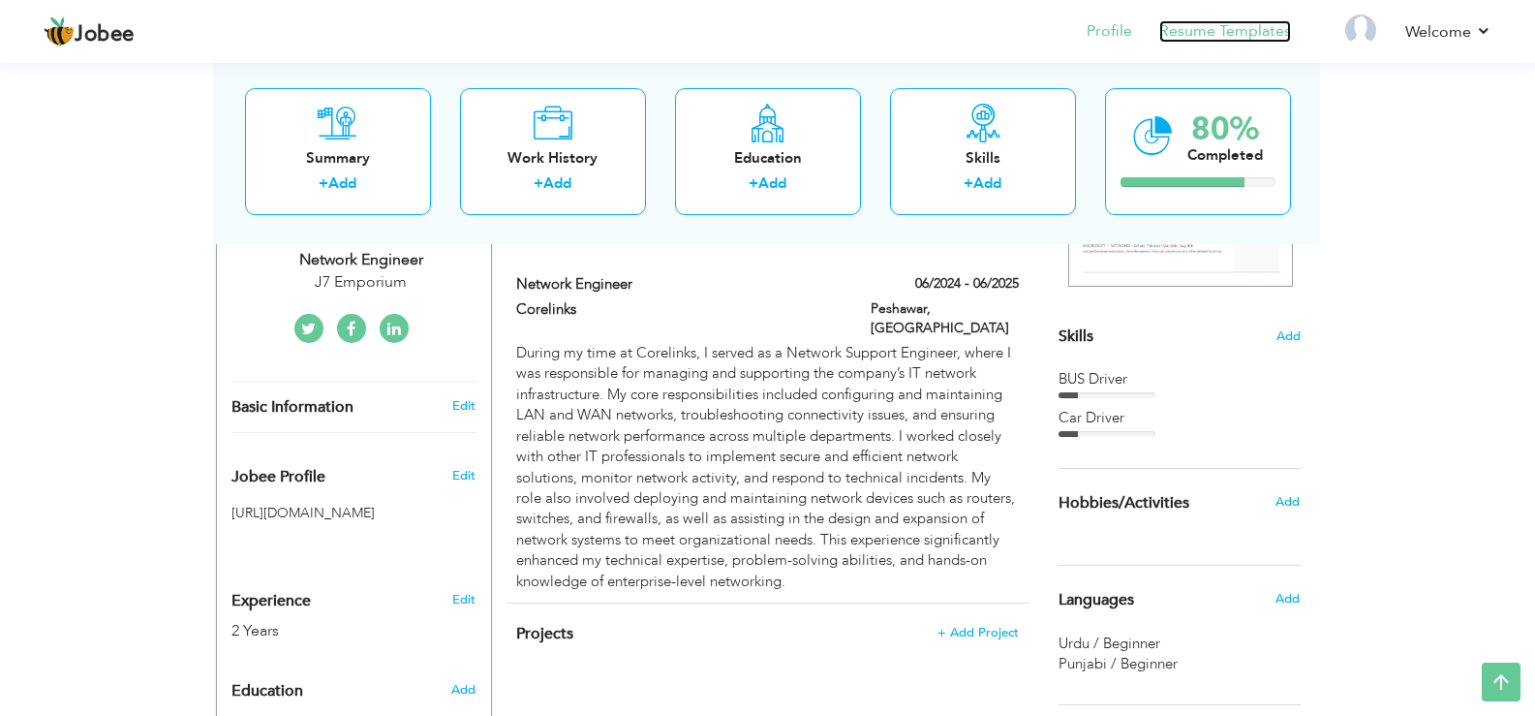
click at [1197, 34] on link "Resume Templates" at bounding box center [1225, 31] width 132 height 22
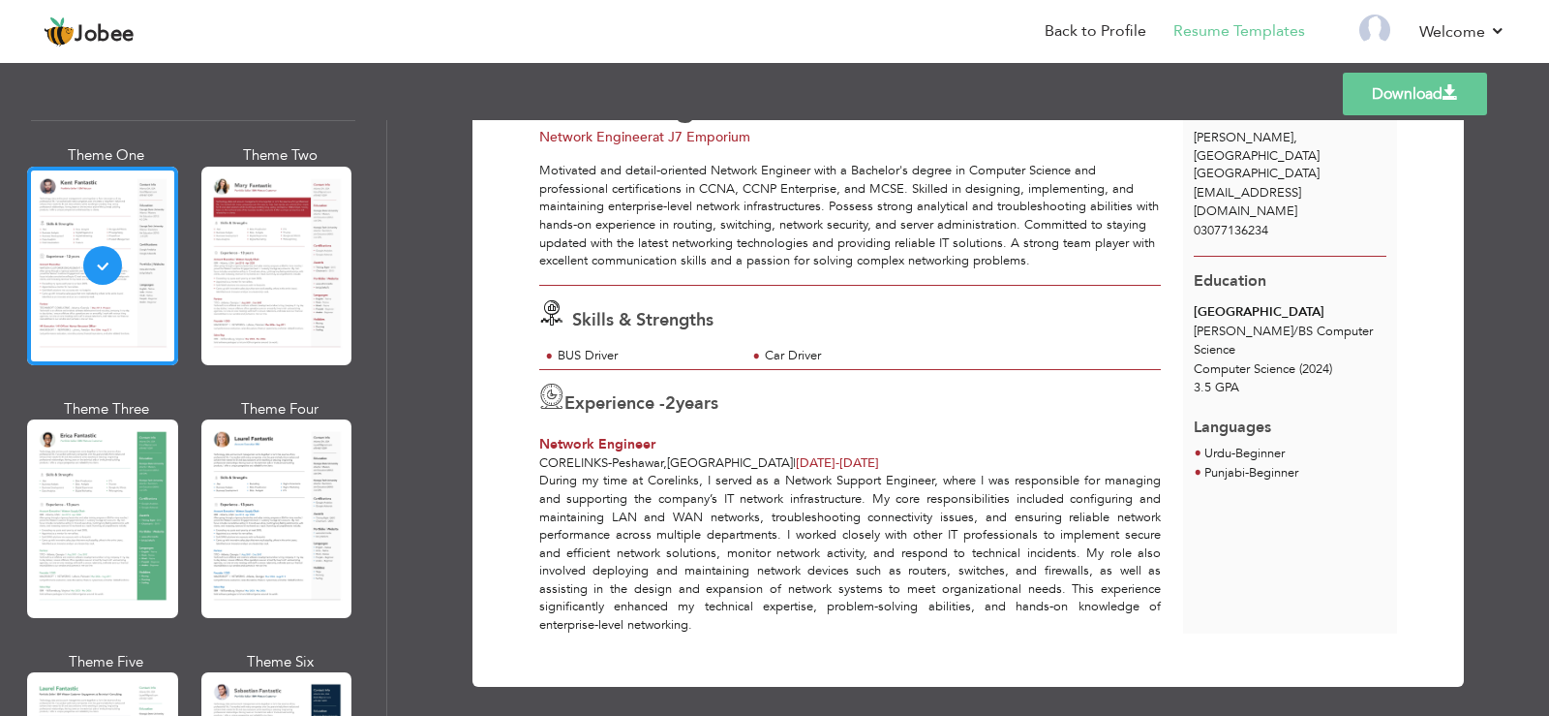
scroll to position [97, 0]
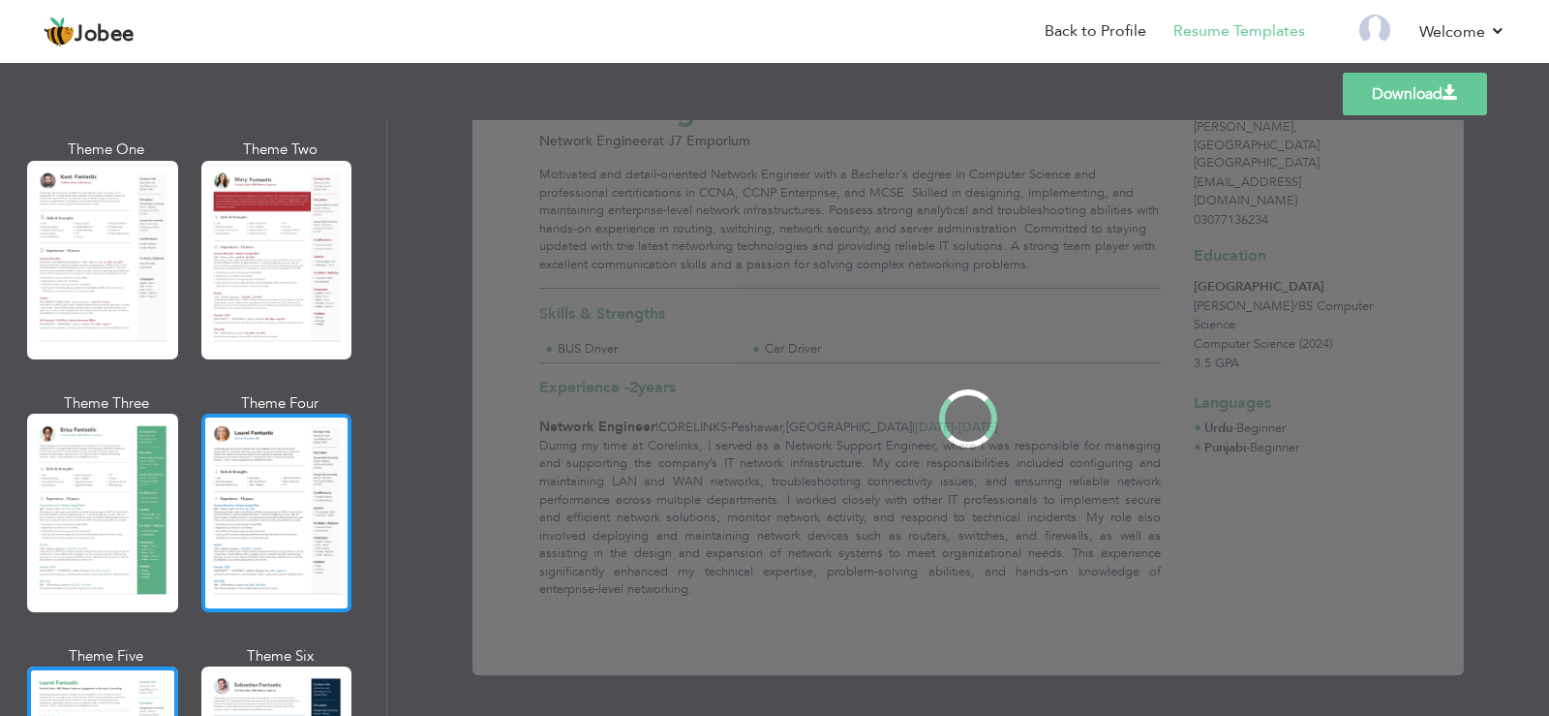
scroll to position [0, 0]
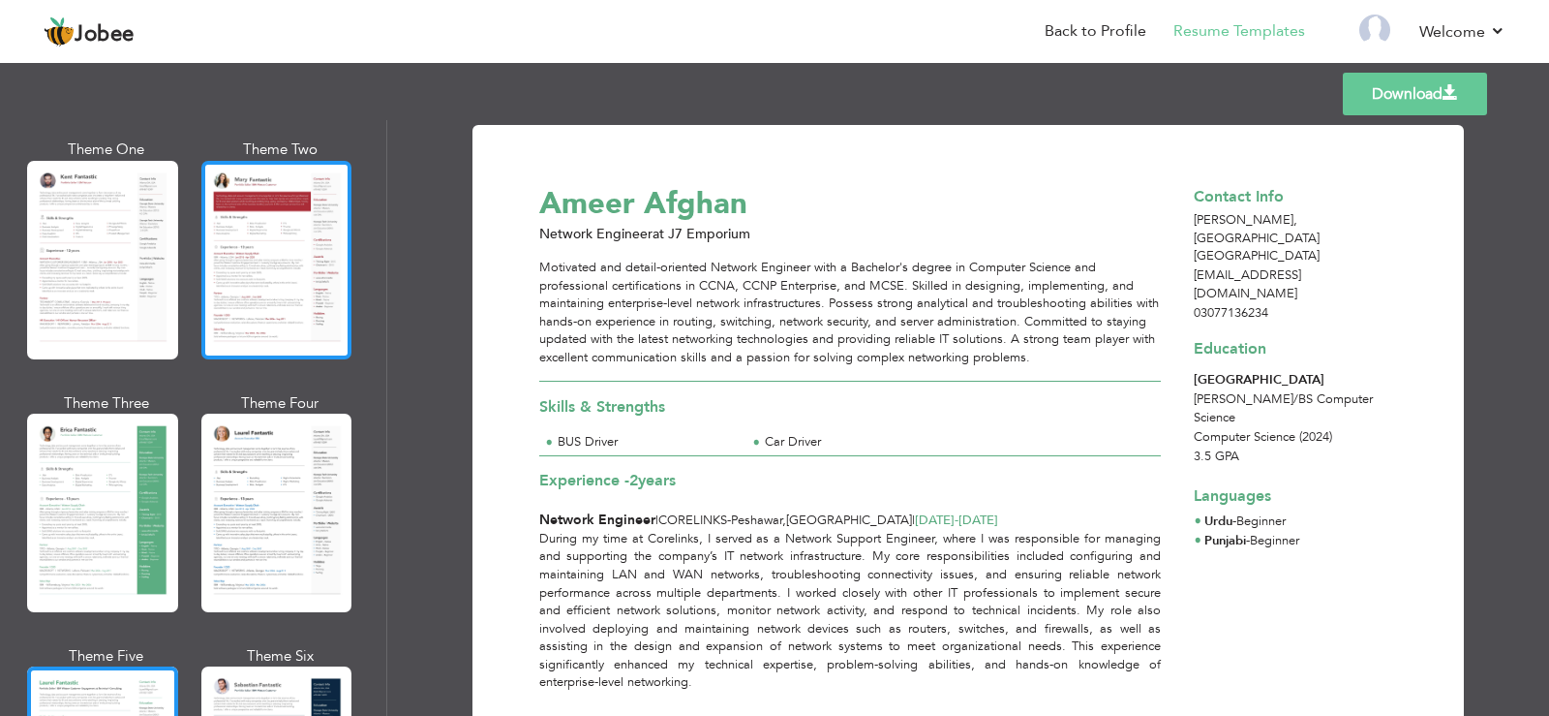
click at [267, 315] on div at bounding box center [276, 260] width 151 height 198
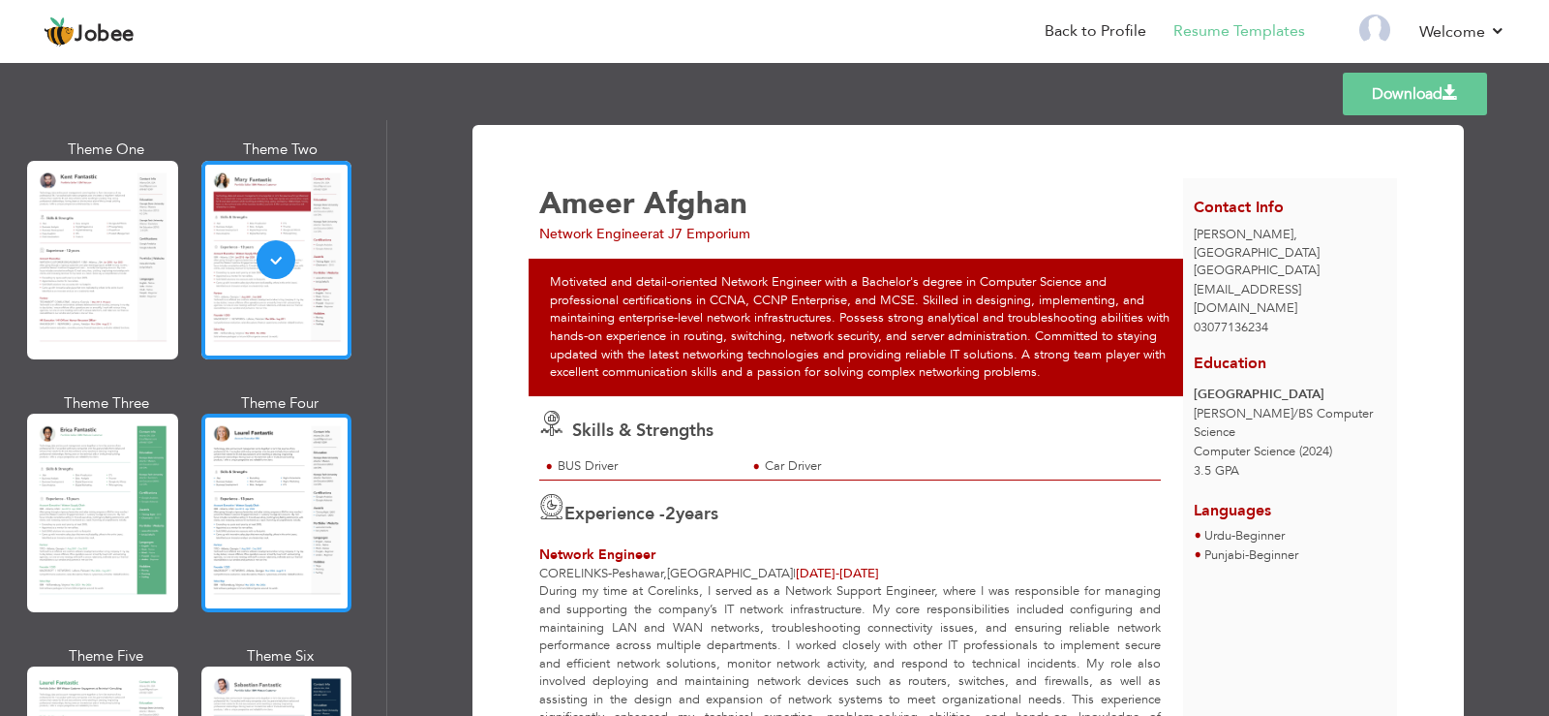
click at [279, 493] on div at bounding box center [276, 512] width 151 height 198
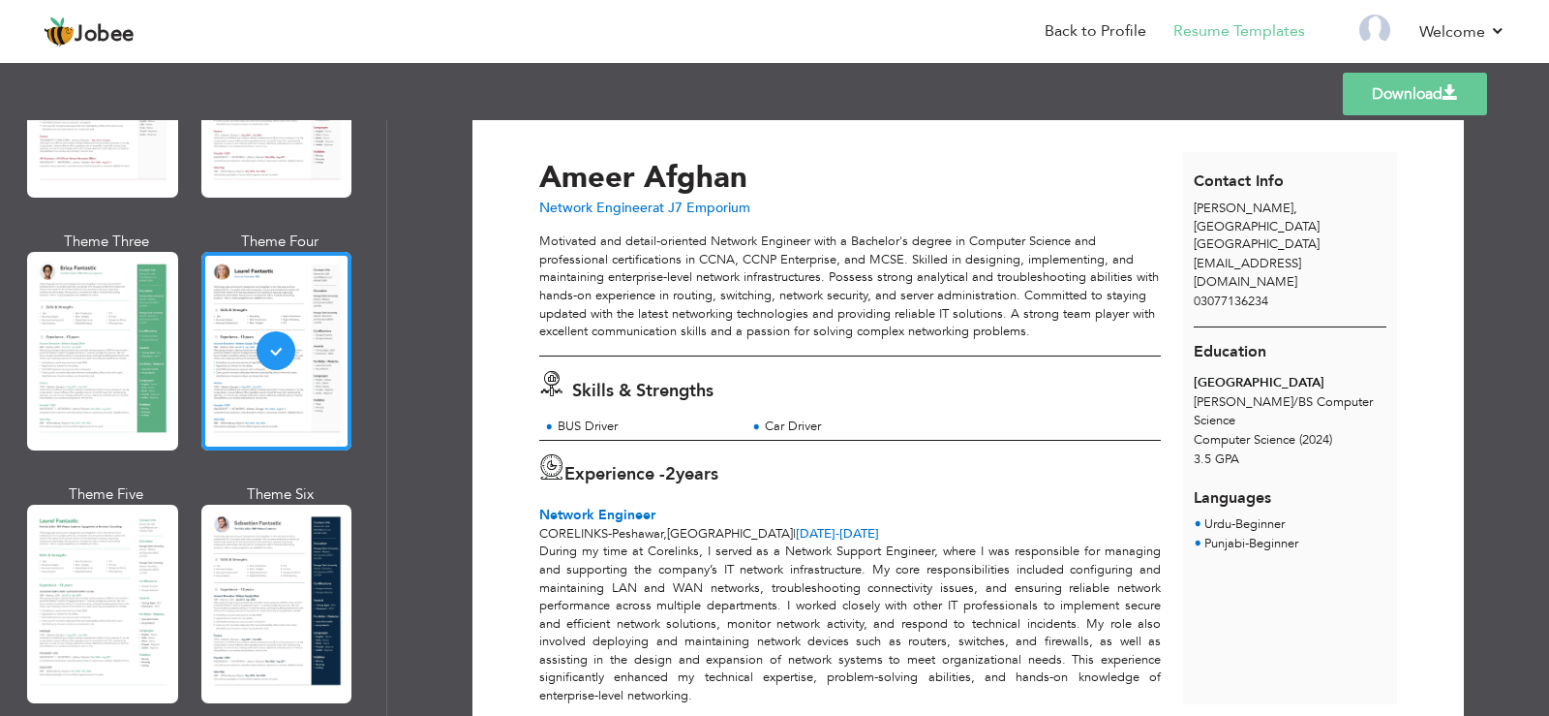
scroll to position [12, 0]
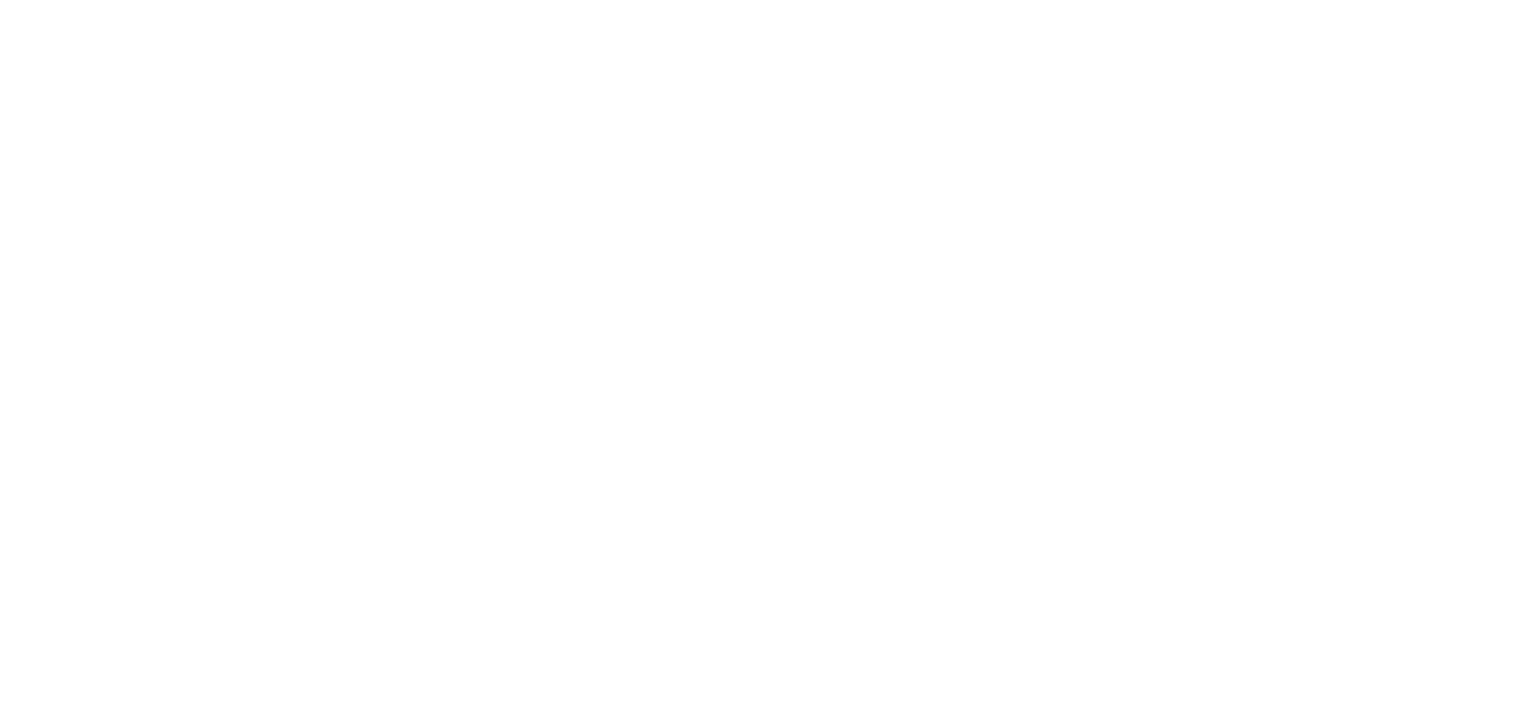
select select "?"
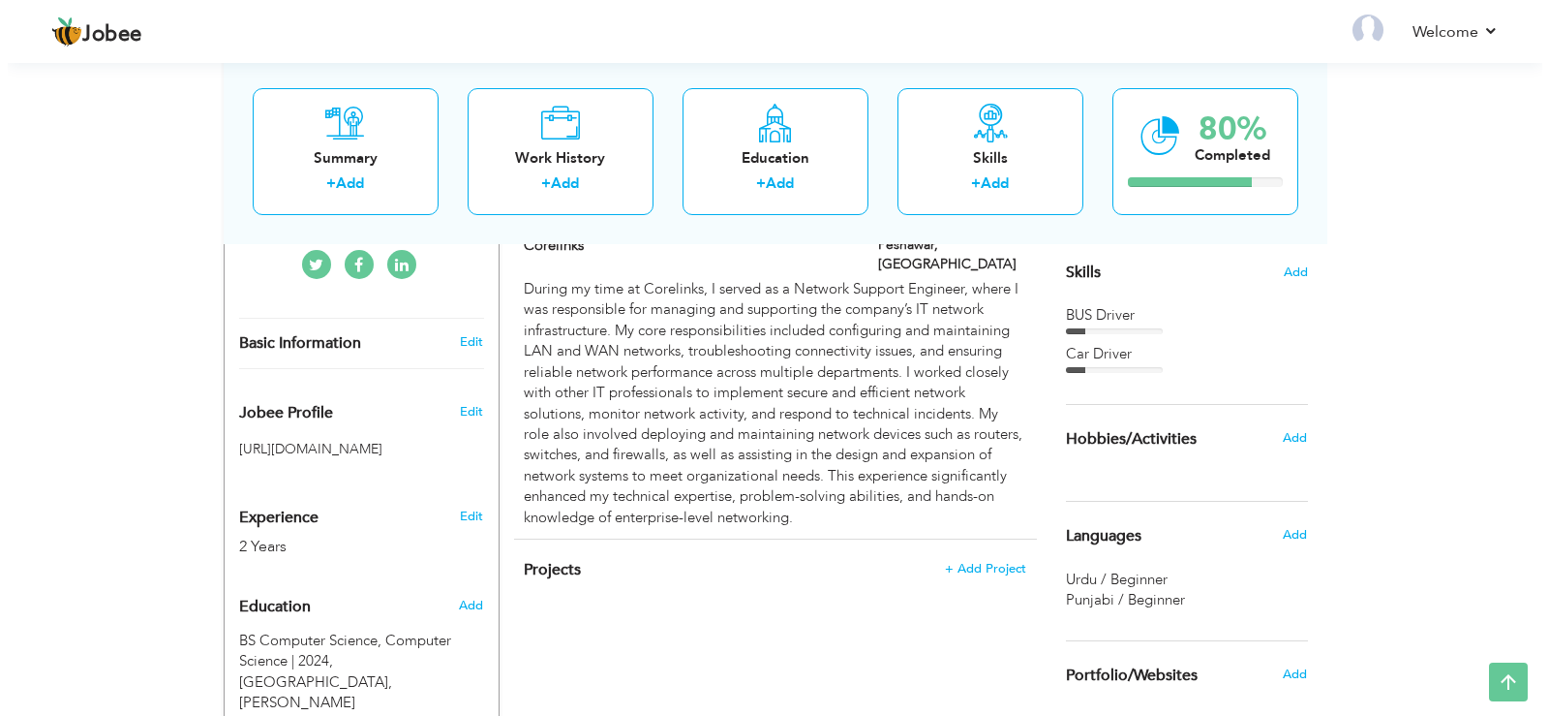
scroll to position [484, 0]
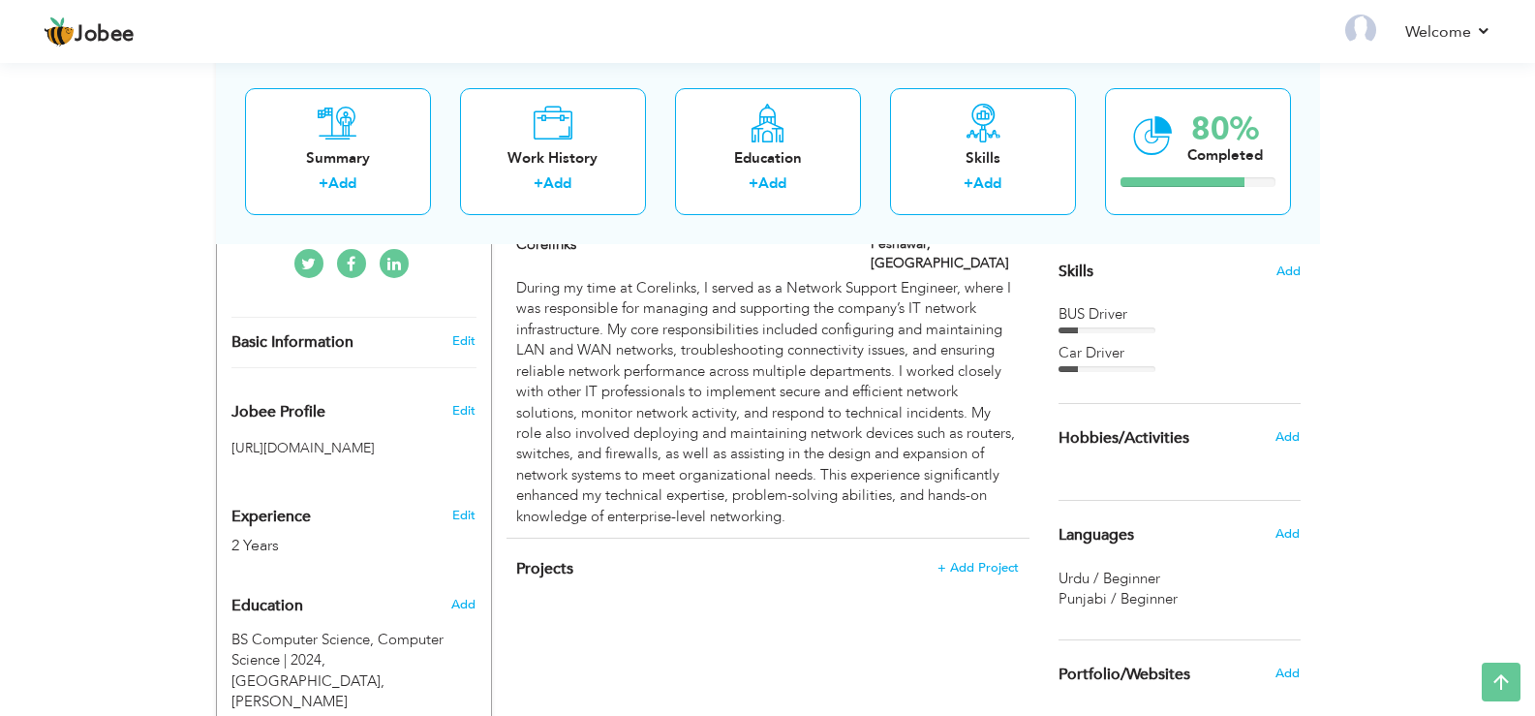
click at [476, 494] on div "Edit" at bounding box center [467, 510] width 46 height 46
type input "Ameer"
type input "Afghan"
type input "03077136234"
select select "number:166"
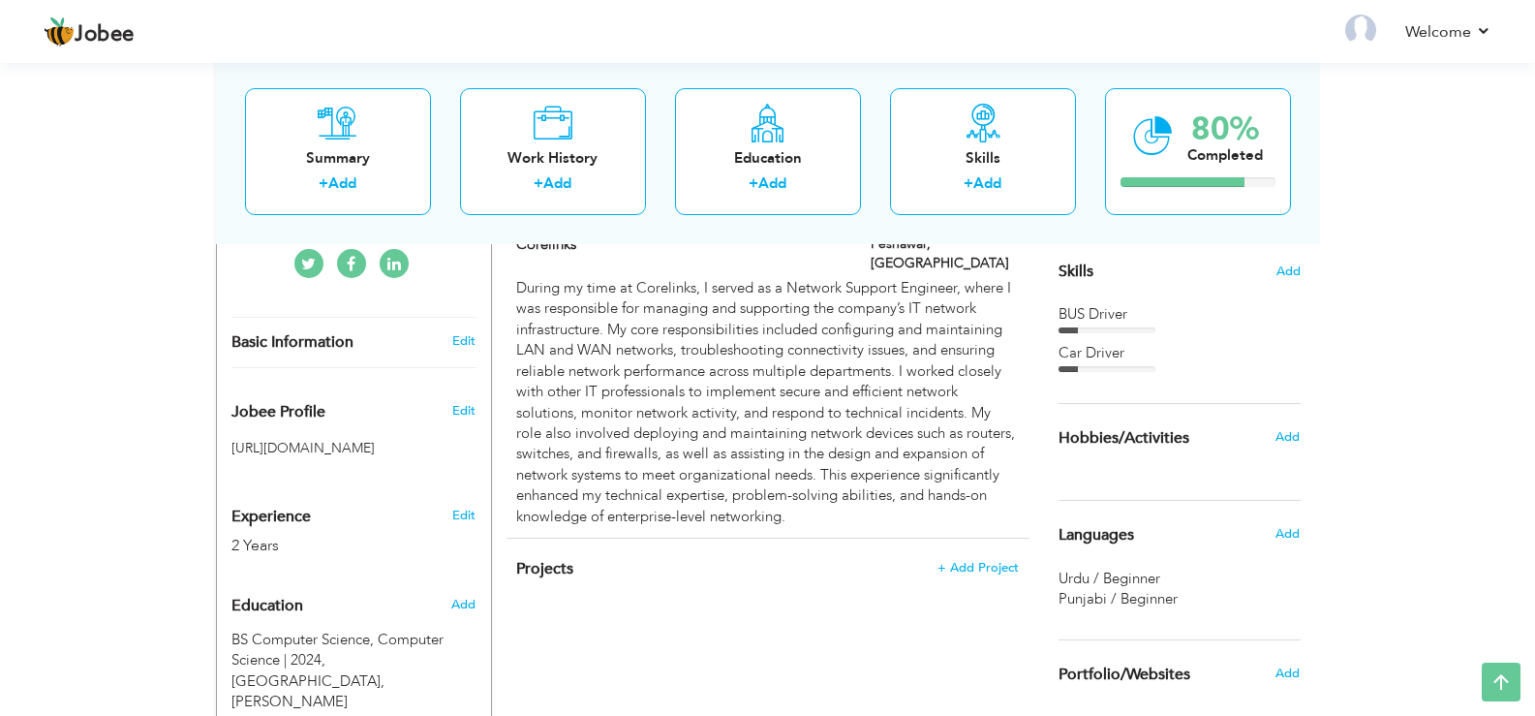
type input "Punjab"
type input "[PERSON_NAME]"
select select "number:4"
type input "J7 Emporium"
type input "Network Engineer"
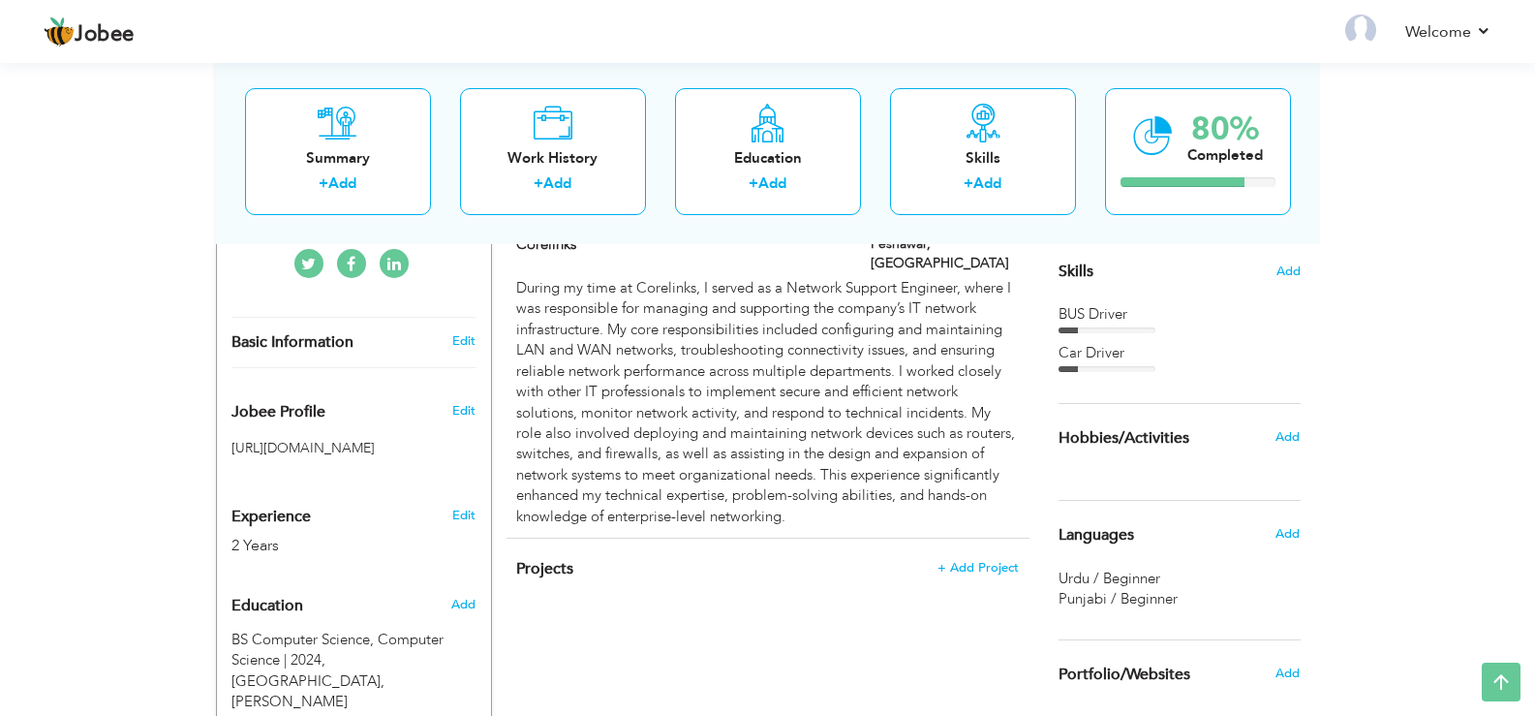
type input "www.linkedin.com/in/ ameer-afghan-a94140353"
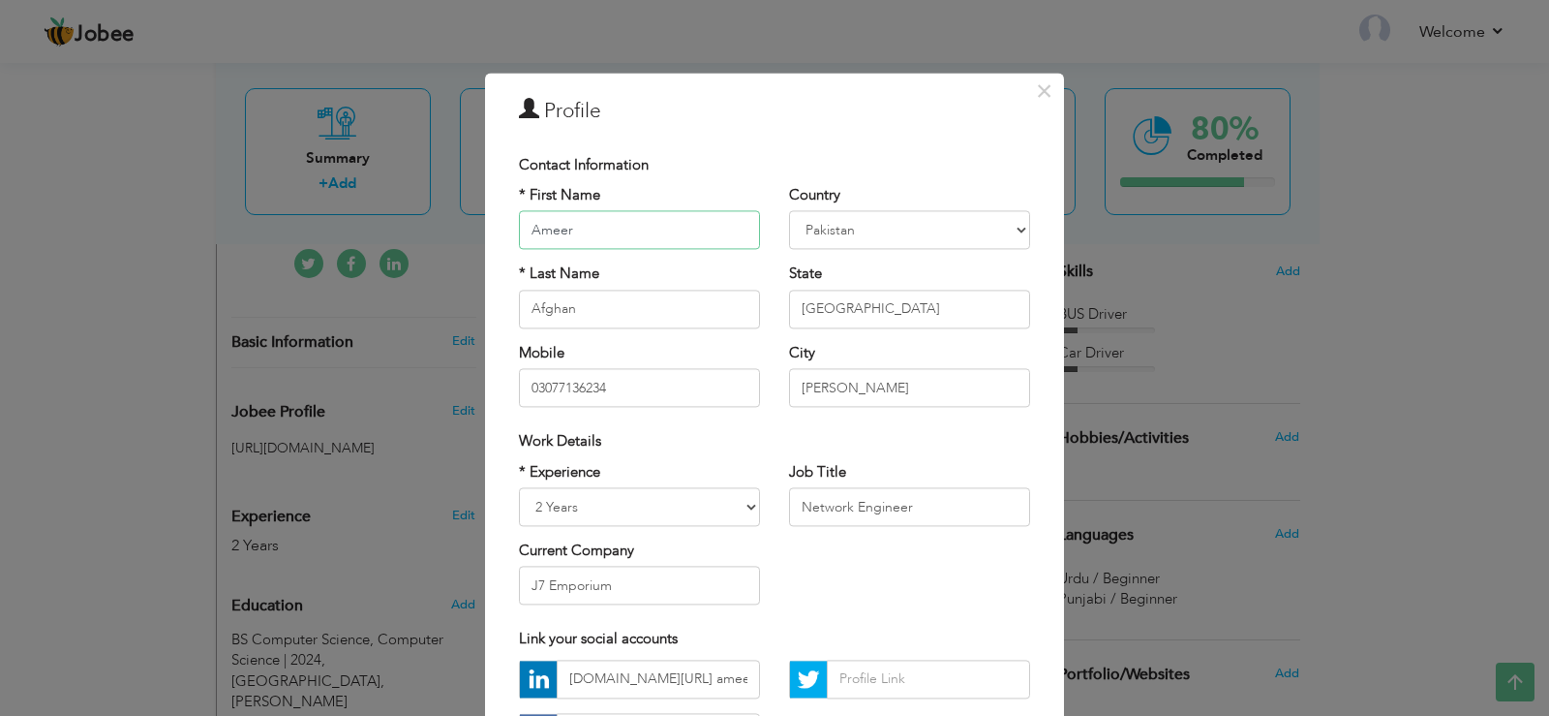
scroll to position [0, 0]
click at [542, 503] on select "Entry Level Less than 1 Year 1 Year 2 Years 3 Years 4 Years 5 Years 6 Years 7 Y…" at bounding box center [639, 506] width 241 height 39
select select "number:3"
click at [519, 487] on select "Entry Level Less than 1 Year 1 Year 2 Years 3 Years 4 Years 5 Years 6 Years 7 Y…" at bounding box center [639, 506] width 241 height 39
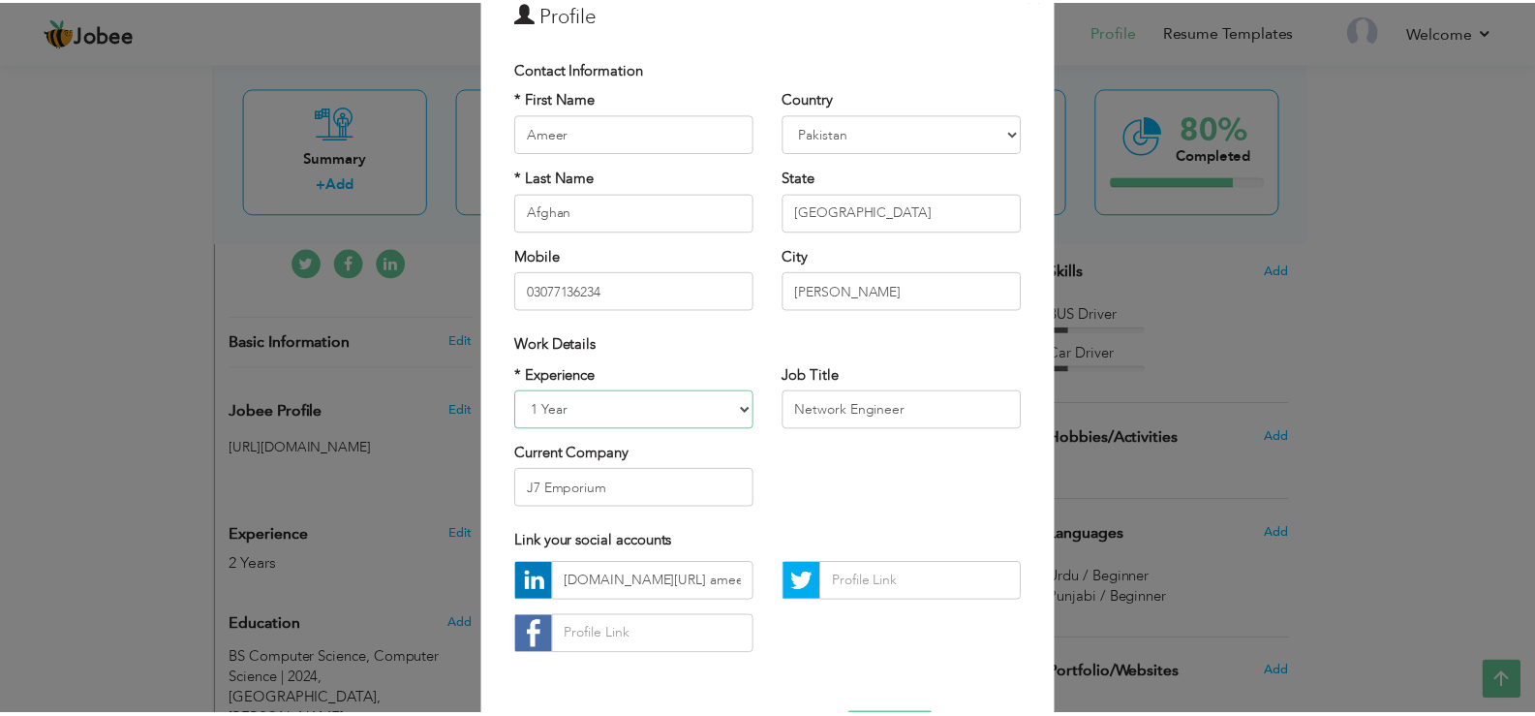
scroll to position [168, 0]
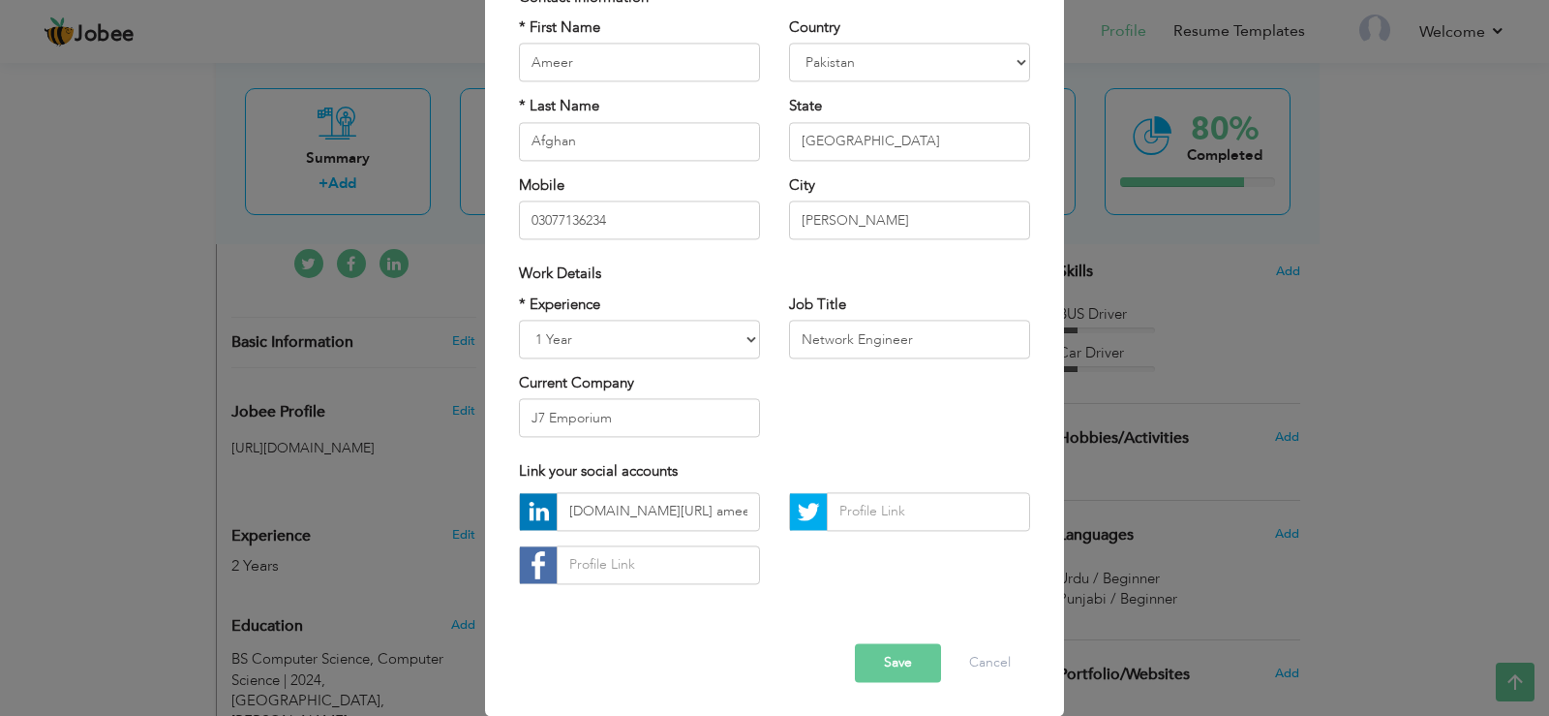
click at [899, 658] on button "Save" at bounding box center [898, 662] width 86 height 39
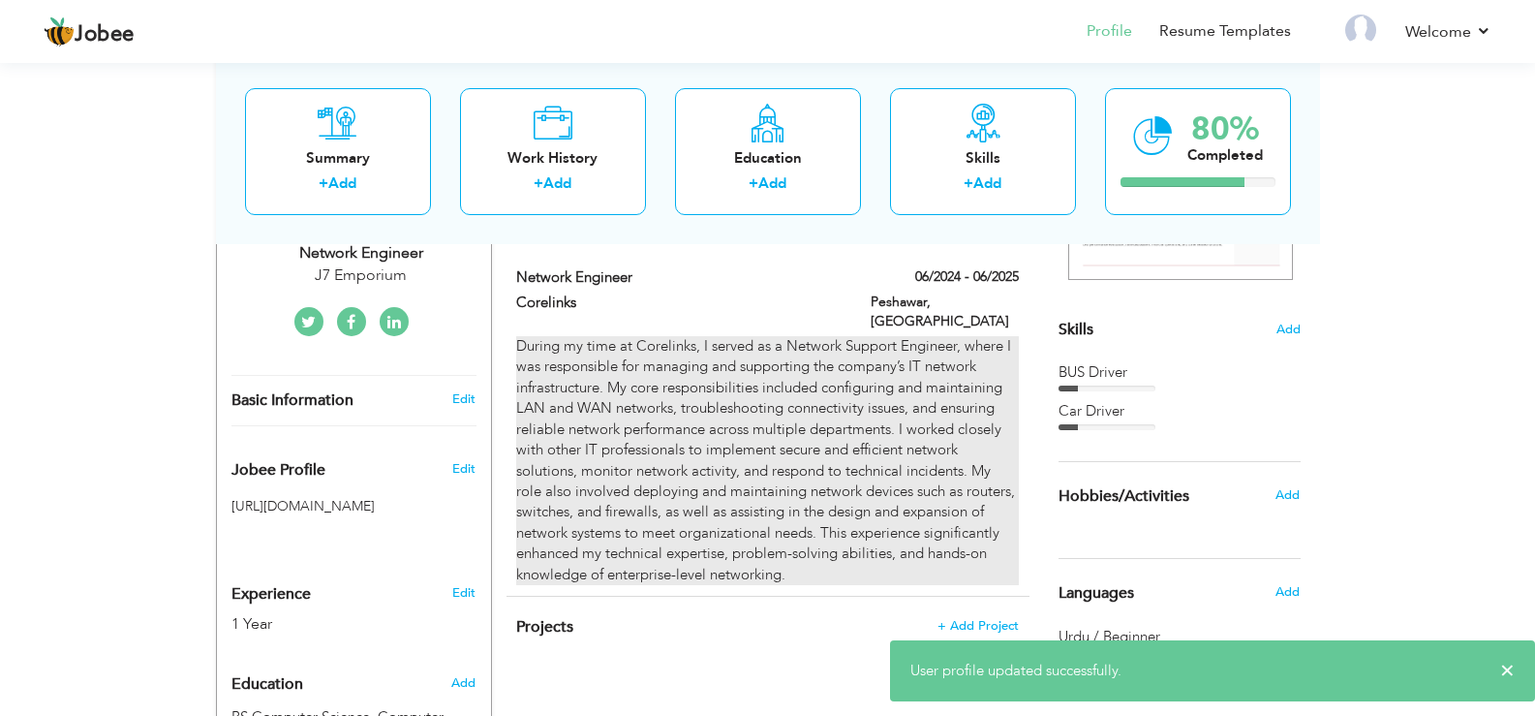
scroll to position [419, 0]
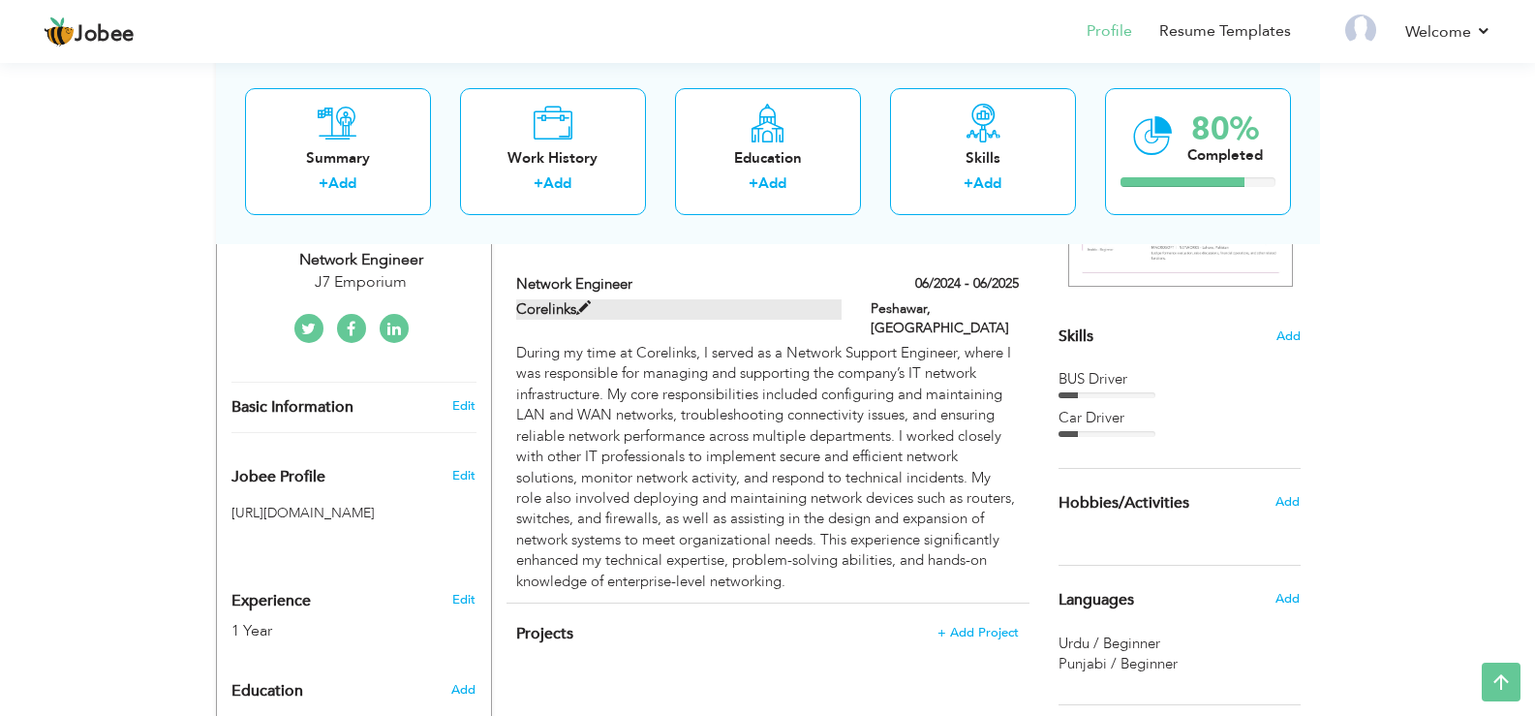
click at [587, 312] on span at bounding box center [583, 308] width 15 height 15
type input "Network Engineer"
type input "Corelinks"
type input "06/2024"
type input "06/2025"
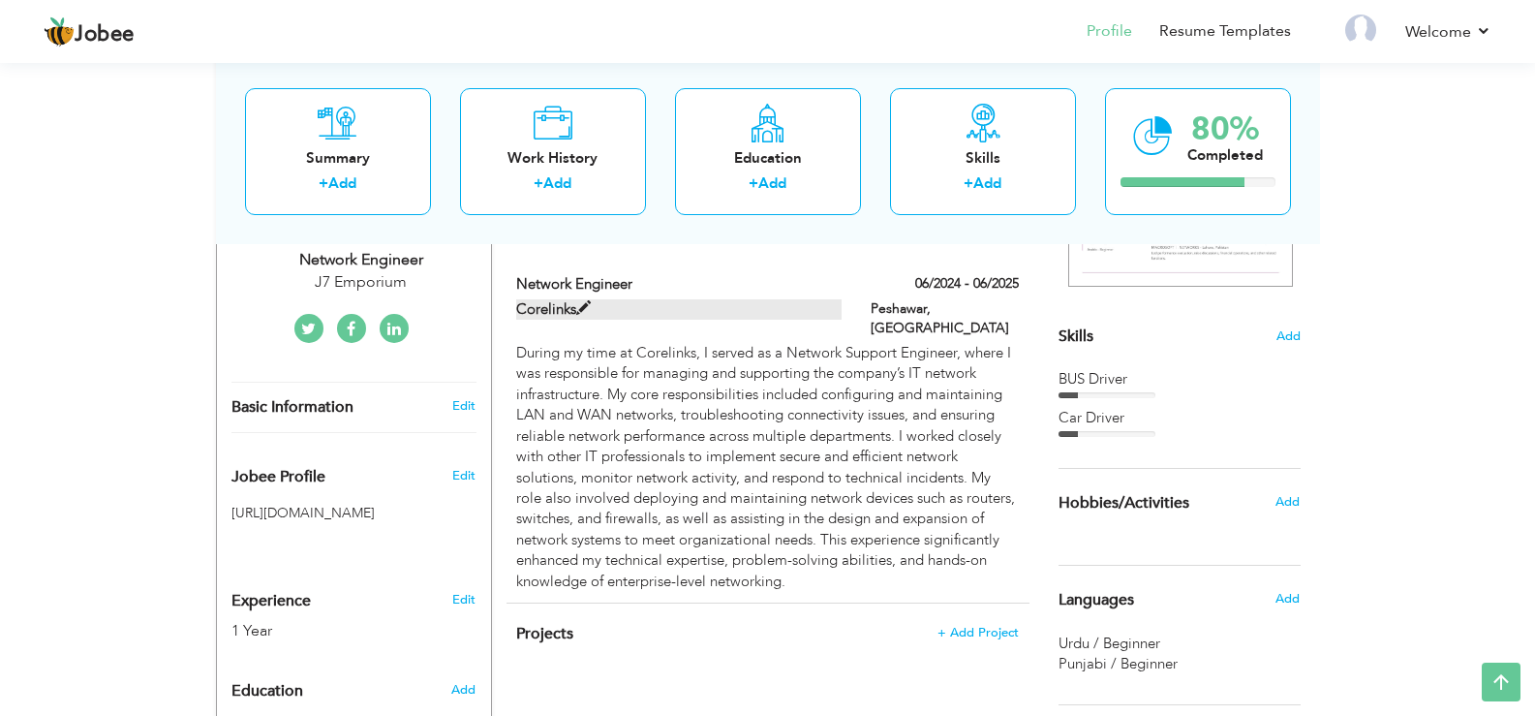
type input "[GEOGRAPHIC_DATA]"
type input "Peshawar"
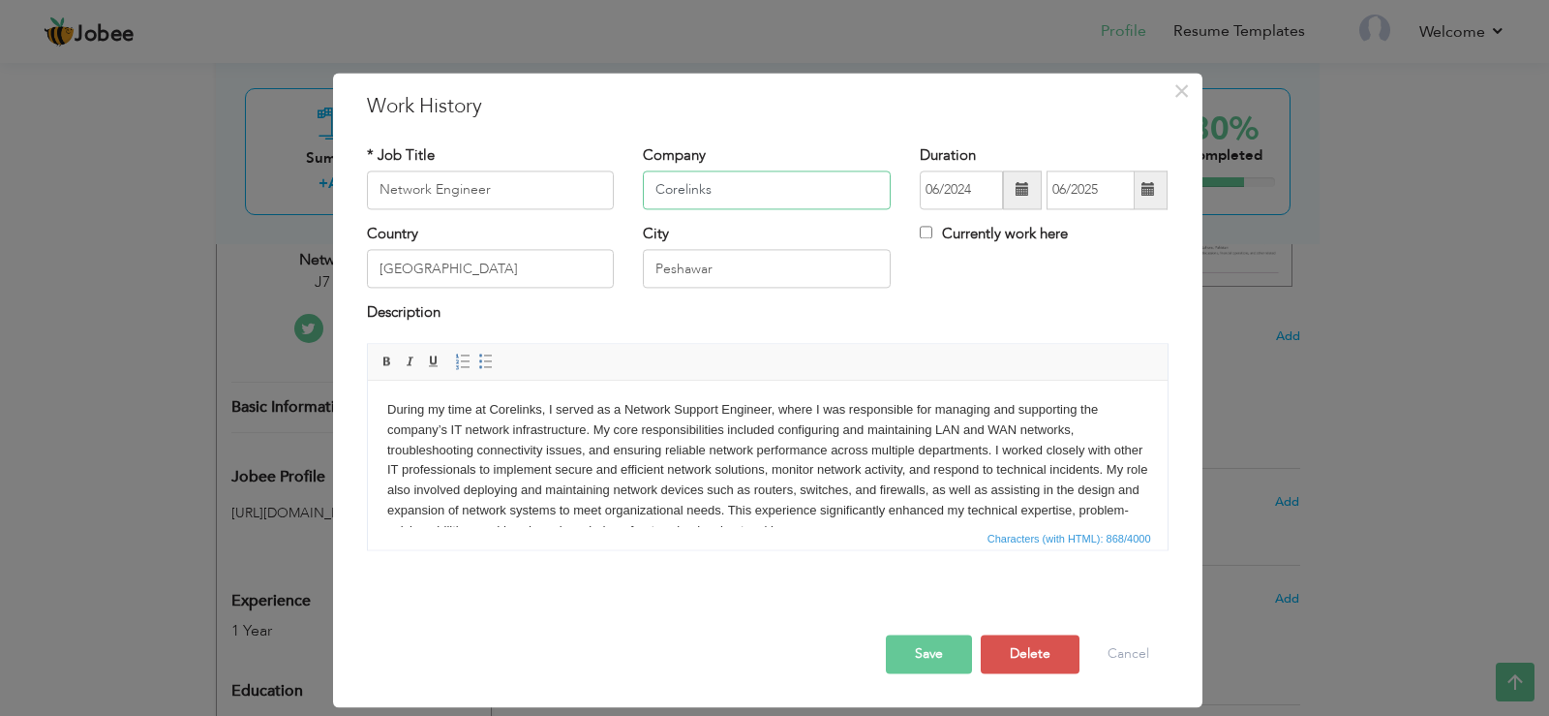
drag, startPoint x: 718, startPoint y: 193, endPoint x: 625, endPoint y: 189, distance: 93.0
click at [640, 177] on div "Company Corelinks" at bounding box center [766, 184] width 277 height 78
click at [385, 356] on span at bounding box center [387, 360] width 15 height 15
click at [747, 196] on input "Corelinks" at bounding box center [767, 189] width 248 height 39
click at [383, 407] on html "During my time at Corelinks, I served as a Network Support Engineer, where I wa…" at bounding box center [767, 471] width 800 height 180
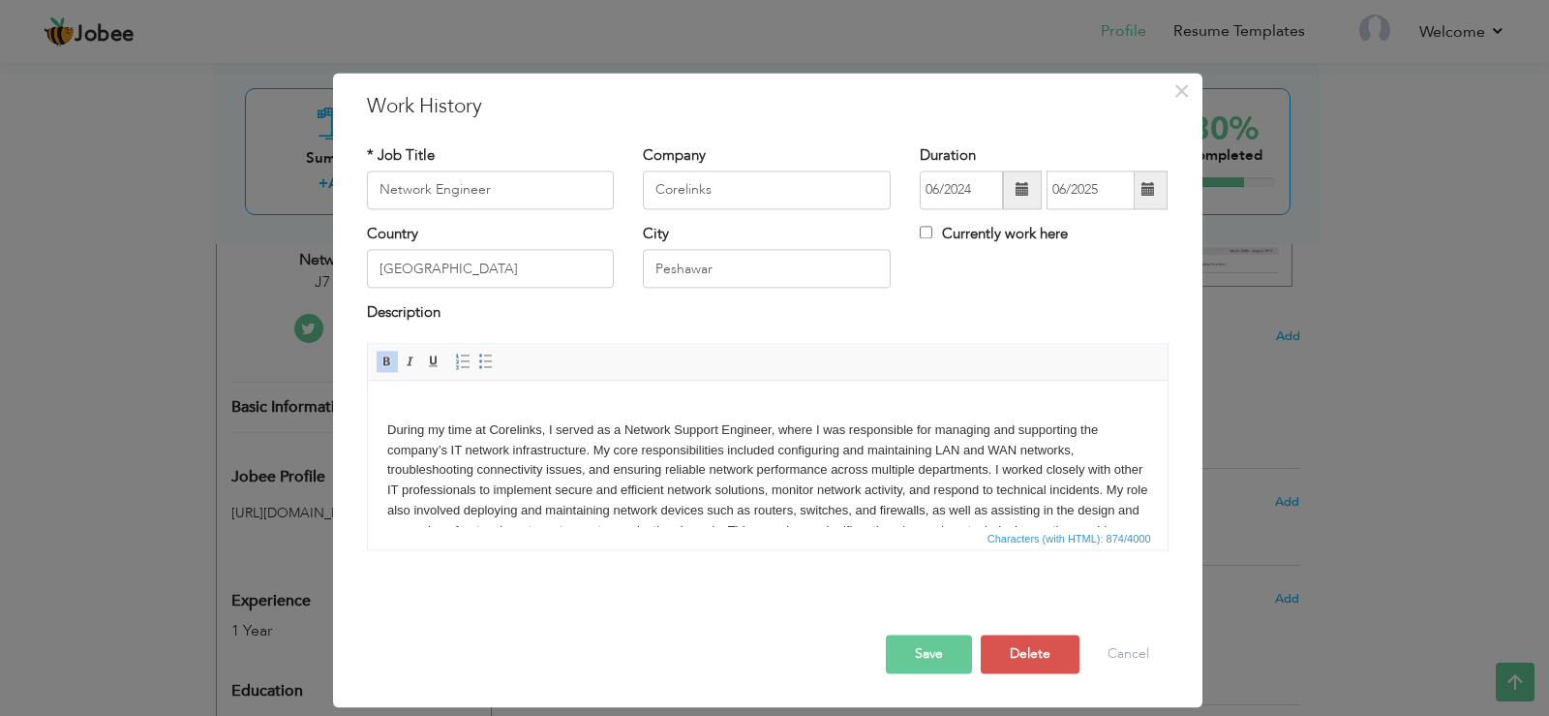
click at [904, 638] on button "Save" at bounding box center [929, 653] width 86 height 39
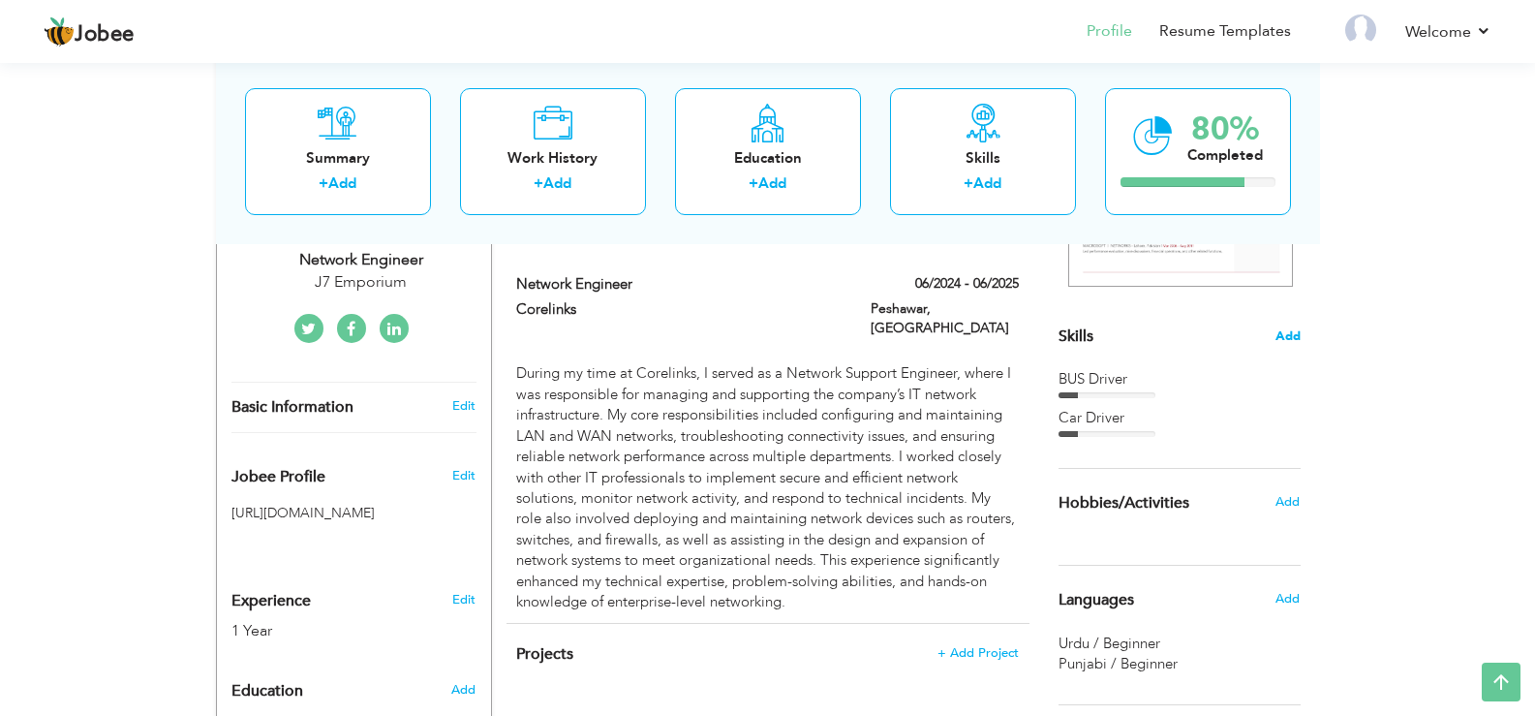
click at [1281, 331] on span "Add" at bounding box center [1287, 336] width 25 height 18
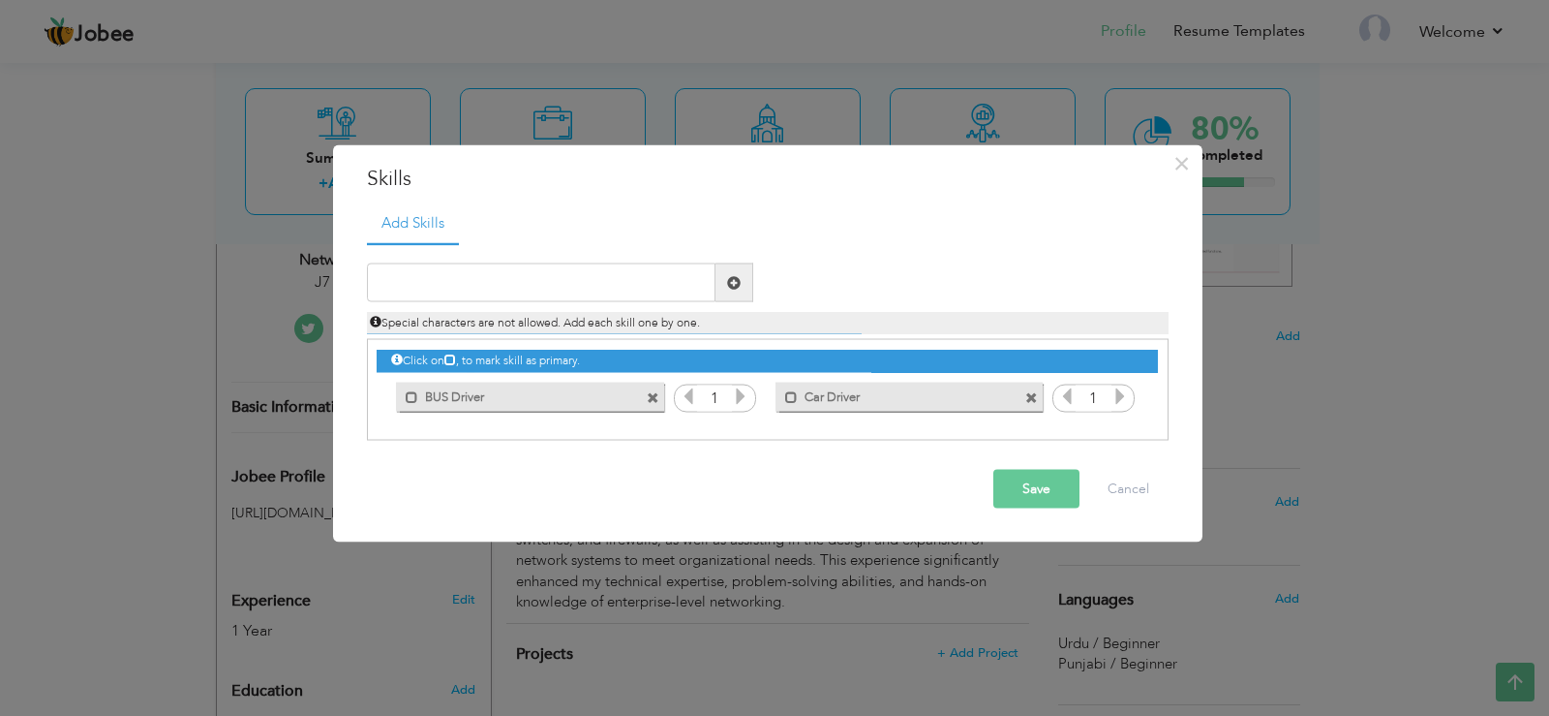
click at [647, 395] on span at bounding box center [653, 397] width 13 height 13
click at [654, 397] on span at bounding box center [653, 397] width 13 height 13
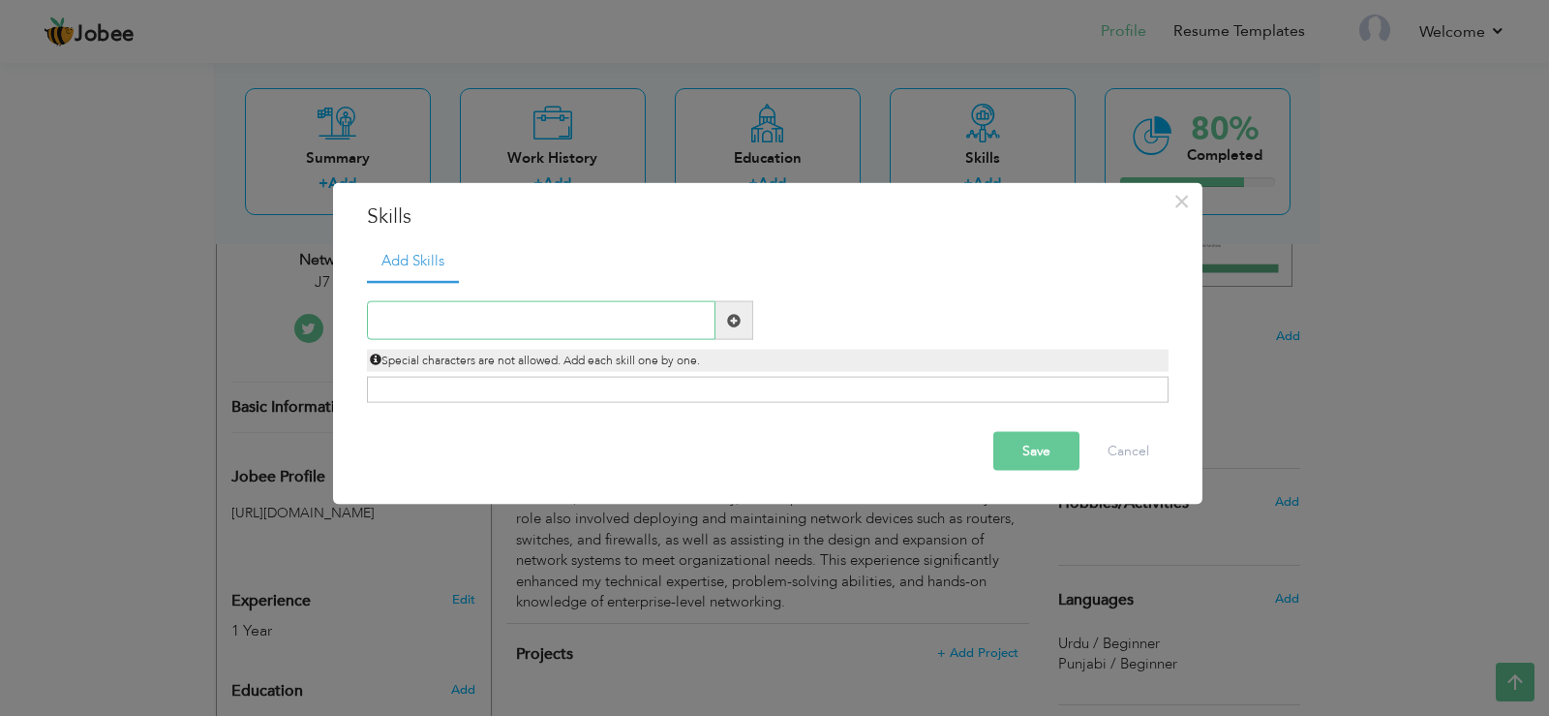
click at [645, 323] on input "text" at bounding box center [541, 320] width 349 height 39
type input "CCNA(R&S)"
click at [1015, 448] on button "Save" at bounding box center [1036, 451] width 86 height 39
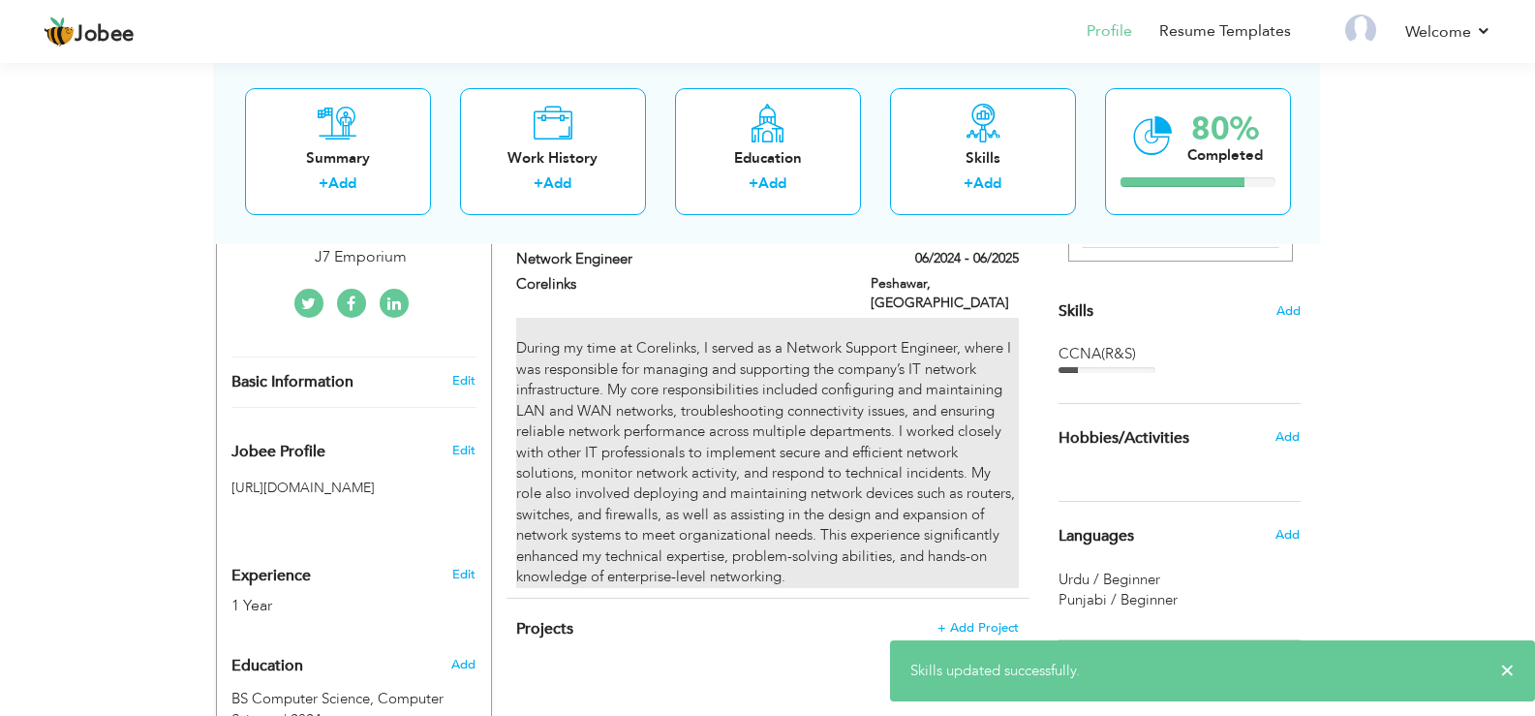
scroll to position [451, 0]
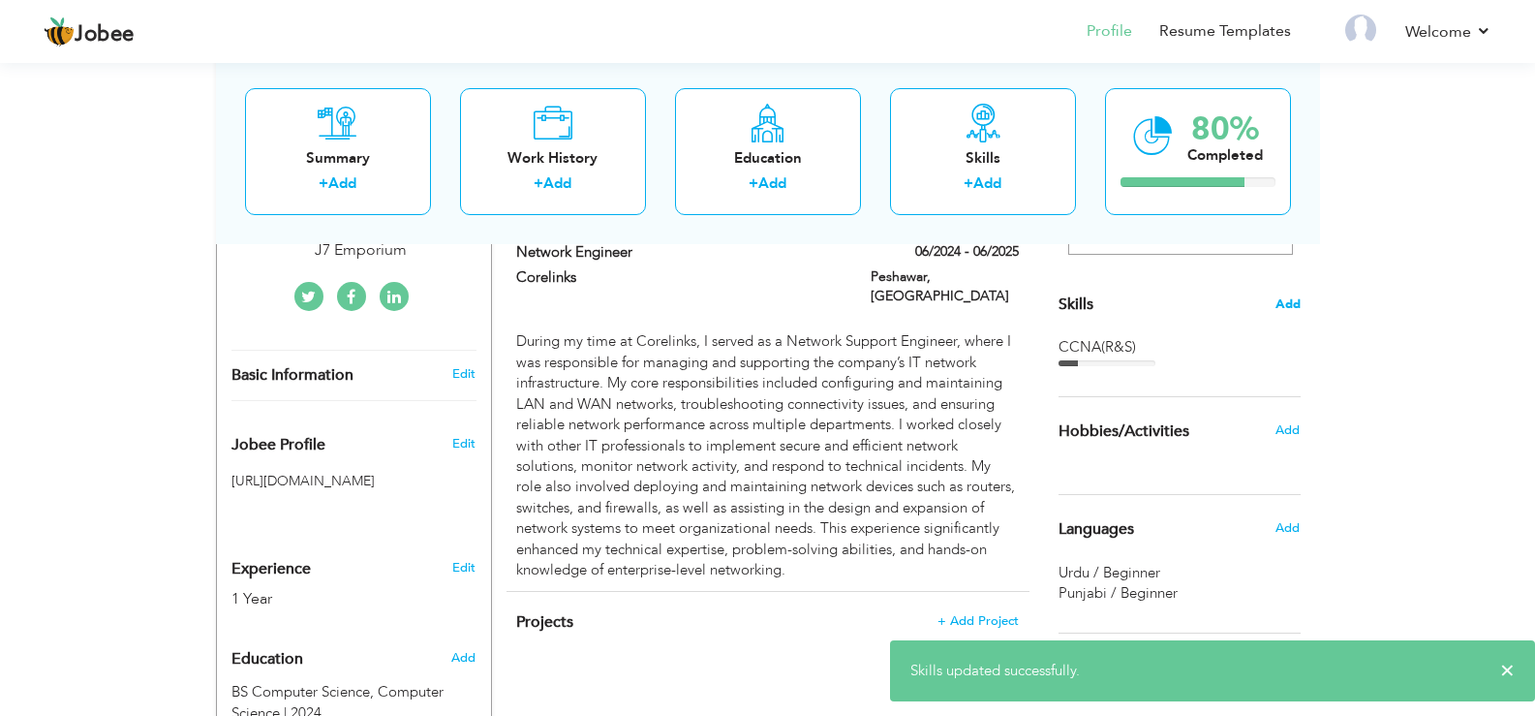
click at [1280, 307] on span "Add" at bounding box center [1287, 304] width 25 height 18
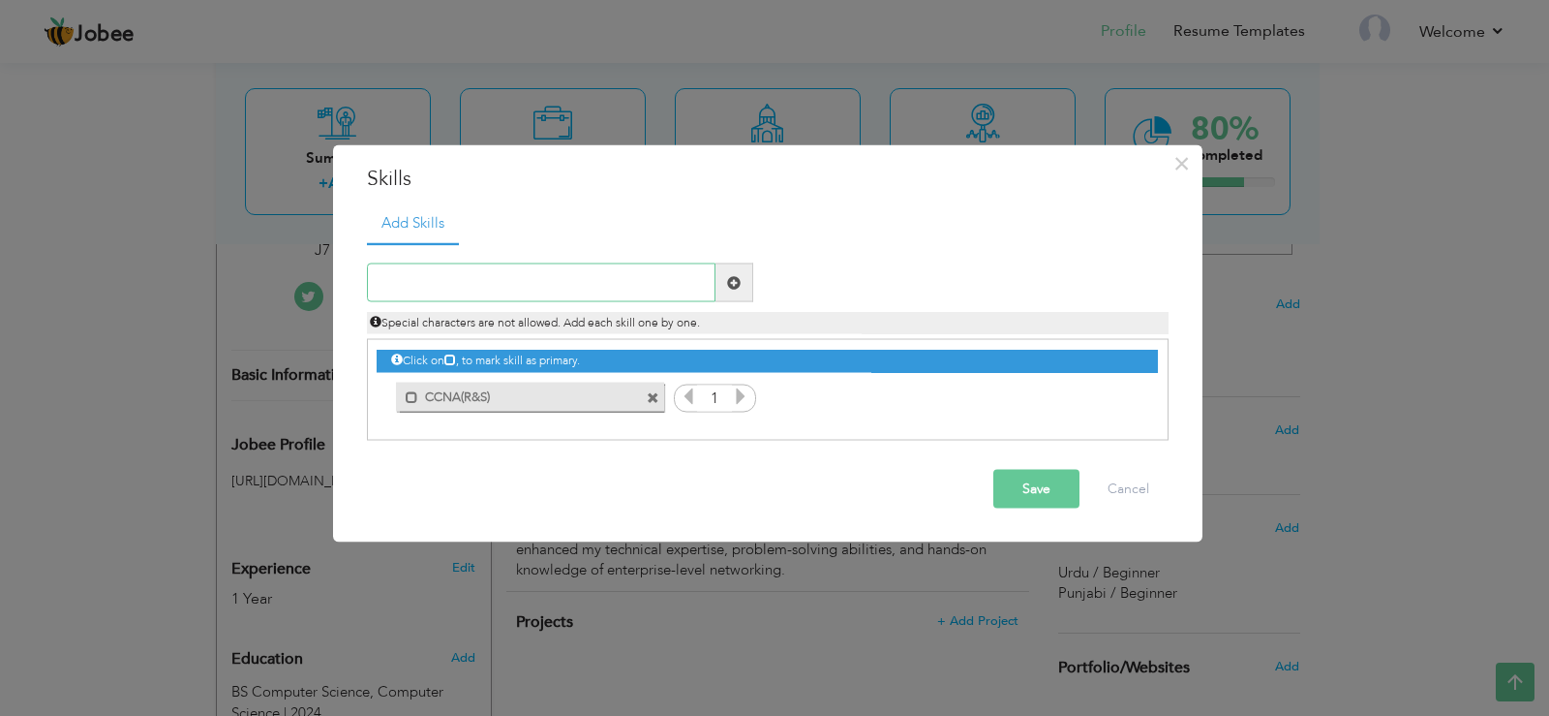
click at [531, 277] on input "text" at bounding box center [541, 282] width 349 height 39
click at [467, 276] on input "LAN WAN" at bounding box center [541, 282] width 349 height 39
type input "L"
paste input "Proficient in configuring and troubleshooting Cisc"
type input "Proficient in configuring and troubleshooting Cisc"
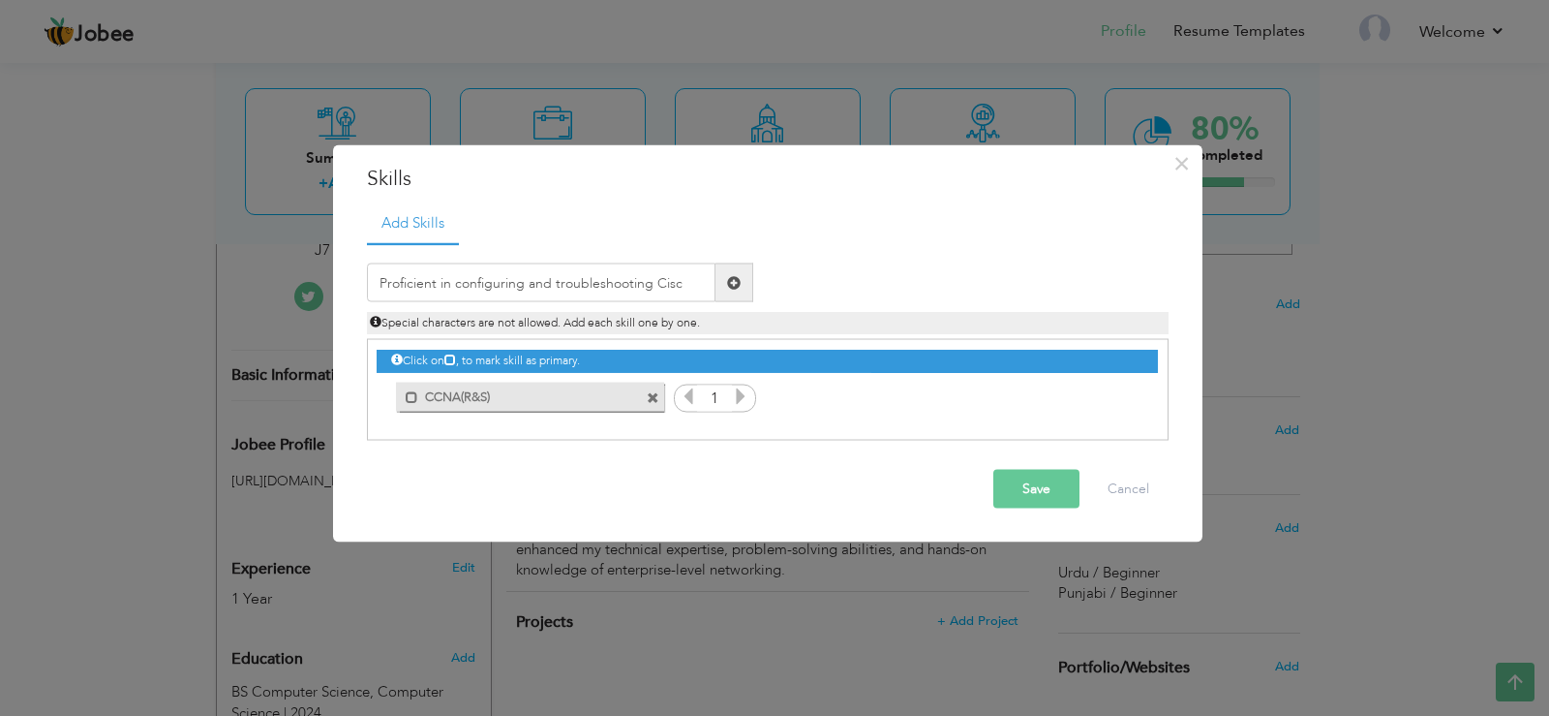
click at [733, 277] on span at bounding box center [734, 282] width 14 height 14
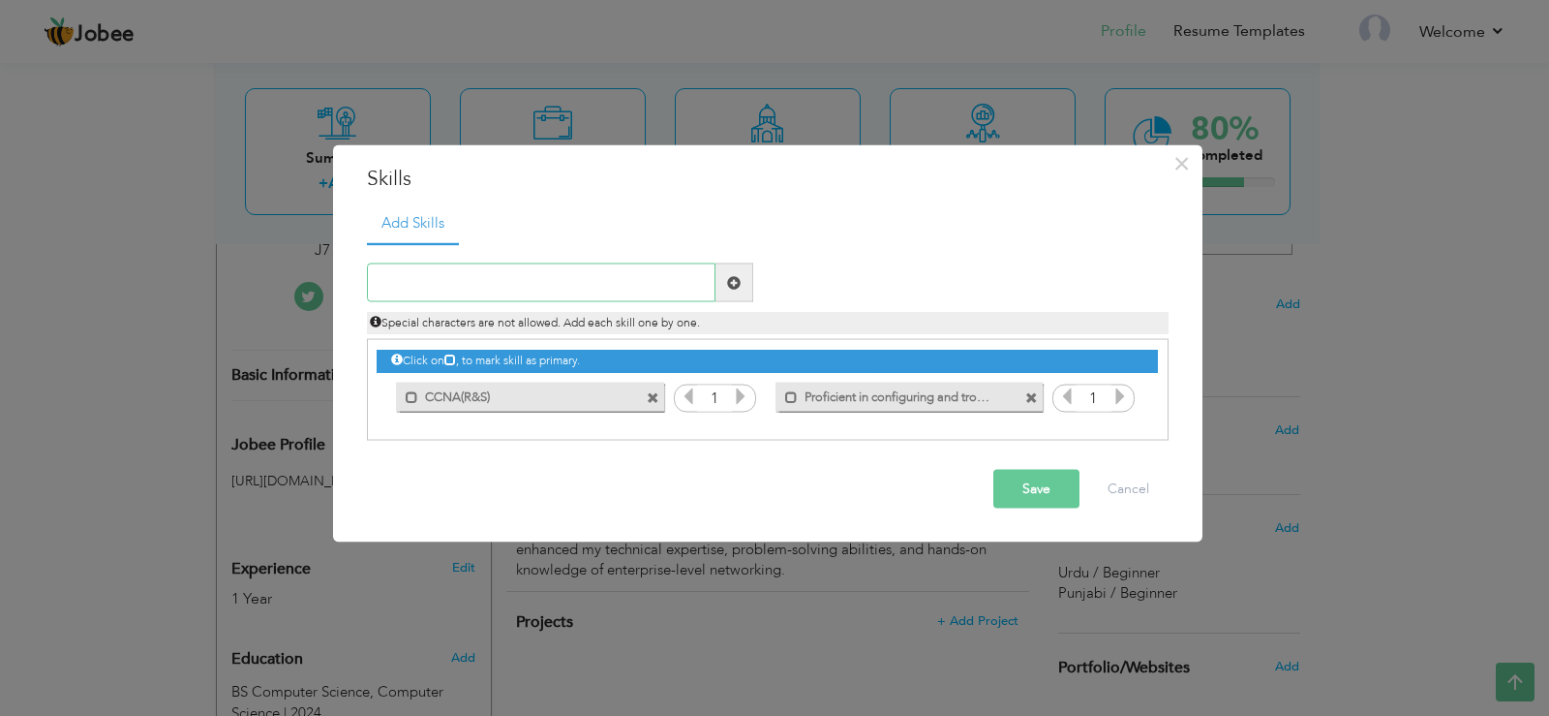
paste input "Strong understanding of OSI and TCP/IP models"
type input "Strong understanding of OSI and TCP/IP models"
click at [737, 283] on span at bounding box center [734, 282] width 14 height 14
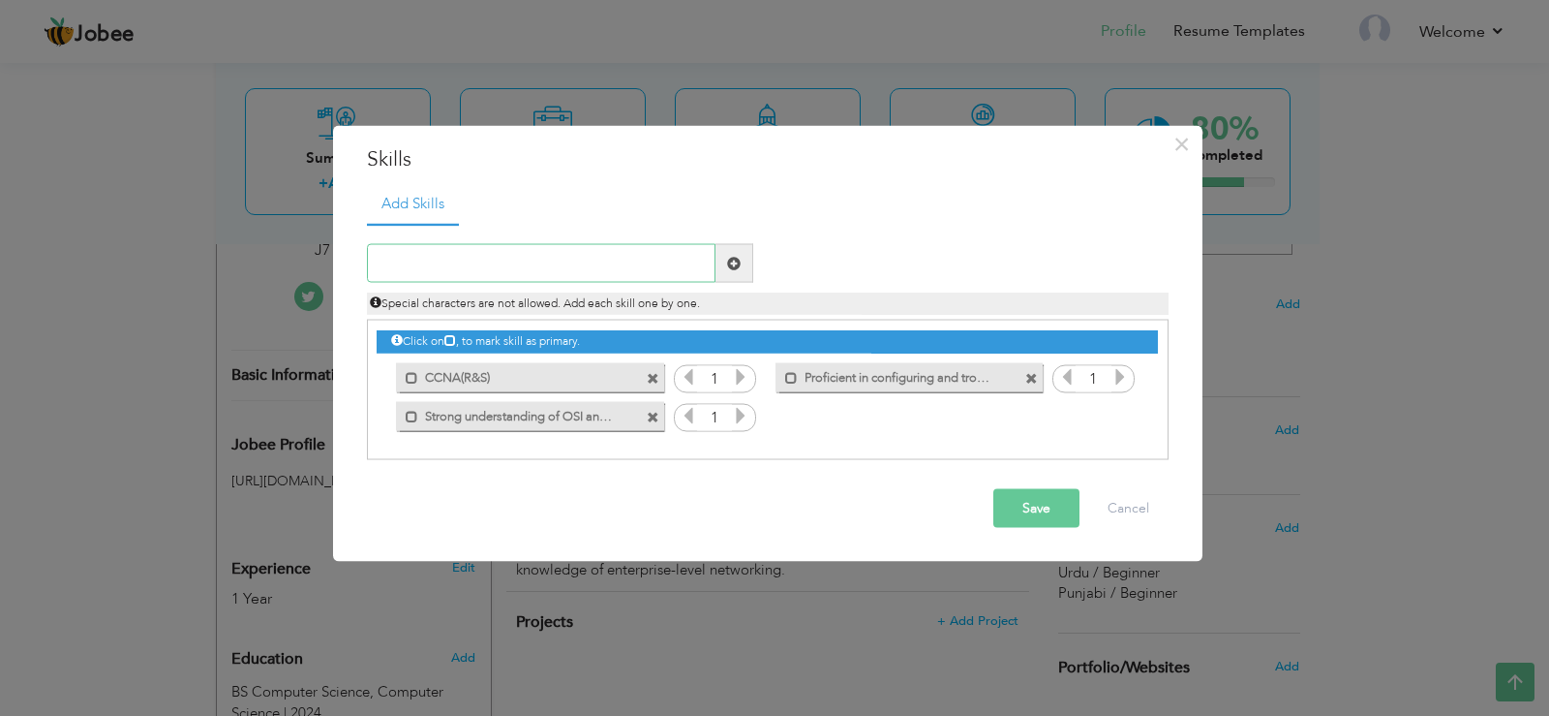
paste input "Hands-on experience with Routing Protocols: RIP, E"
type input "Hands-on experience with Routing Protocols: RIP, E"
click at [746, 251] on span at bounding box center [735, 263] width 38 height 39
paste input "Hands-on experience with Routing Protocols: RIP, E"
type input "Hands-on experience with Routing Protocols: RIP, E"
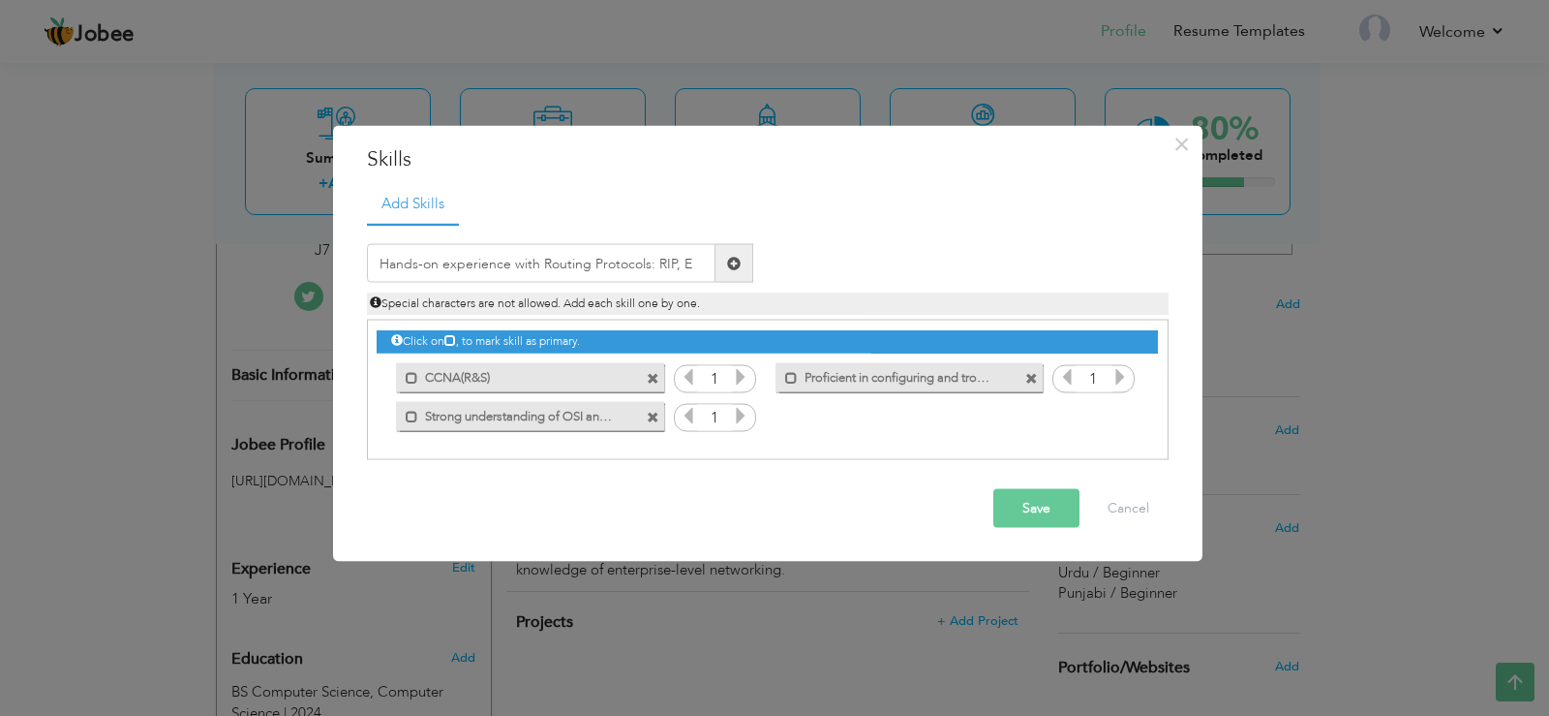
click at [733, 262] on span at bounding box center [734, 263] width 14 height 14
click at [651, 416] on span at bounding box center [653, 417] width 13 height 13
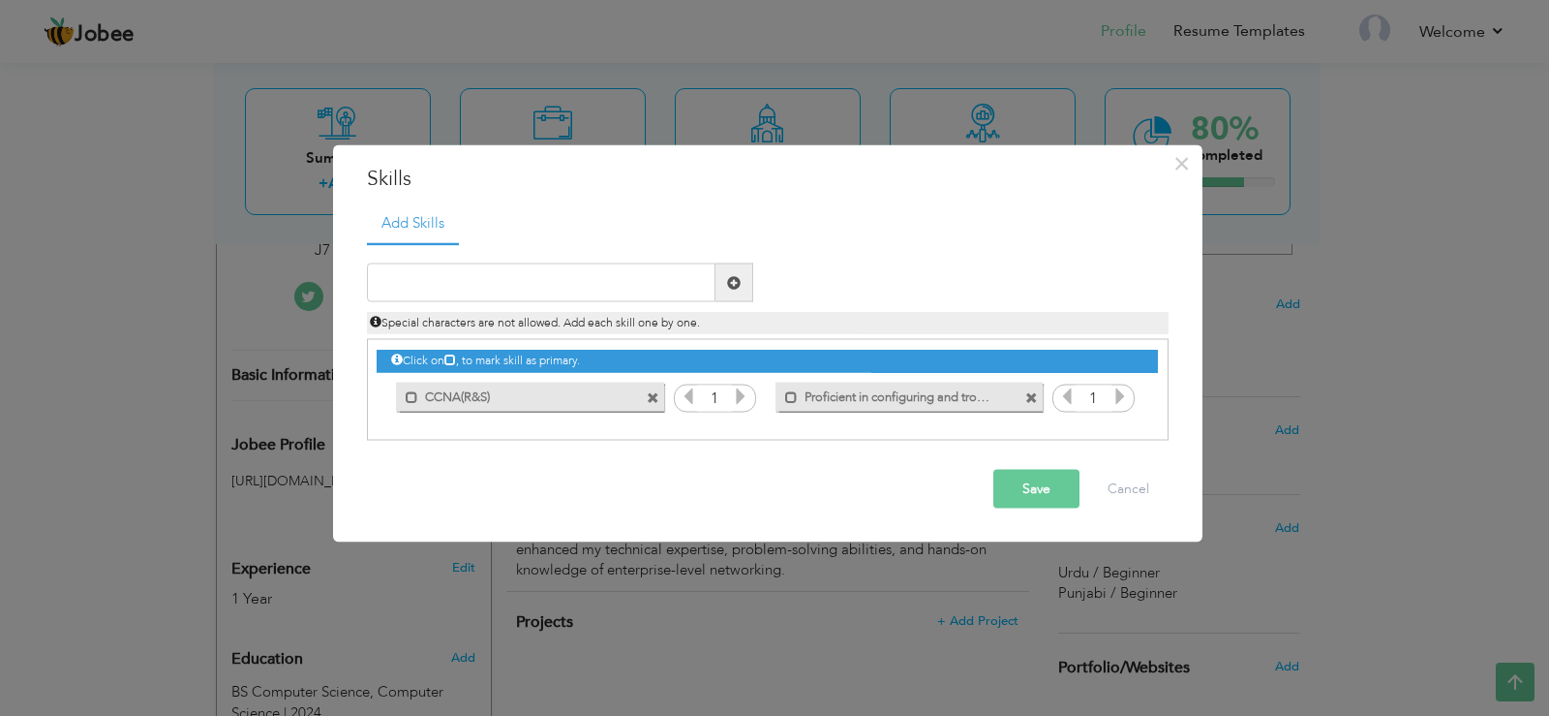
click at [1029, 396] on span at bounding box center [1031, 397] width 13 height 13
paste input "Routing Protocols: OSPF, EIGRP, RIP"
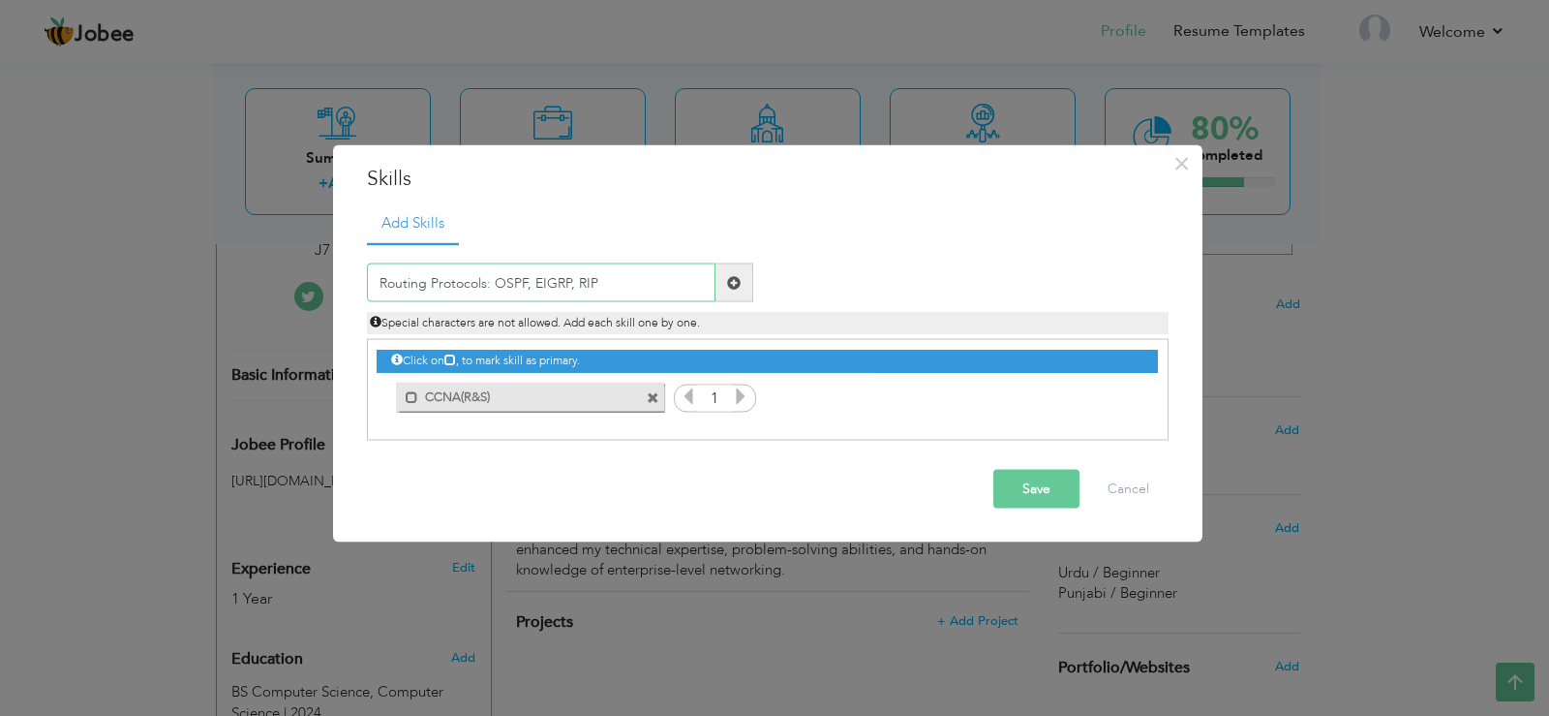
type input "Routing Protocols: OSPF, EIGRP, RIP"
click at [1005, 478] on button "Save" at bounding box center [1036, 489] width 86 height 39
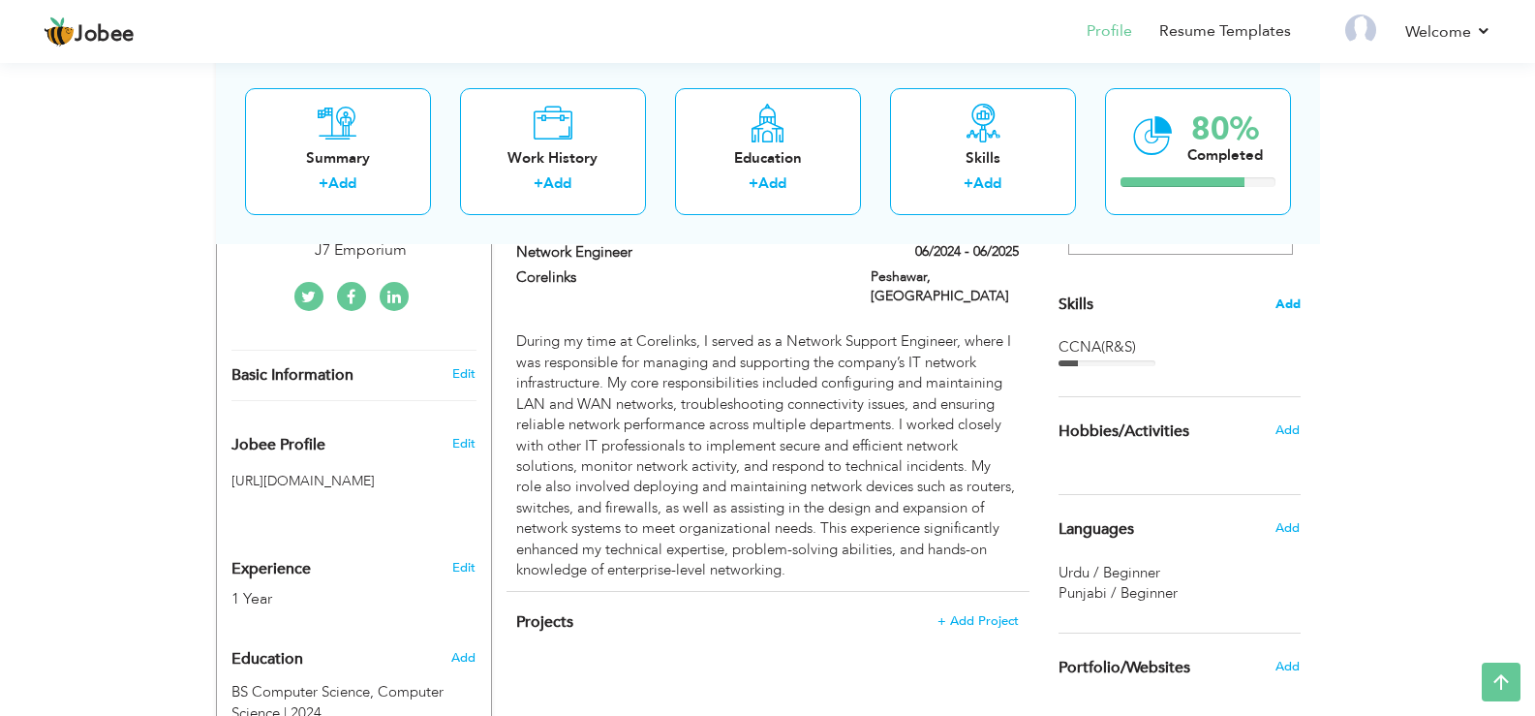
click at [1284, 305] on span "Add" at bounding box center [1287, 304] width 25 height 18
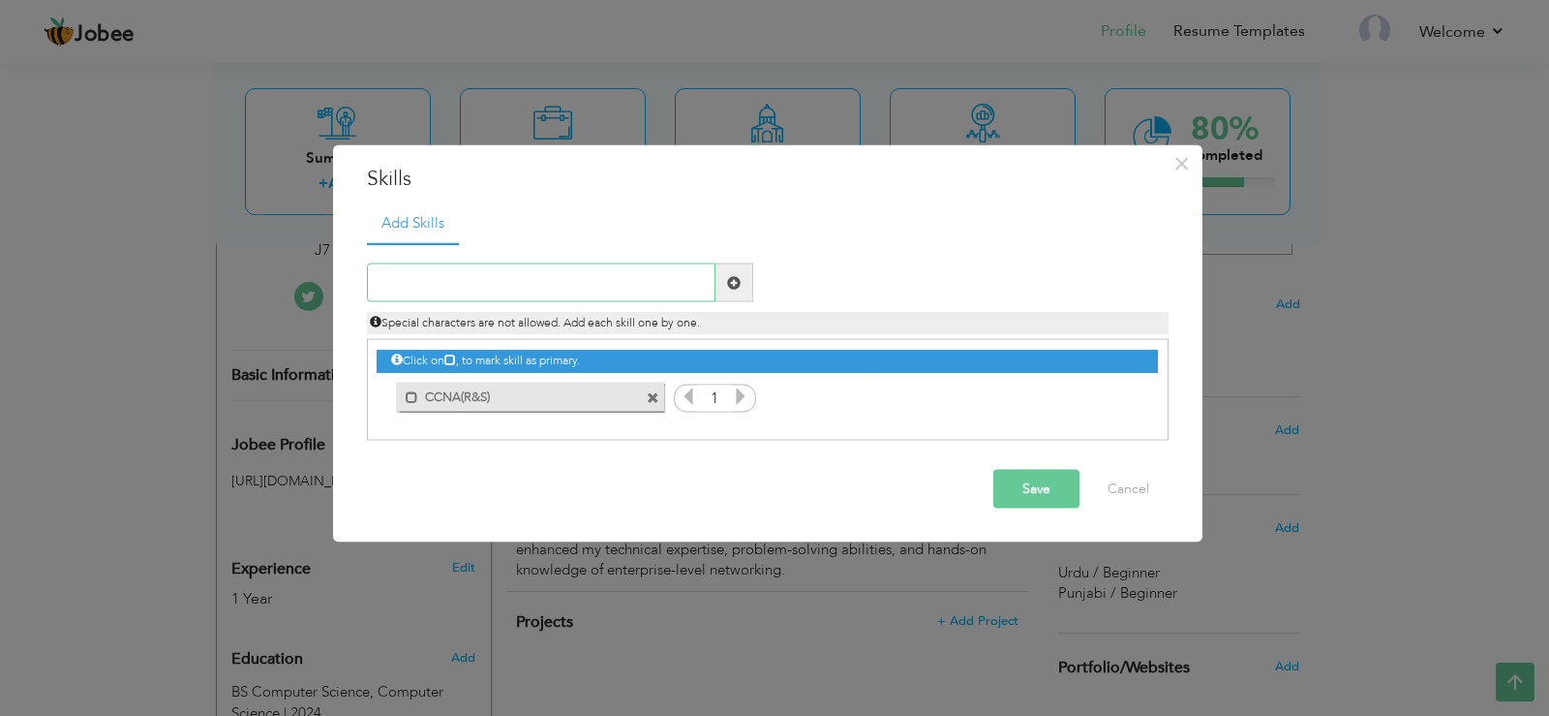
click at [536, 283] on input "text" at bounding box center [541, 282] width 349 height 39
paste input "Switching Technologies: VLANs, VTP, STP, Inter-VLA"
type input "Switching Technologies: VLANs, VTP, STP, Inter-VLA"
click at [725, 280] on span at bounding box center [735, 282] width 38 height 39
paste input "Switching Technologies: VLANs, VTP, STP, Inter-VLA"
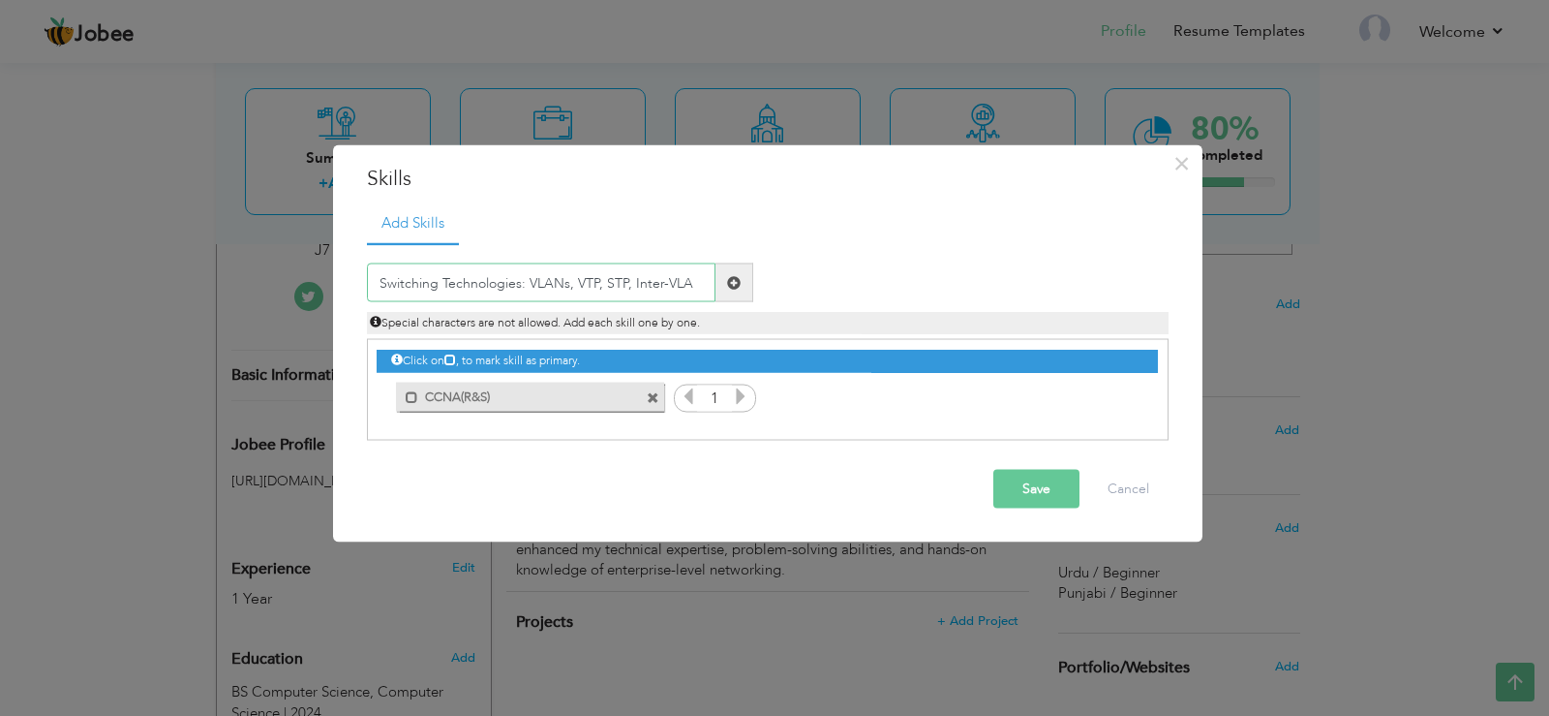
click at [502, 279] on input "Switching Technologies: VLANs, VTP, STP, Inter-VLA" at bounding box center [541, 282] width 349 height 39
click at [688, 281] on input "Switching Technologies: VLANs, VTP, STP, Inter-VLA" at bounding box center [541, 282] width 349 height 39
type input "S"
click at [1178, 163] on span "×" at bounding box center [1181, 162] width 16 height 35
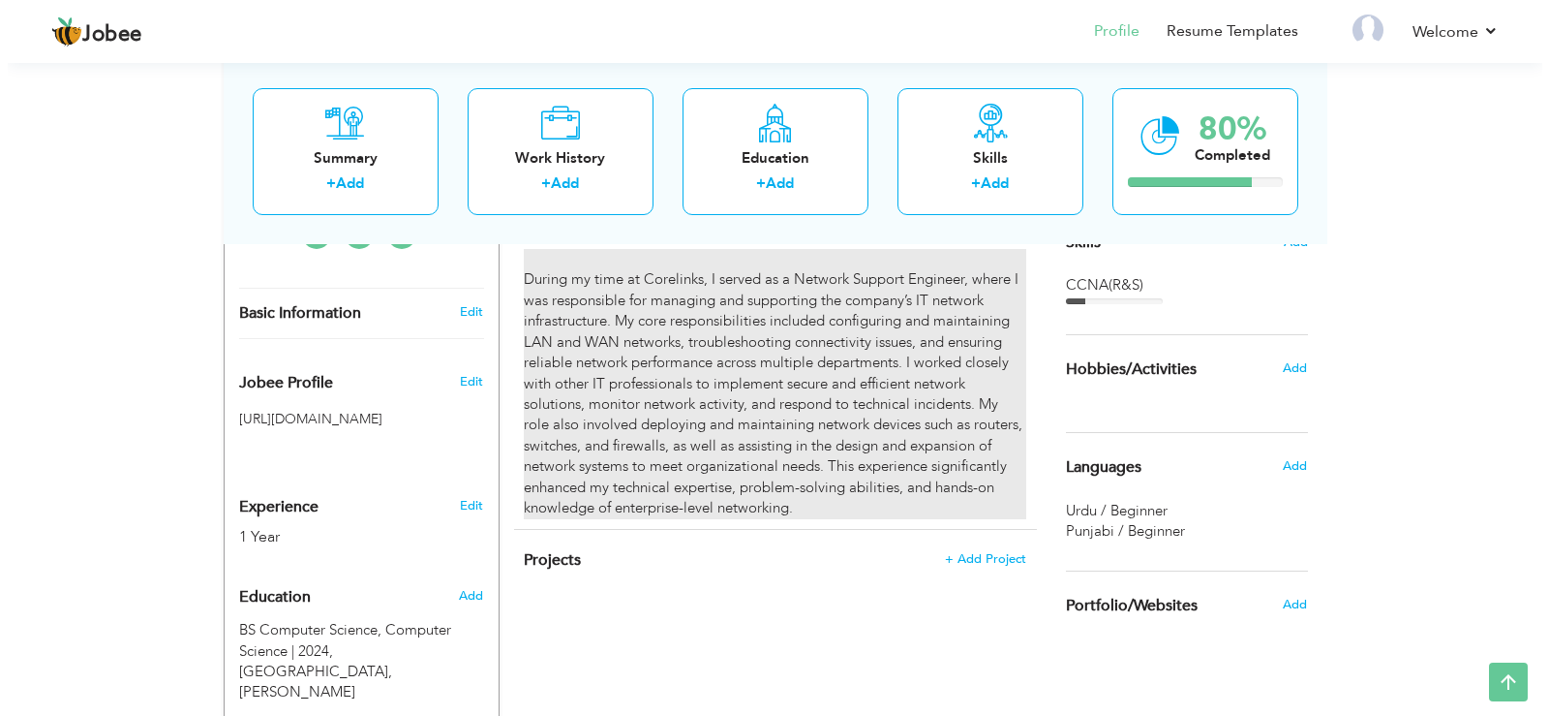
scroll to position [516, 0]
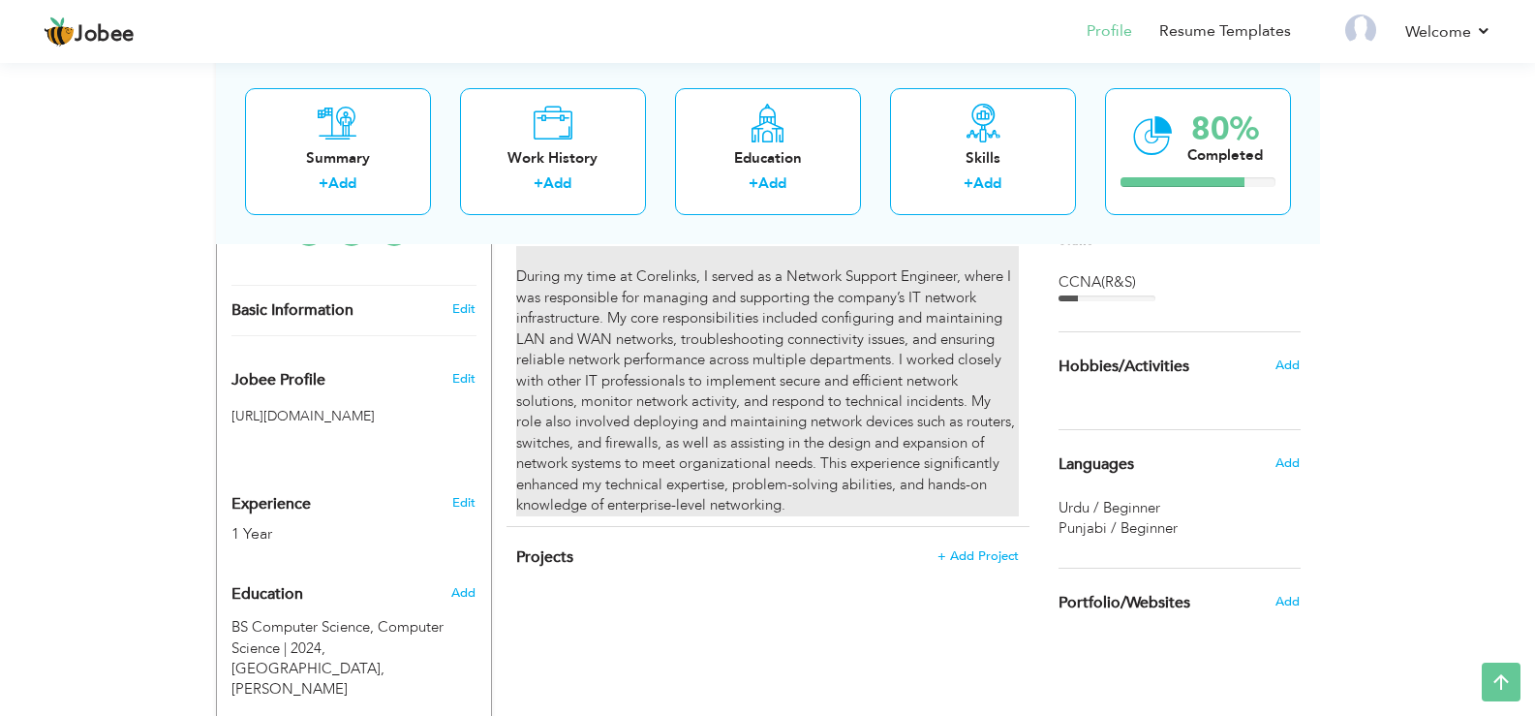
click at [710, 355] on div "During my time at Corelinks, I served as a Network Support Engineer, where I wa…" at bounding box center [767, 380] width 502 height 269
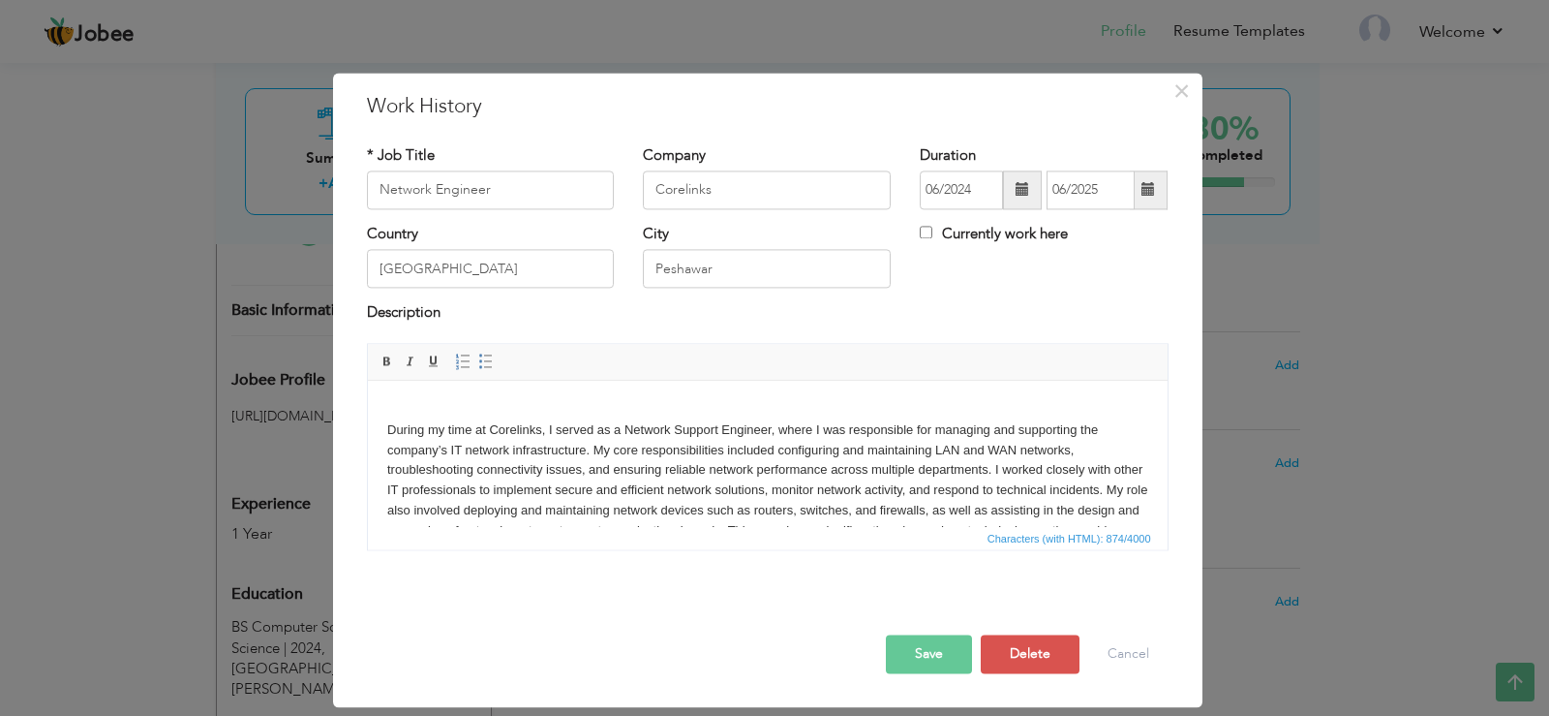
click at [562, 452] on body "During my time at Corelinks, I served as a Network Support Engineer, where I wa…" at bounding box center [766, 480] width 761 height 161
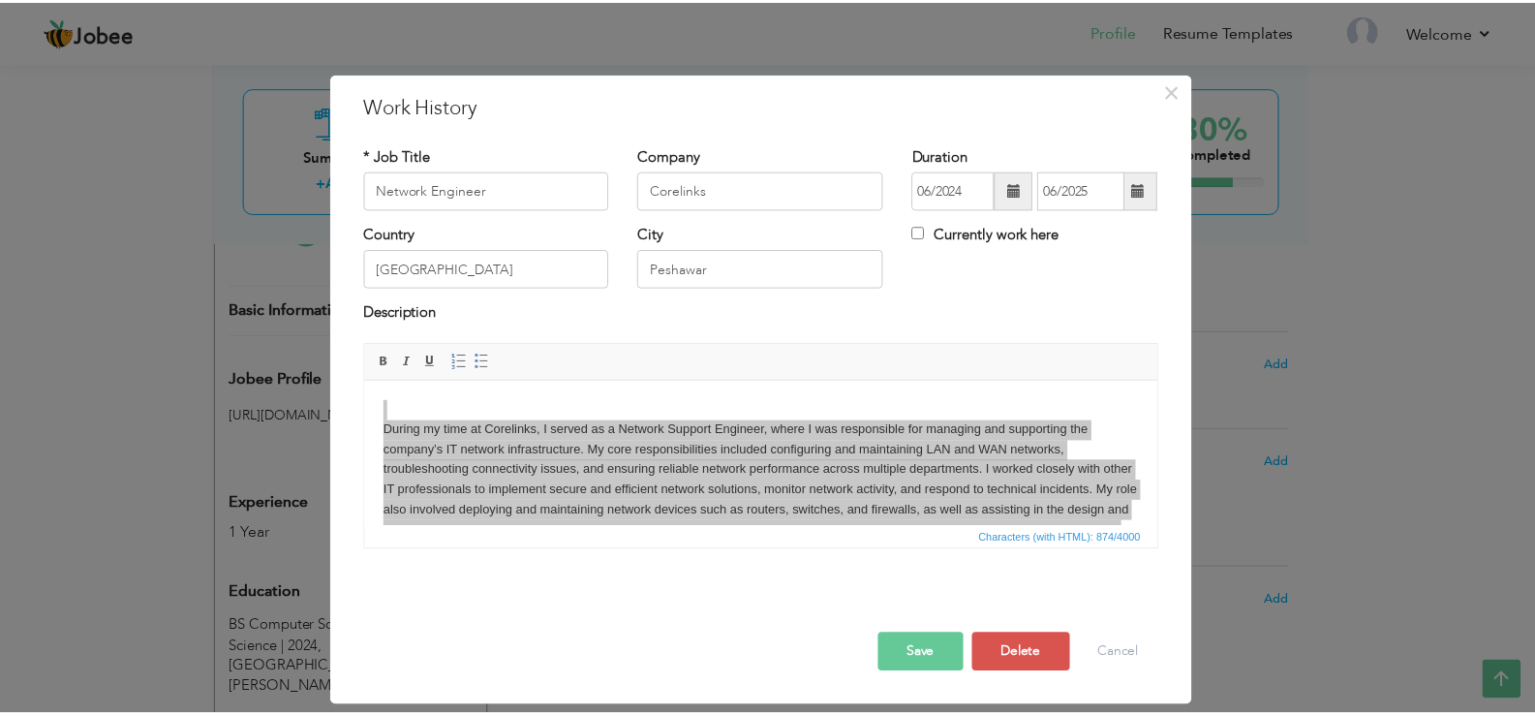
scroll to position [0, 0]
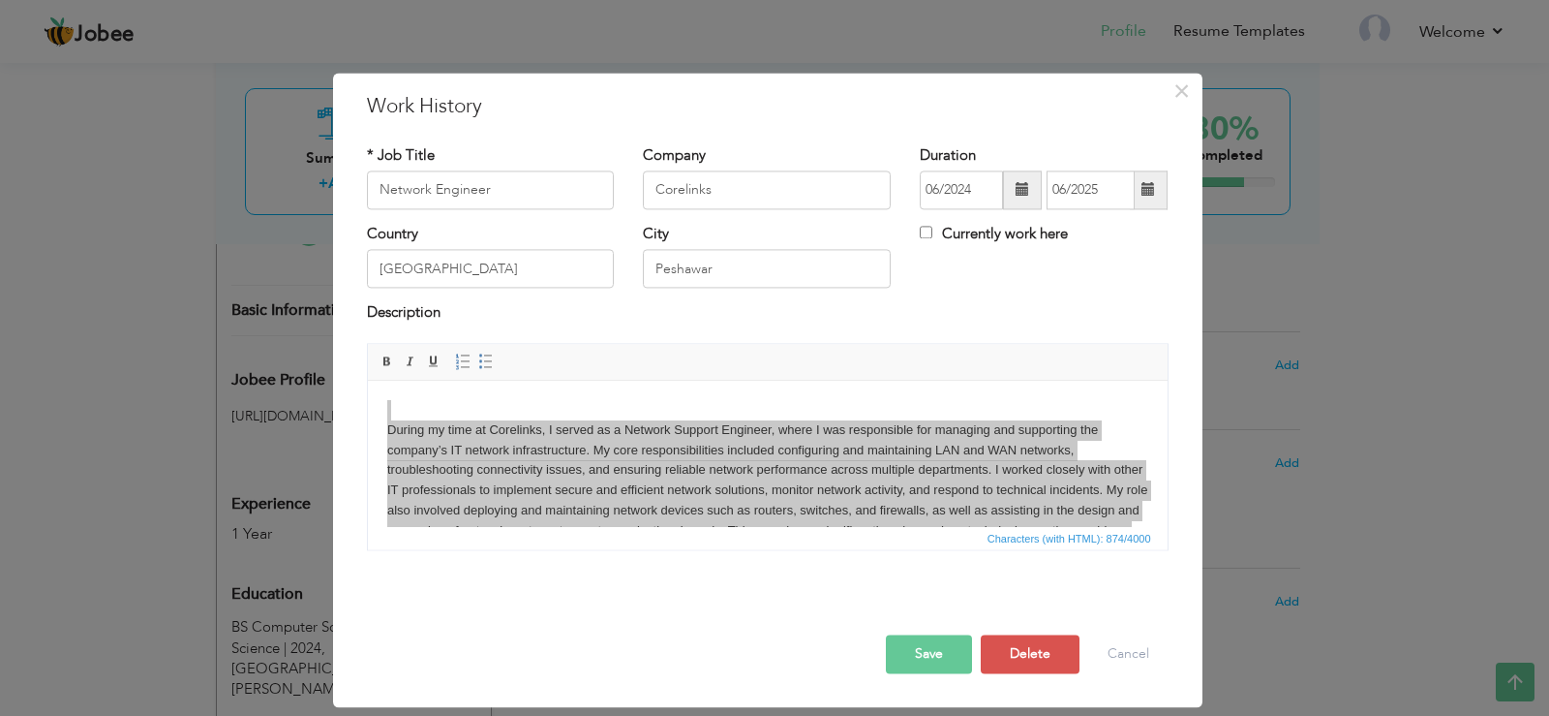
copy body "During my time at Corelinks, I served as a Network Support Engineer, where I wa…"
click at [761, 12] on div "× Work History * Job Title Network Engineer Company Corelinks Duration" at bounding box center [774, 358] width 1549 height 716
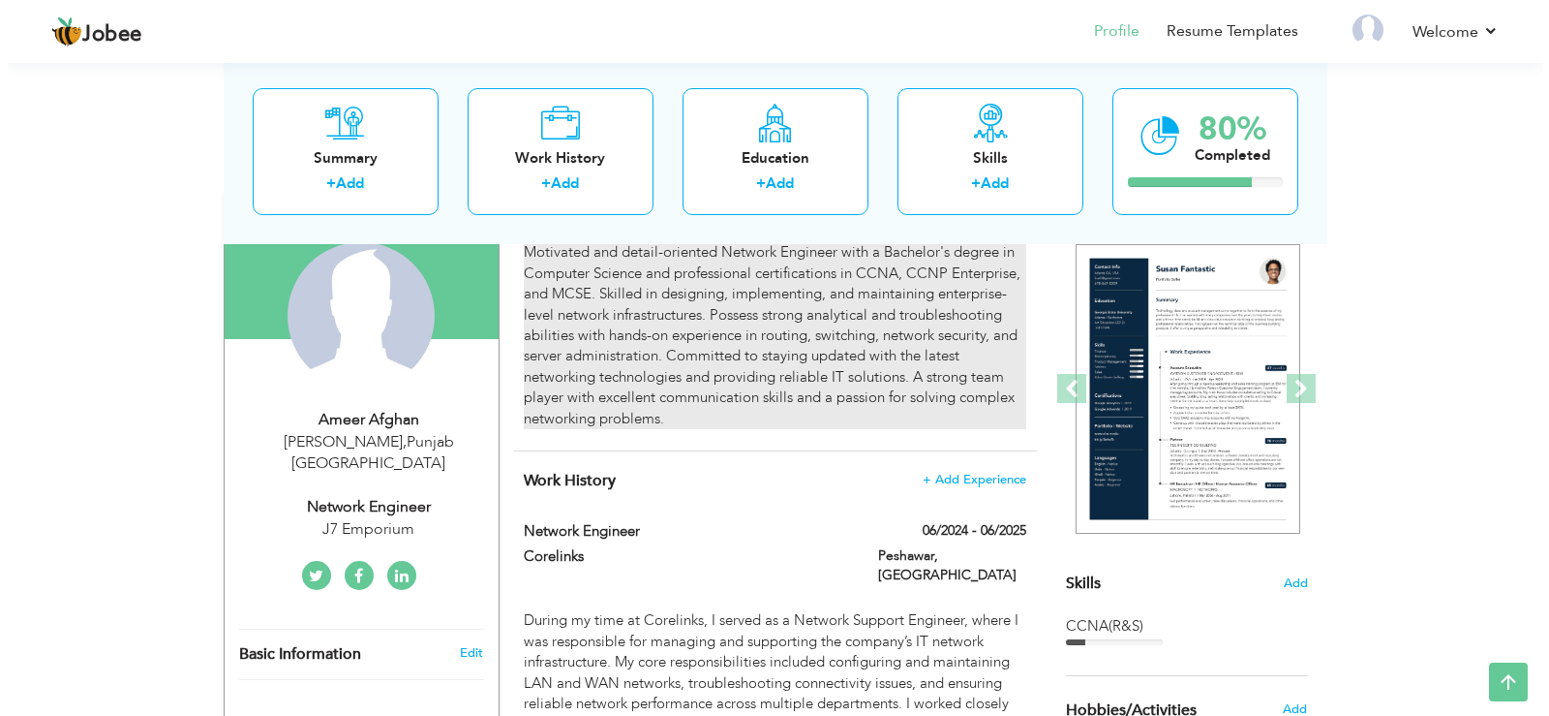
scroll to position [161, 0]
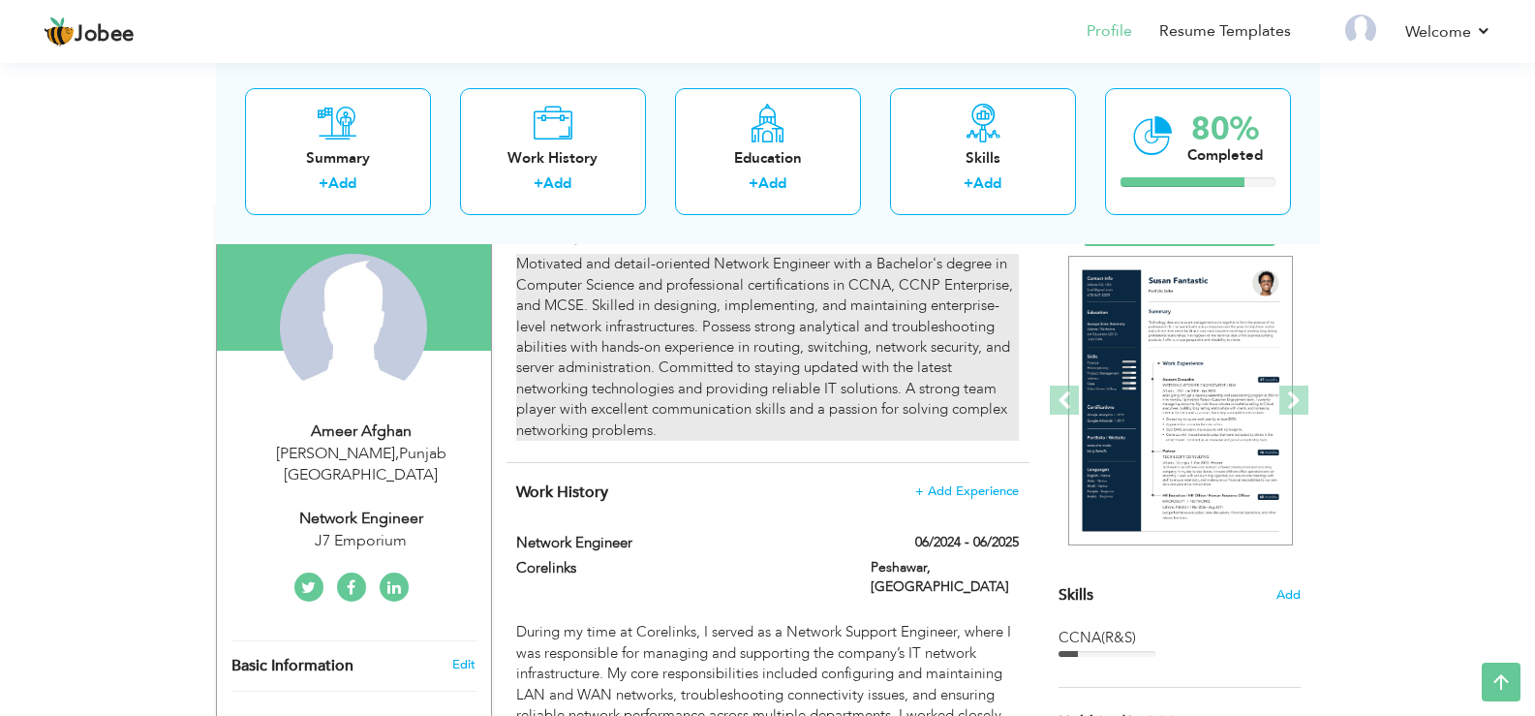
click at [655, 338] on div "Motivated and detail-oriented Network Engineer with a Bachelor's degree in Comp…" at bounding box center [767, 347] width 502 height 187
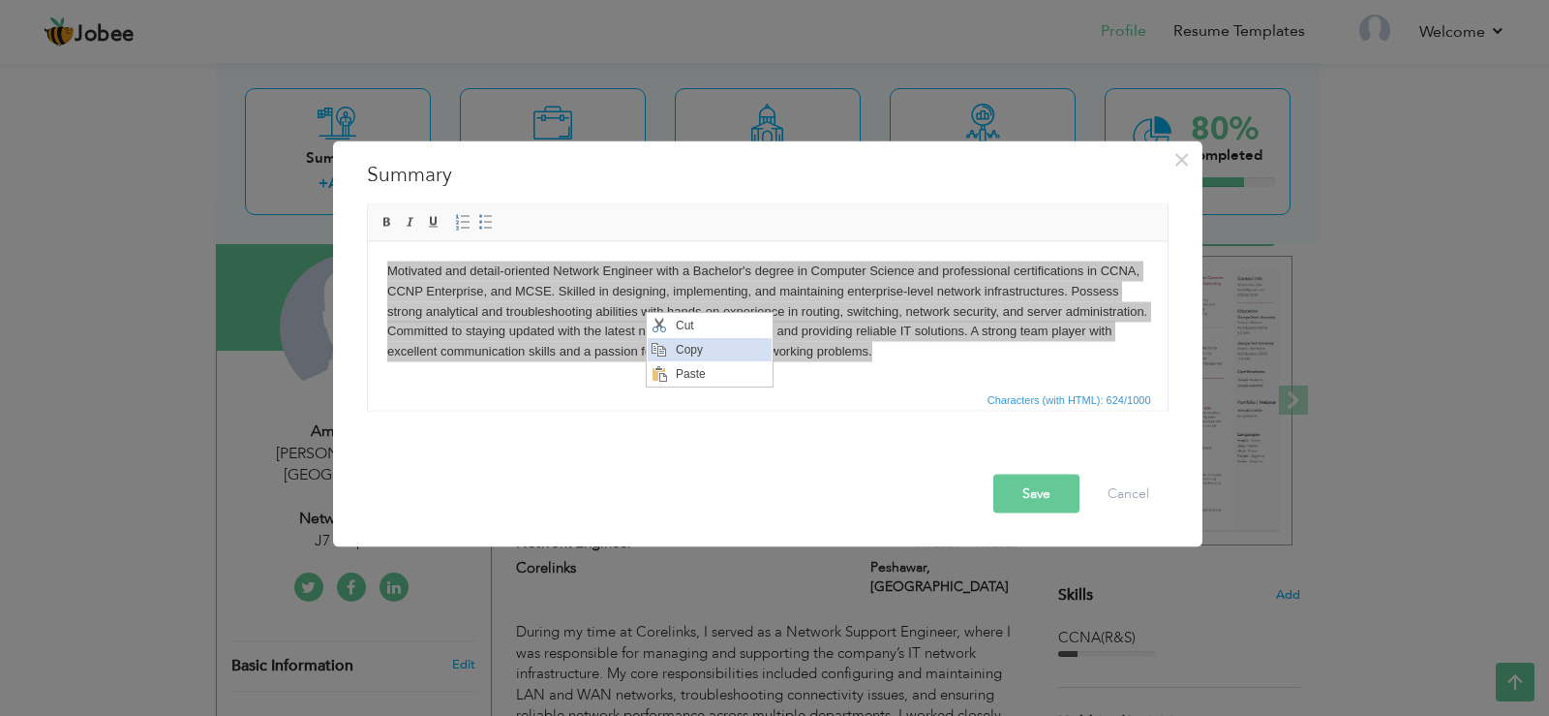
click at [690, 347] on span "Copy" at bounding box center [720, 349] width 101 height 23
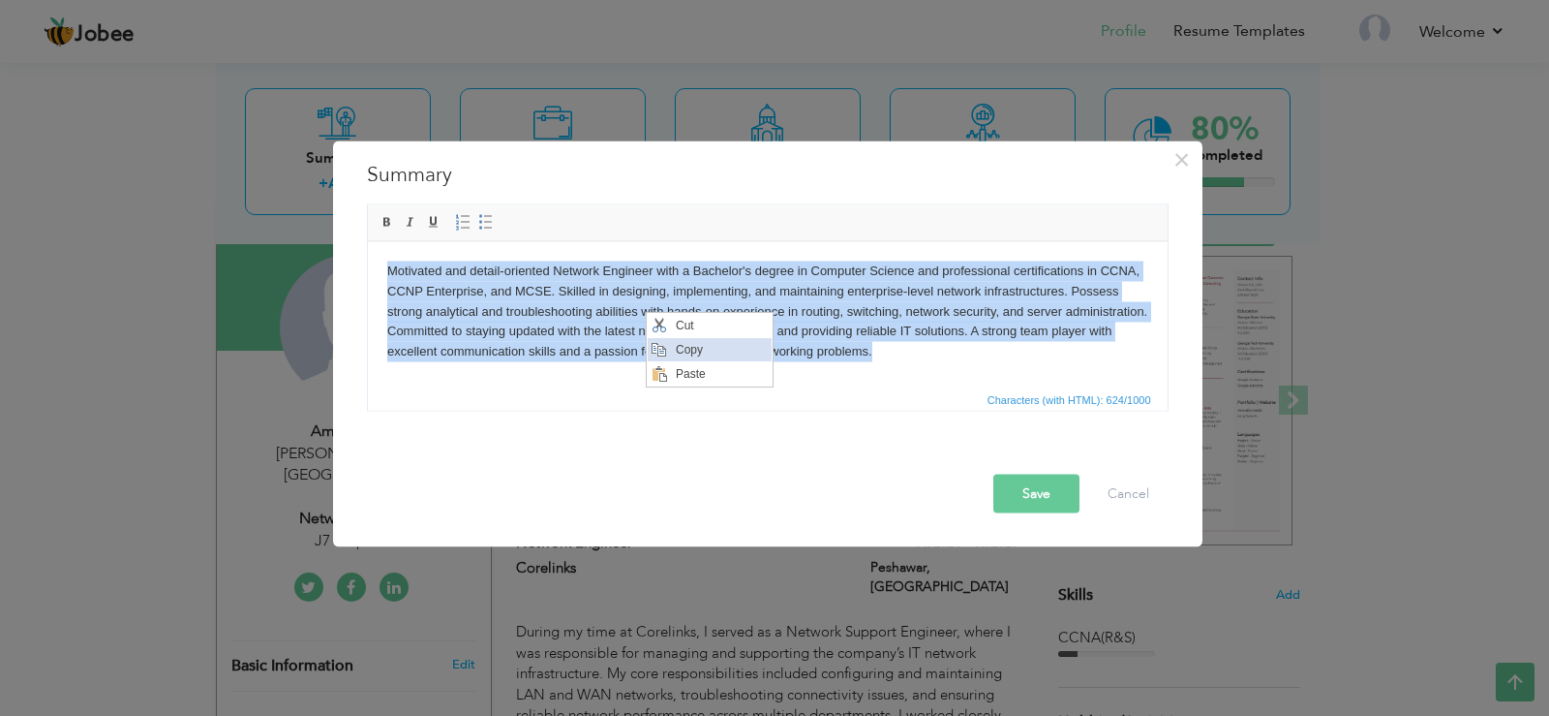
copy body "Motivated and detail-oriented Network Engineer with a Bachelor's degree in Comp…"
